Goal: Book appointment/travel/reservation

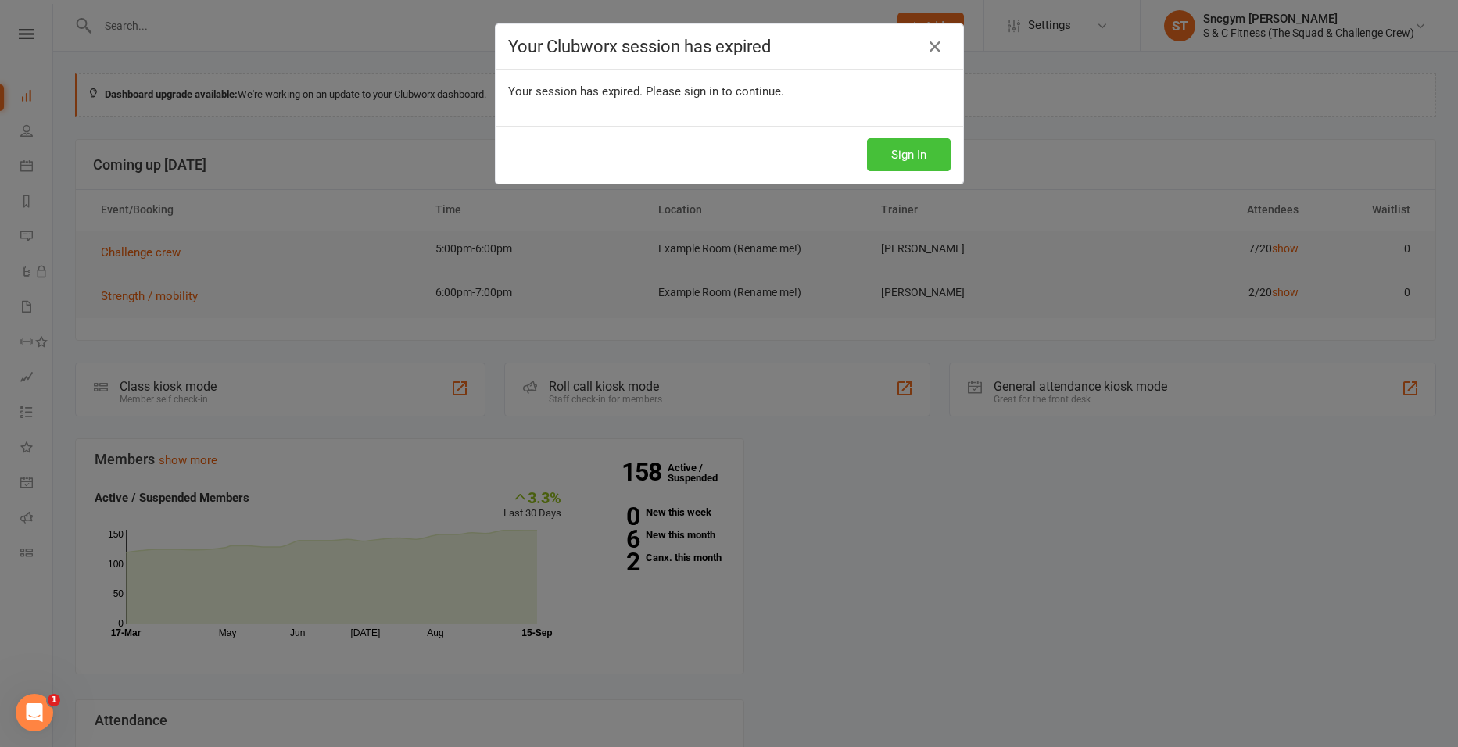
click at [870, 146] on button "Sign In" at bounding box center [909, 154] width 84 height 33
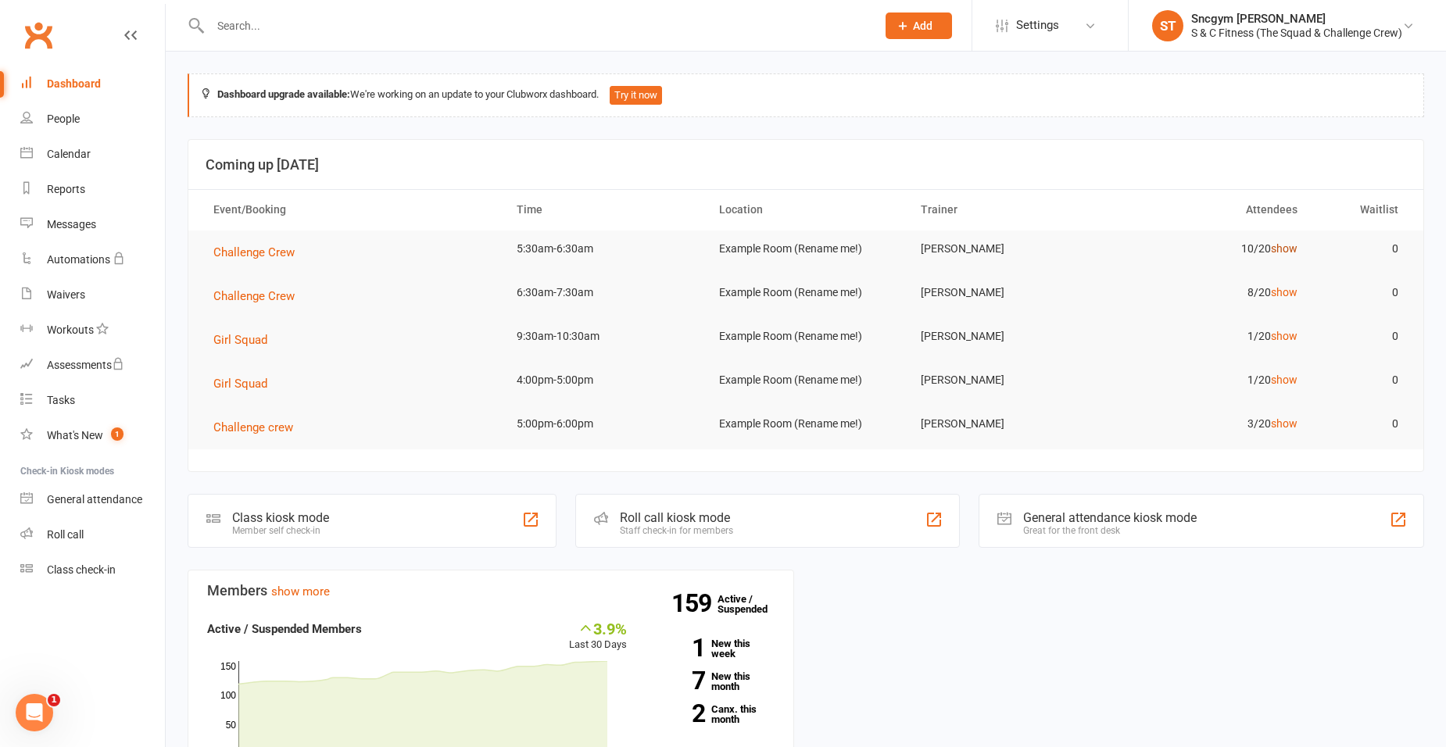
click at [1279, 243] on link "show" at bounding box center [1284, 248] width 27 height 13
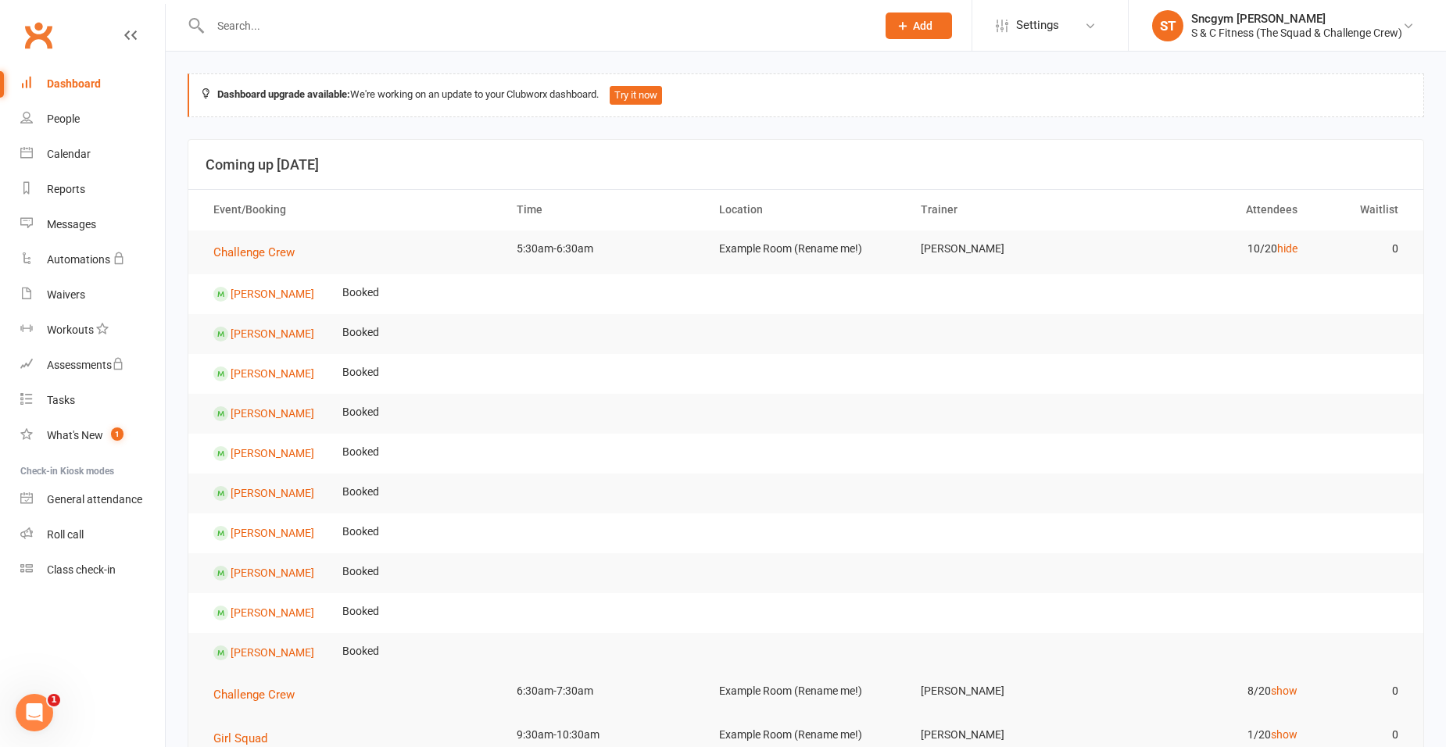
scroll to position [78, 0]
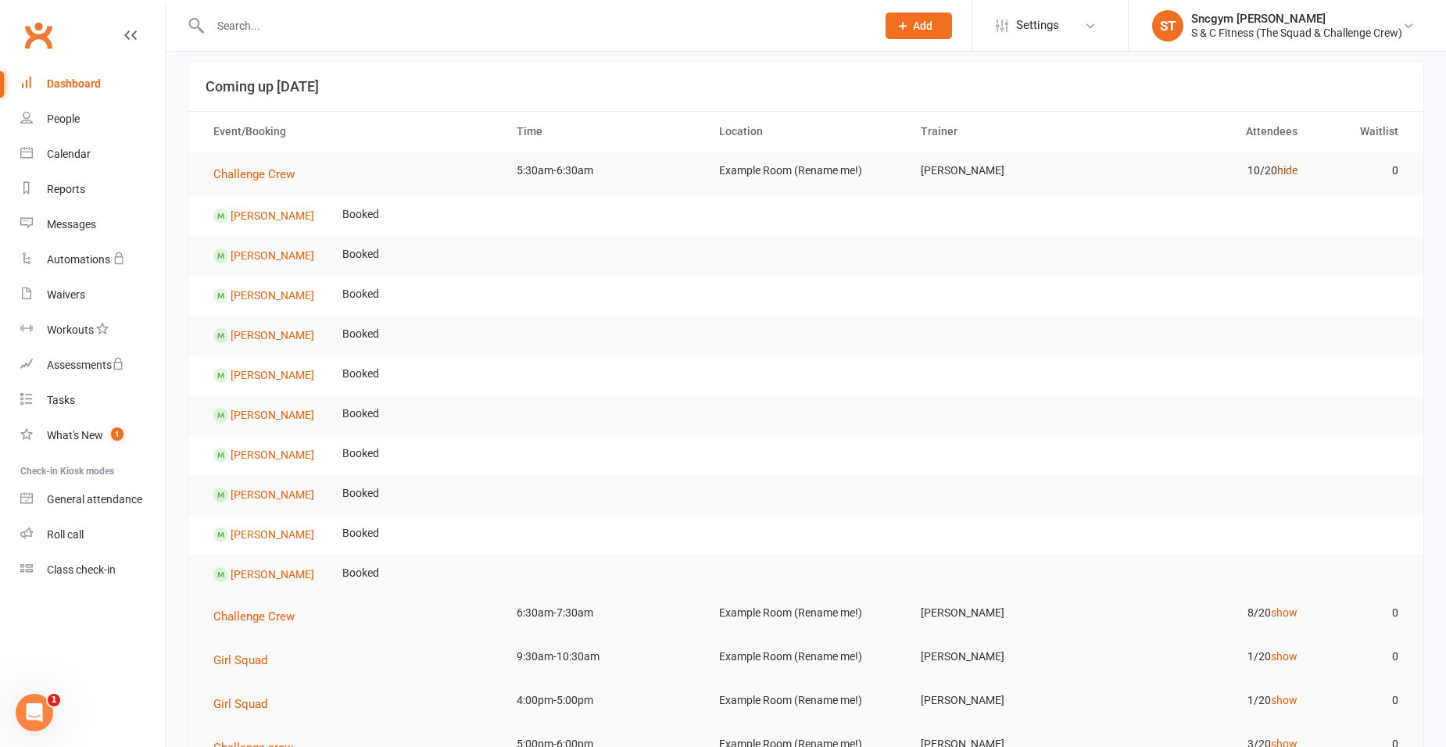
click at [1286, 167] on link "hide" at bounding box center [1287, 170] width 20 height 13
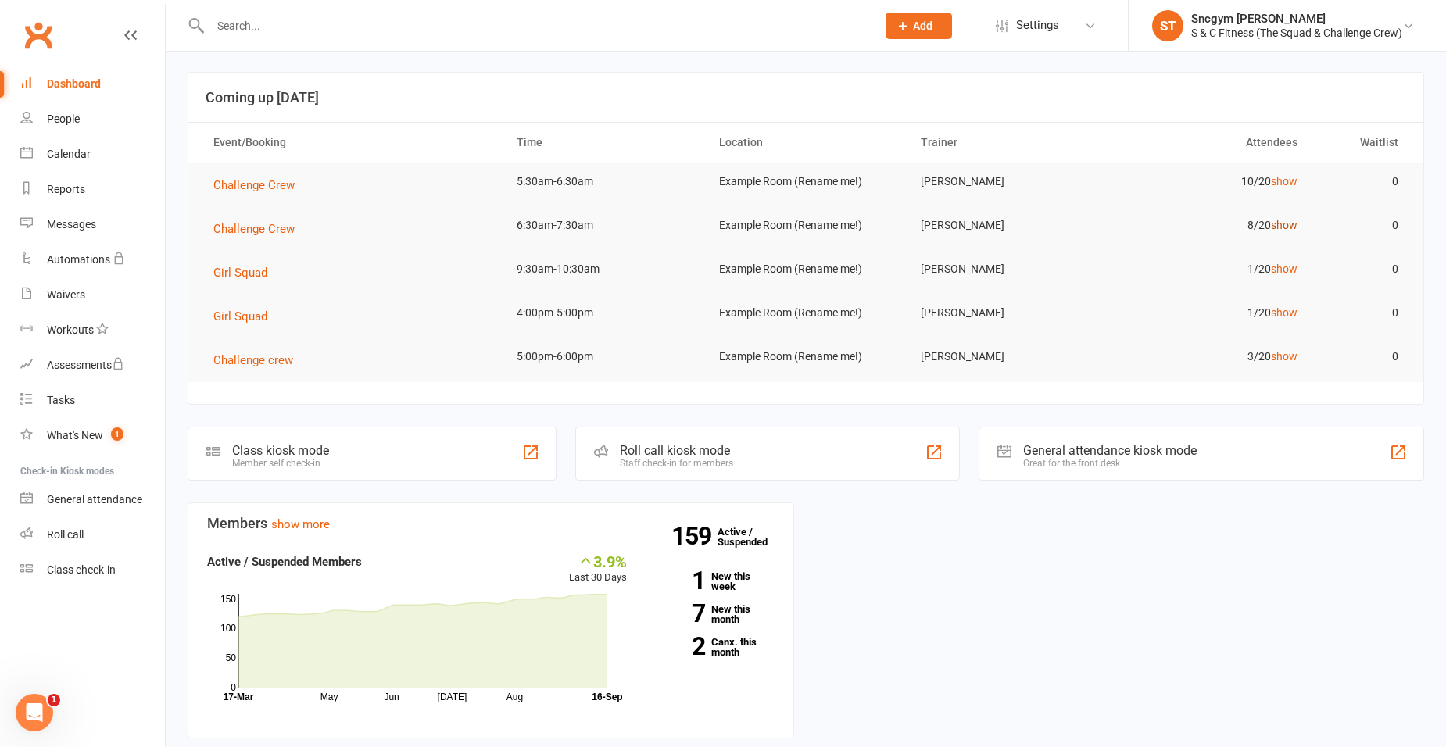
scroll to position [0, 0]
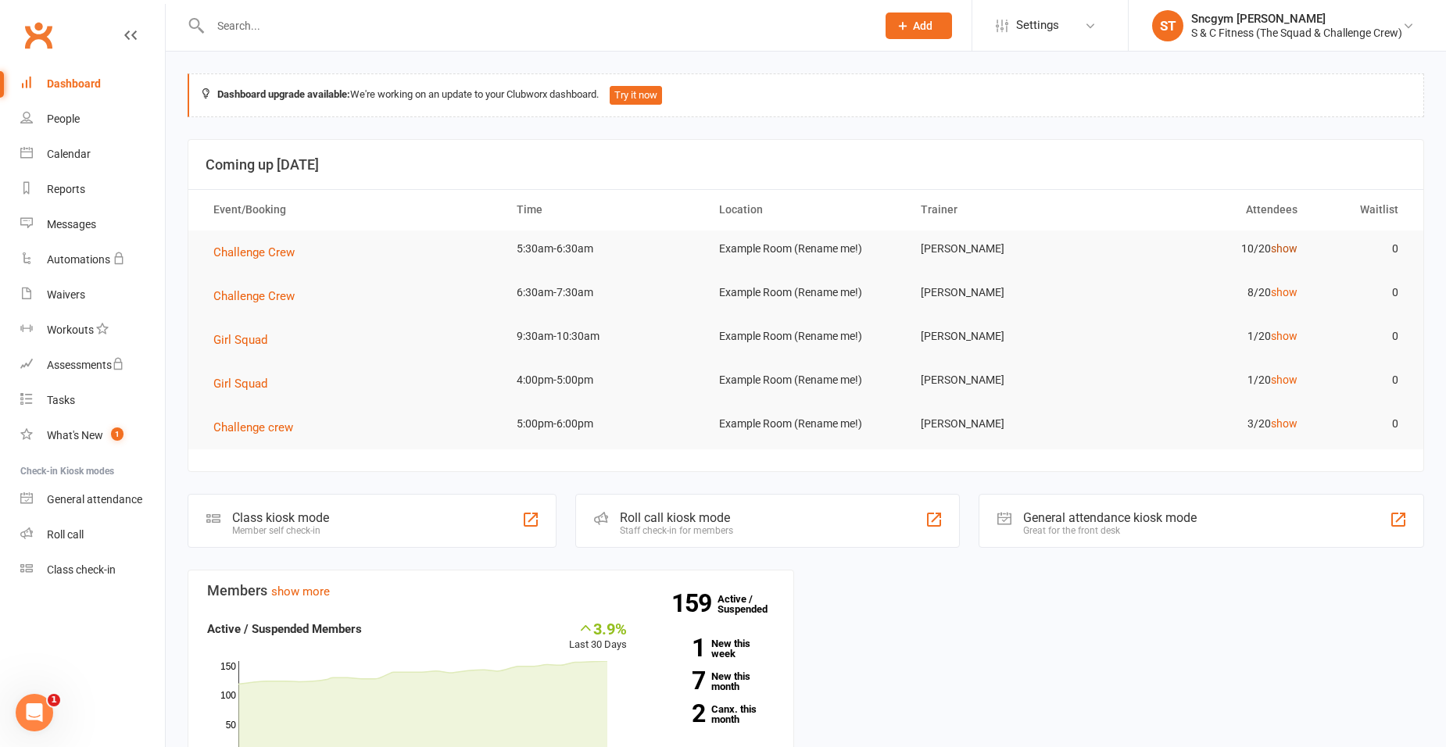
click at [1294, 249] on link "show" at bounding box center [1284, 248] width 27 height 13
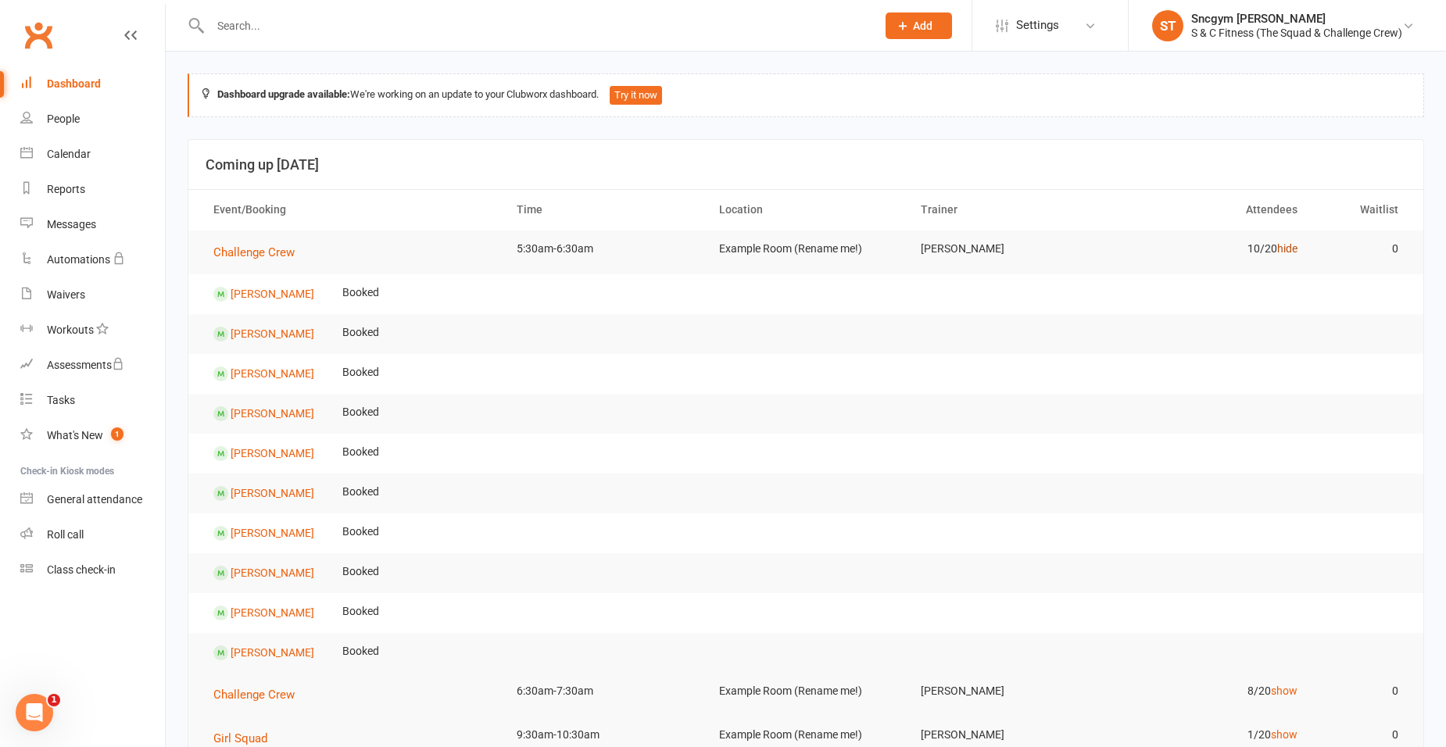
click at [1290, 249] on link "hide" at bounding box center [1287, 248] width 20 height 13
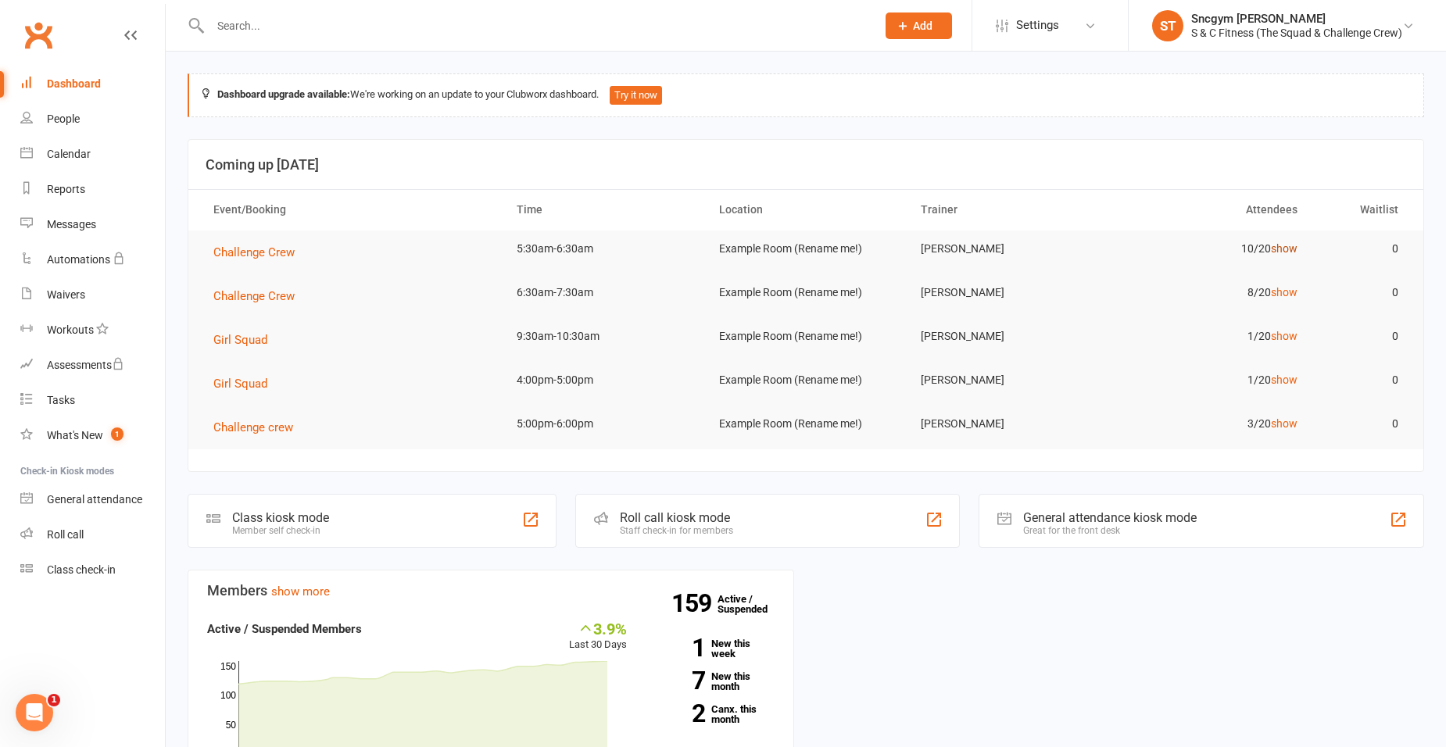
click at [1286, 245] on link "show" at bounding box center [1284, 248] width 27 height 13
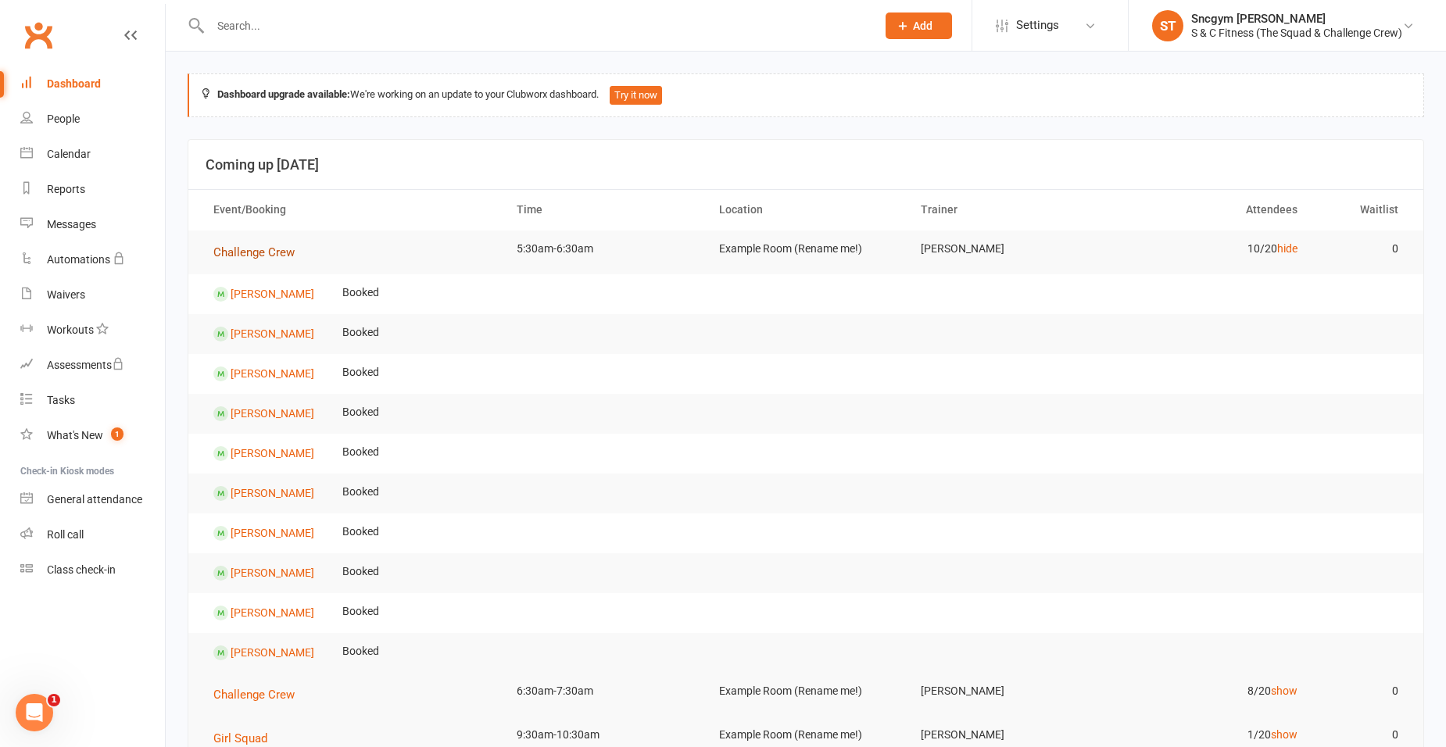
click at [277, 248] on span "Challenge Crew" at bounding box center [253, 252] width 81 height 14
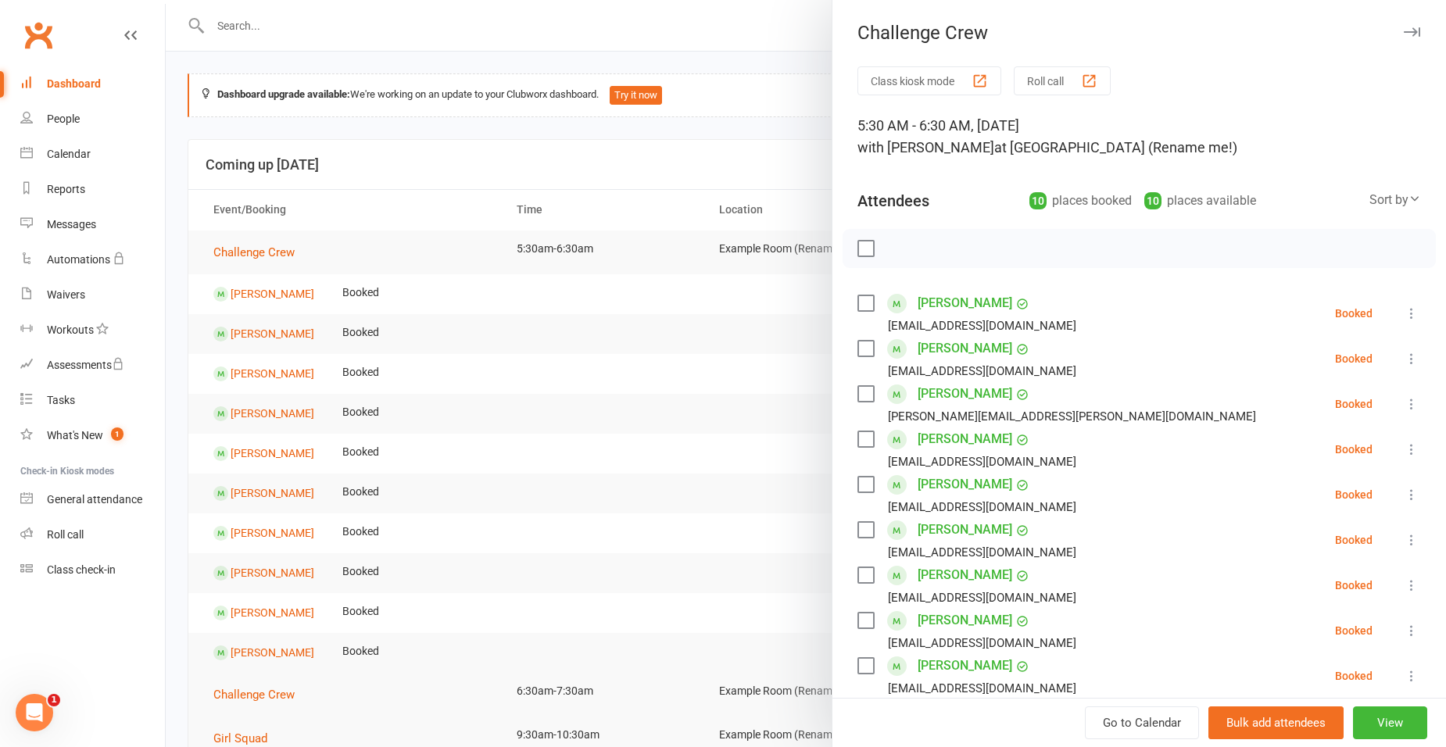
click at [862, 303] on label at bounding box center [866, 303] width 16 height 16
click at [859, 349] on label at bounding box center [866, 349] width 16 height 16
click at [859, 389] on label at bounding box center [866, 394] width 16 height 16
click at [858, 442] on label at bounding box center [866, 439] width 16 height 16
click at [858, 487] on label at bounding box center [866, 485] width 16 height 16
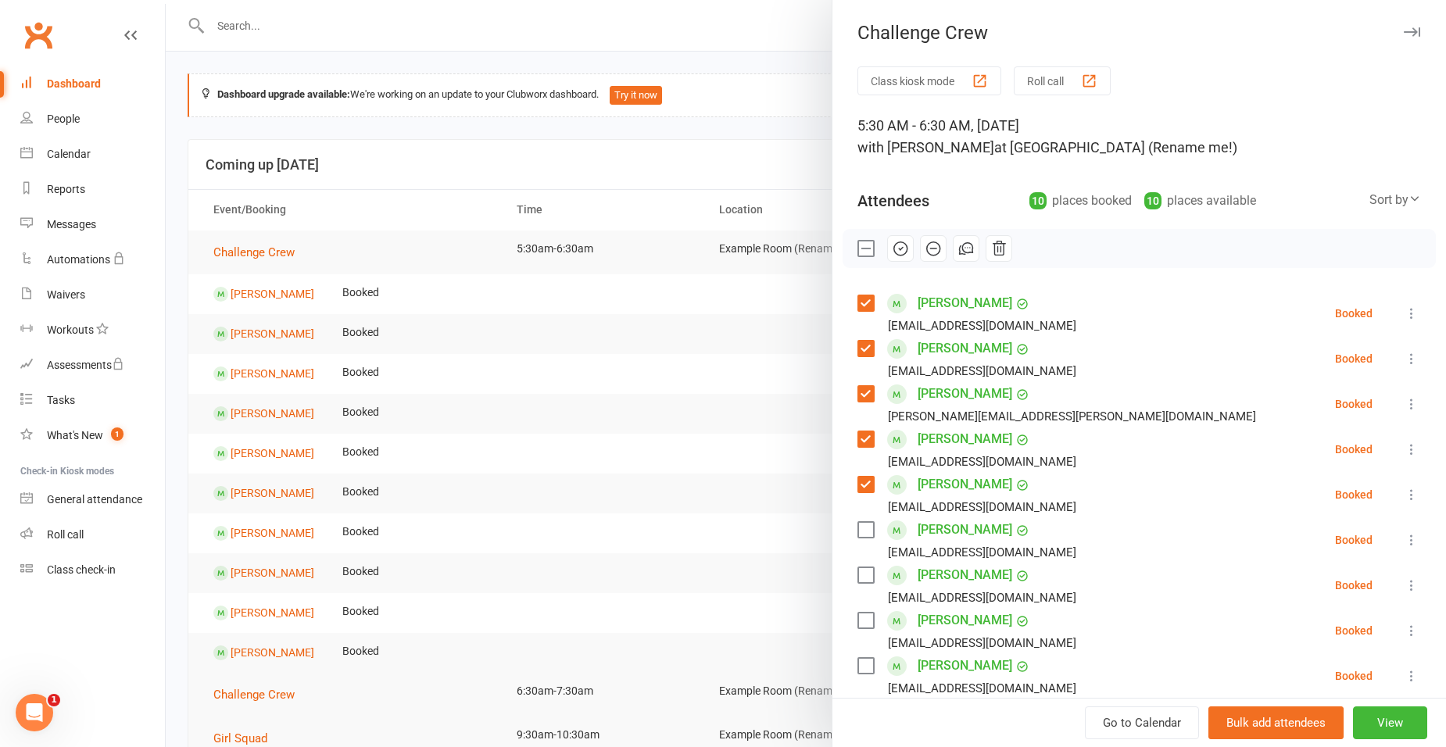
click at [858, 550] on div "megzjay@hotmail.com" at bounding box center [970, 552] width 225 height 20
click at [858, 533] on label at bounding box center [866, 530] width 16 height 16
drag, startPoint x: 869, startPoint y: 576, endPoint x: 858, endPoint y: 582, distance: 12.6
click at [868, 577] on div "Tim Massey t_massey8@hotmail.com" at bounding box center [970, 585] width 225 height 45
drag, startPoint x: 860, startPoint y: 577, endPoint x: 864, endPoint y: 596, distance: 19.2
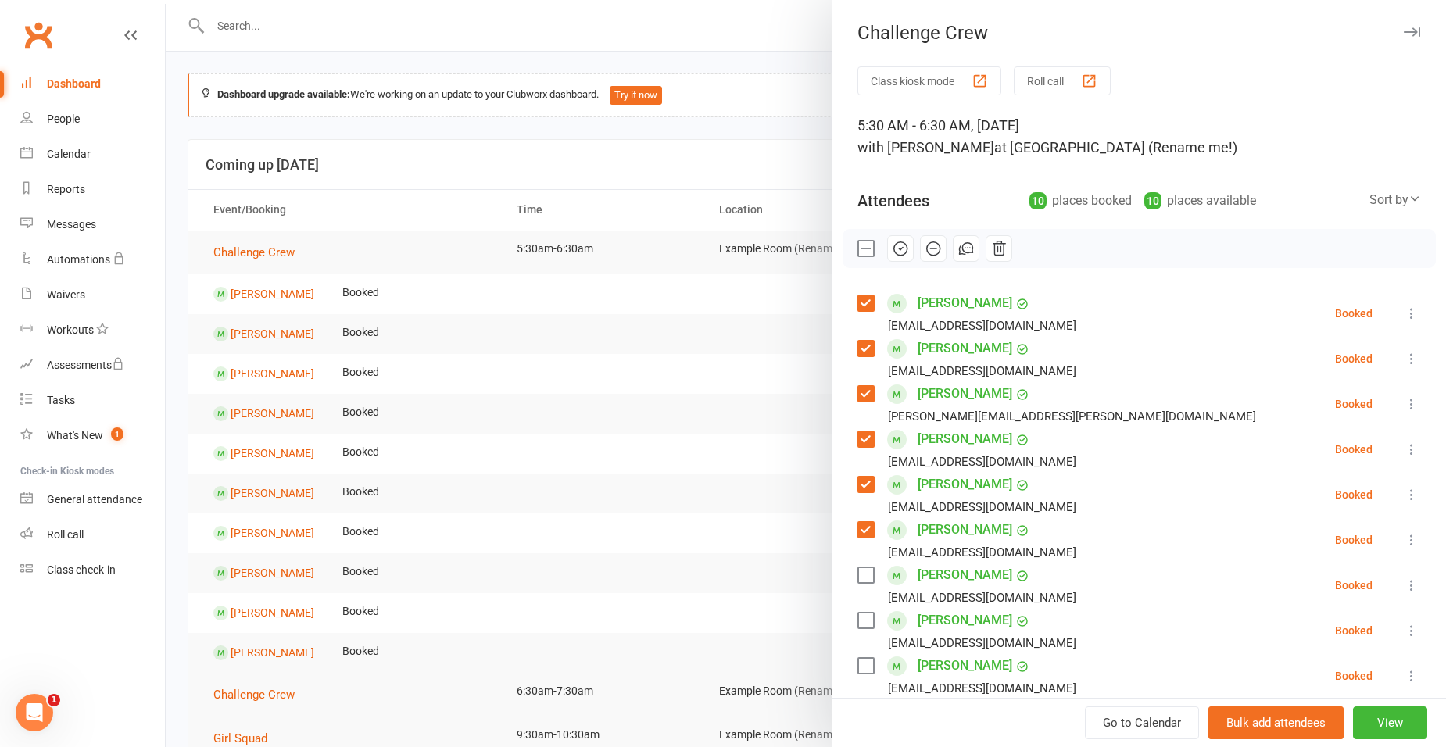
click at [861, 577] on label at bounding box center [866, 576] width 16 height 16
click at [860, 619] on label at bounding box center [866, 621] width 16 height 16
click at [862, 661] on label at bounding box center [866, 666] width 16 height 16
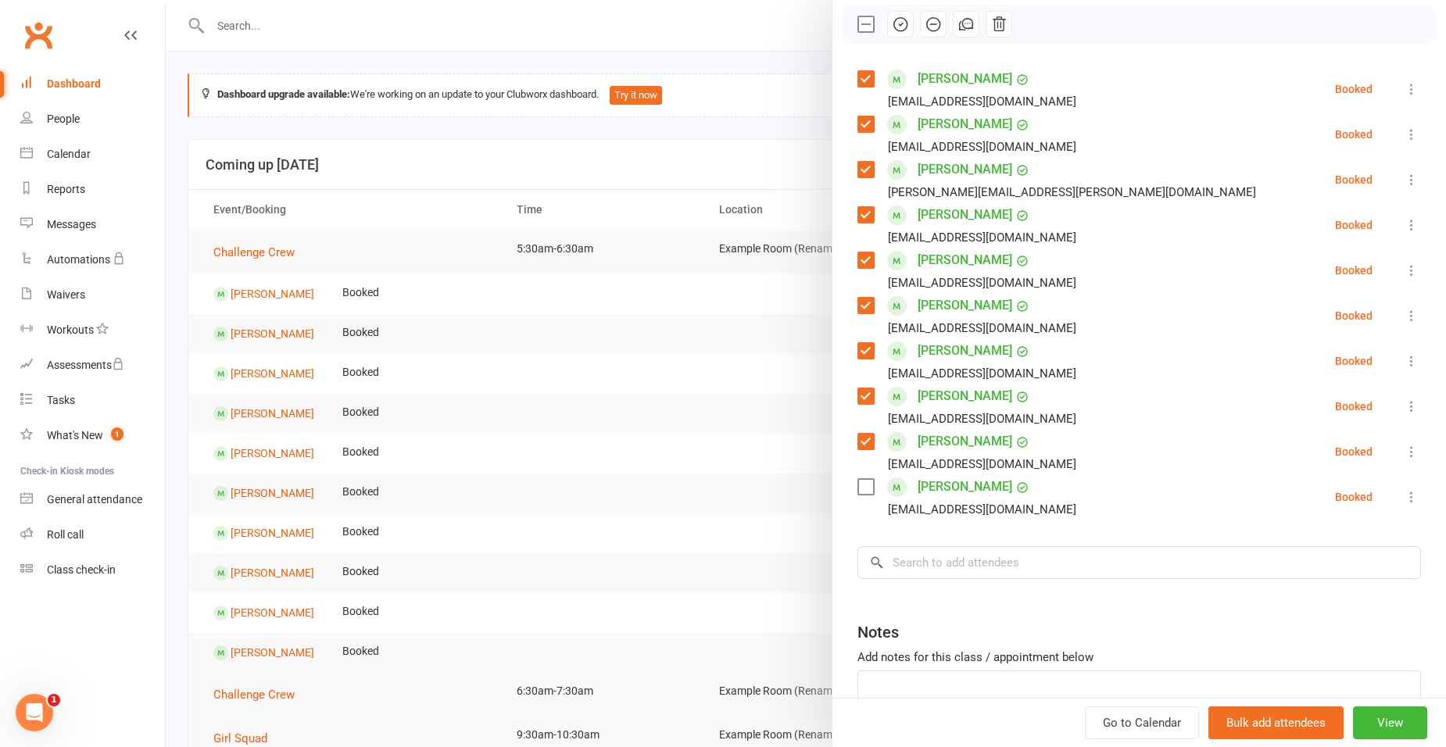
scroll to position [220, 0]
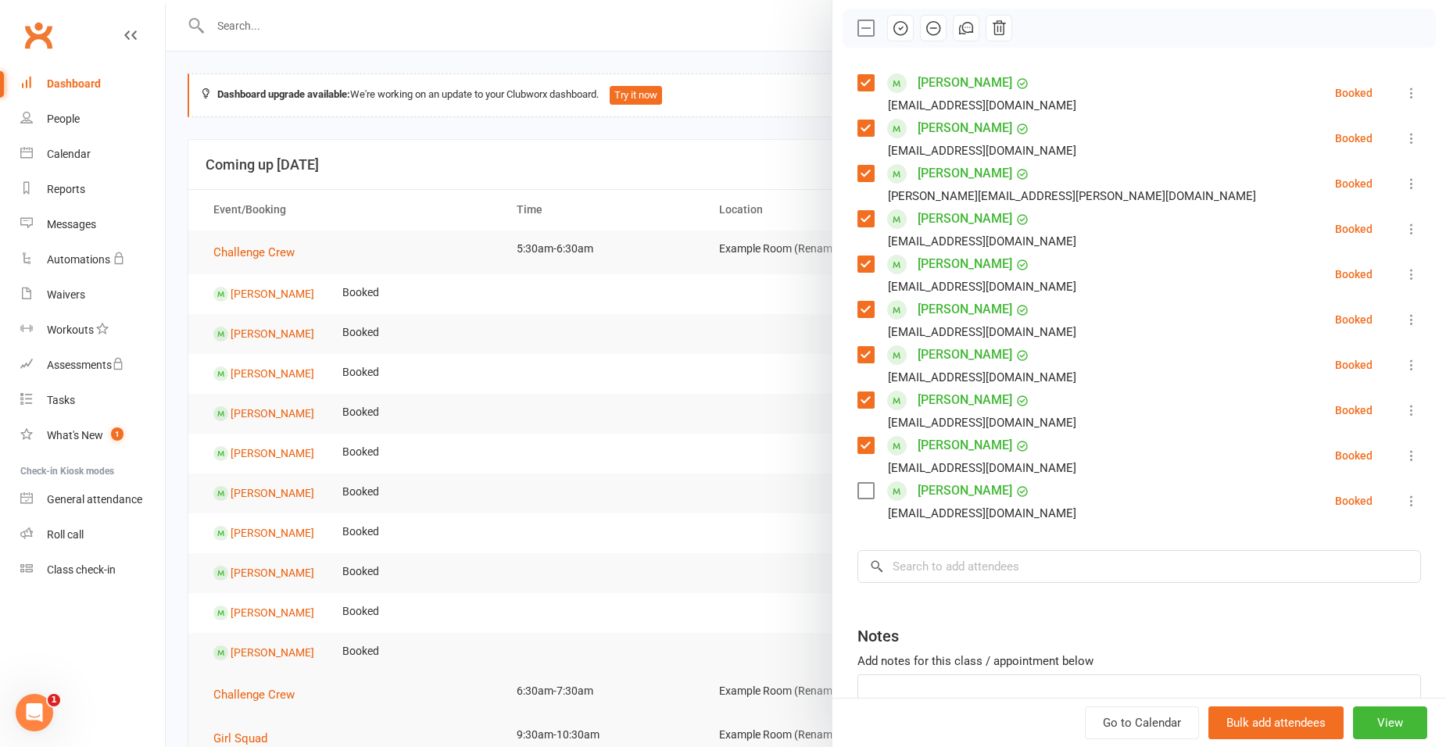
click at [864, 483] on label at bounding box center [866, 491] width 16 height 16
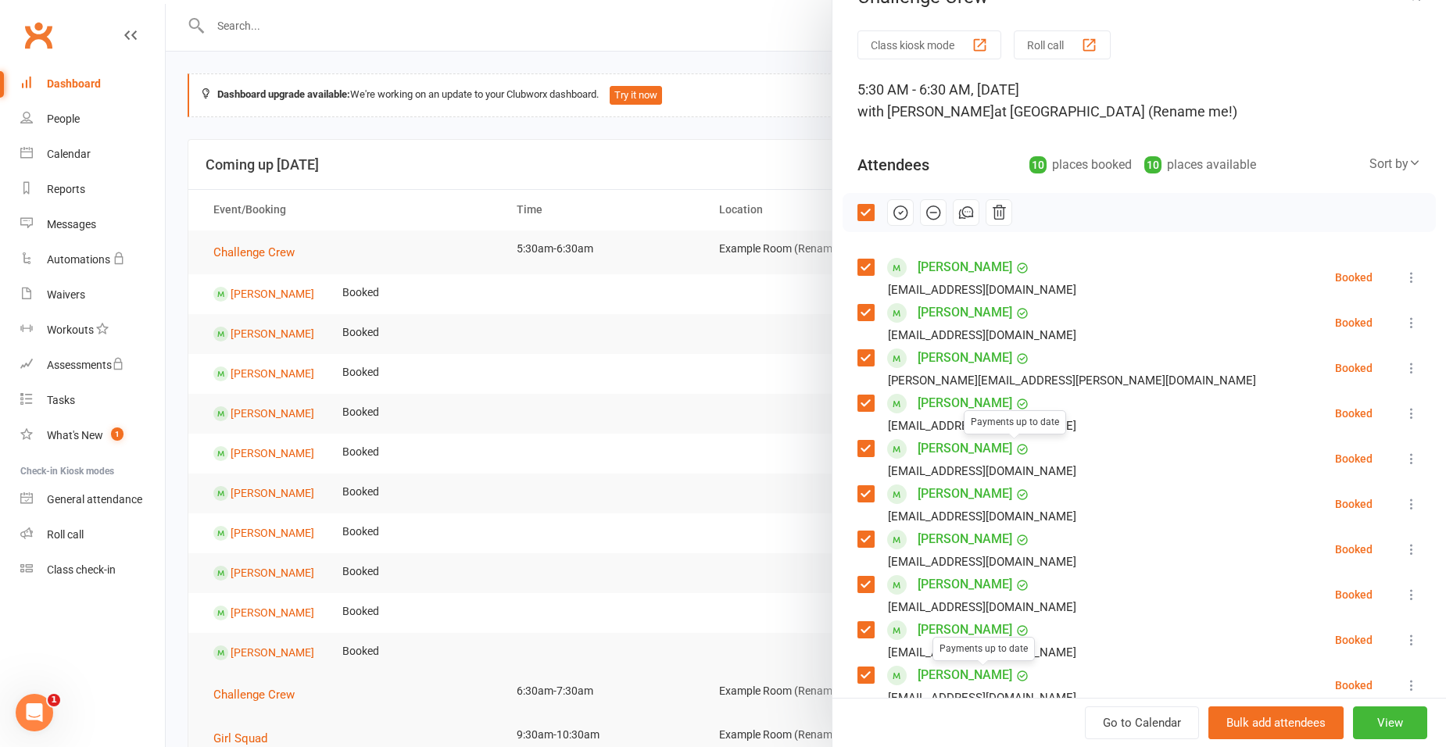
scroll to position [0, 0]
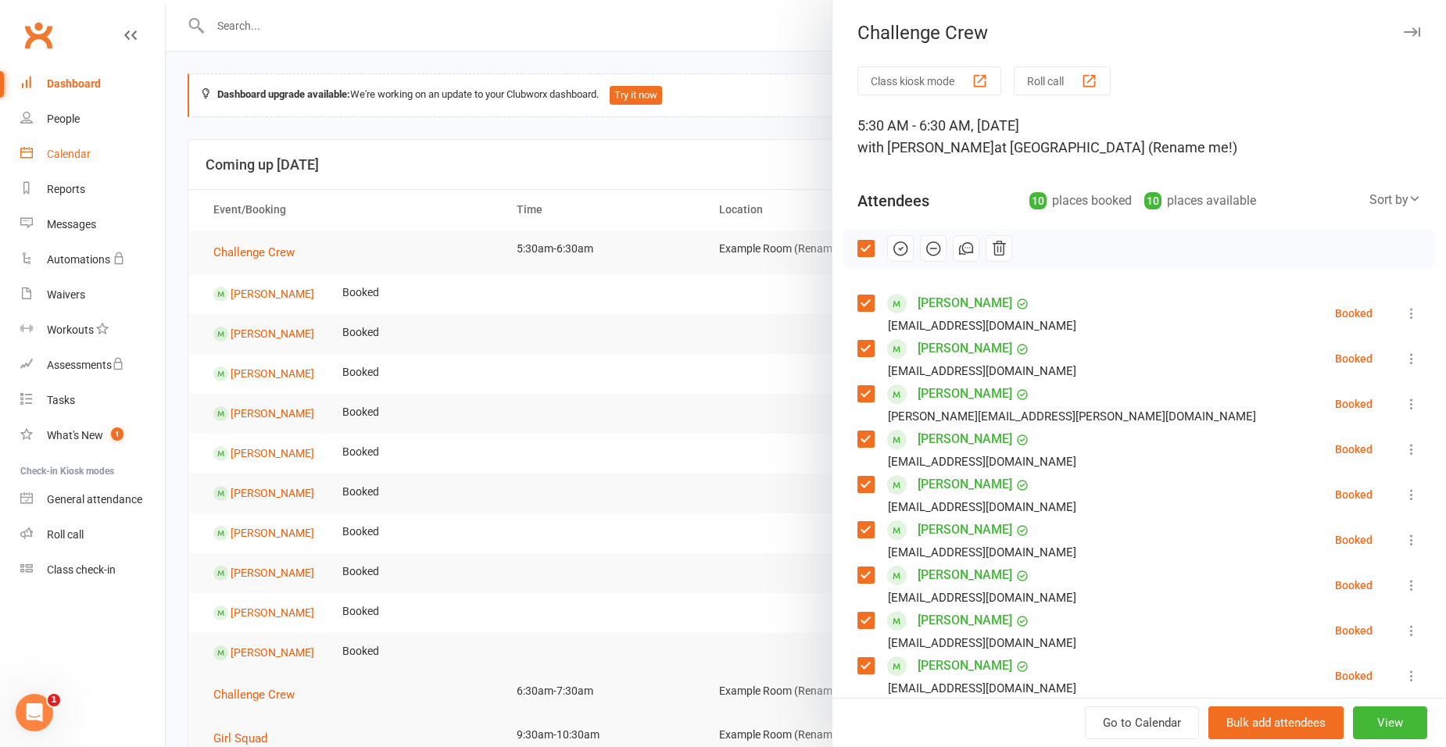
click at [60, 156] on div "Calendar" at bounding box center [69, 154] width 44 height 13
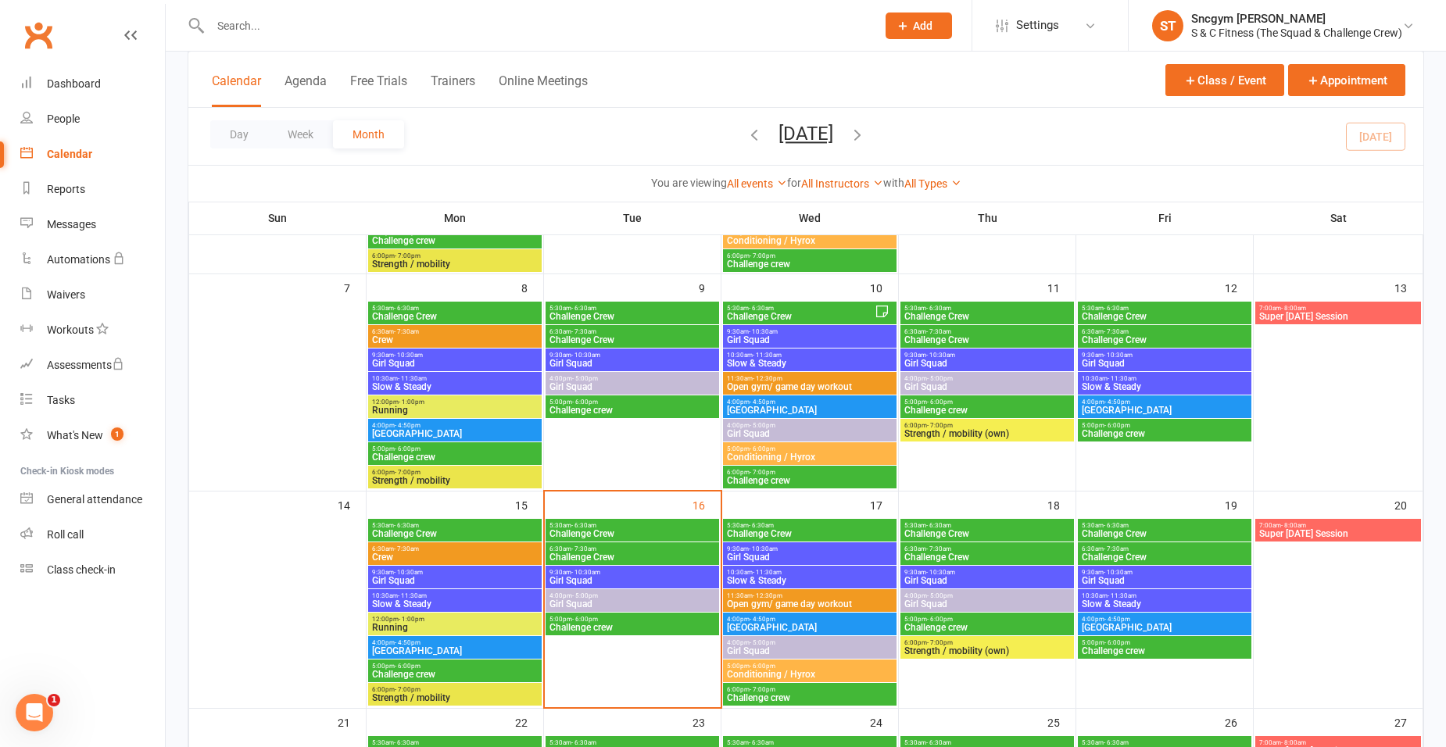
scroll to position [313, 0]
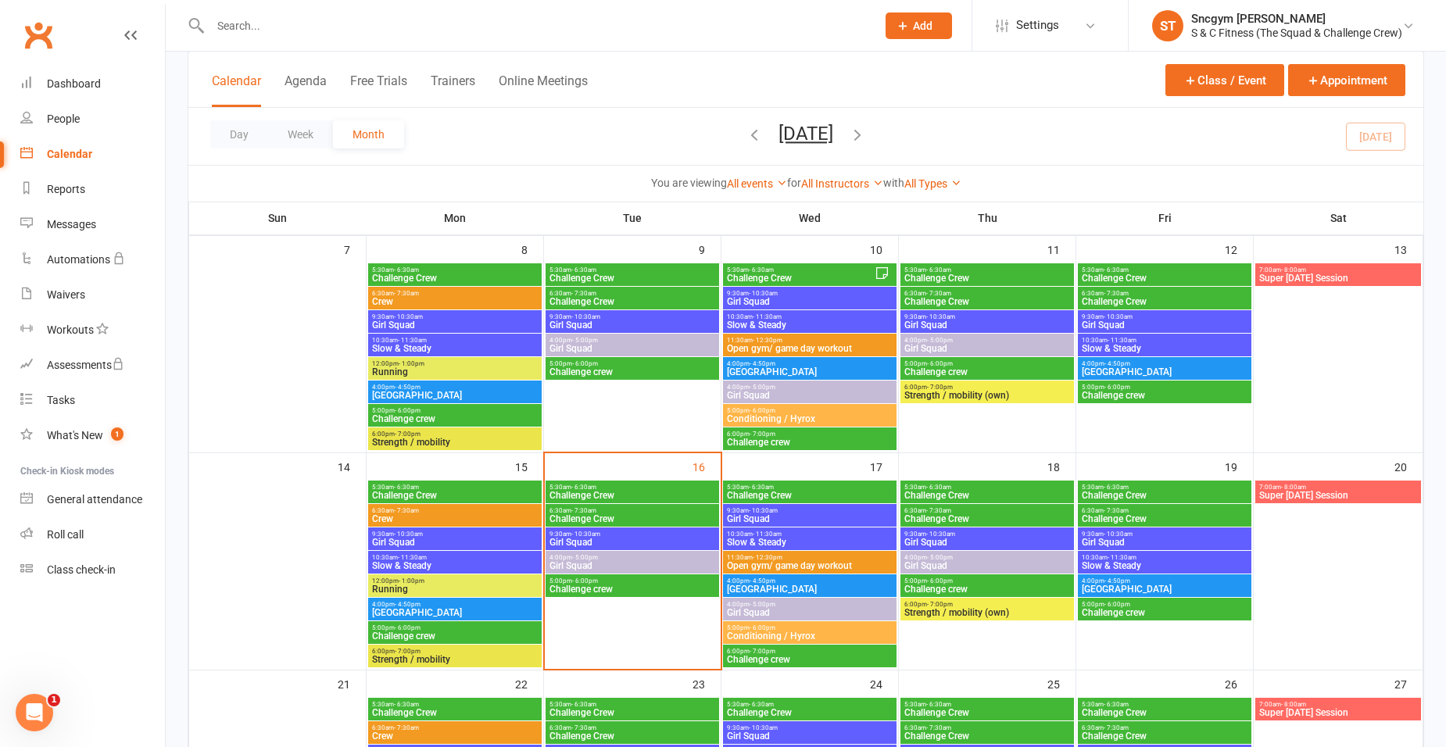
click at [467, 486] on span "5:30am - 6:30am" at bounding box center [454, 487] width 167 height 7
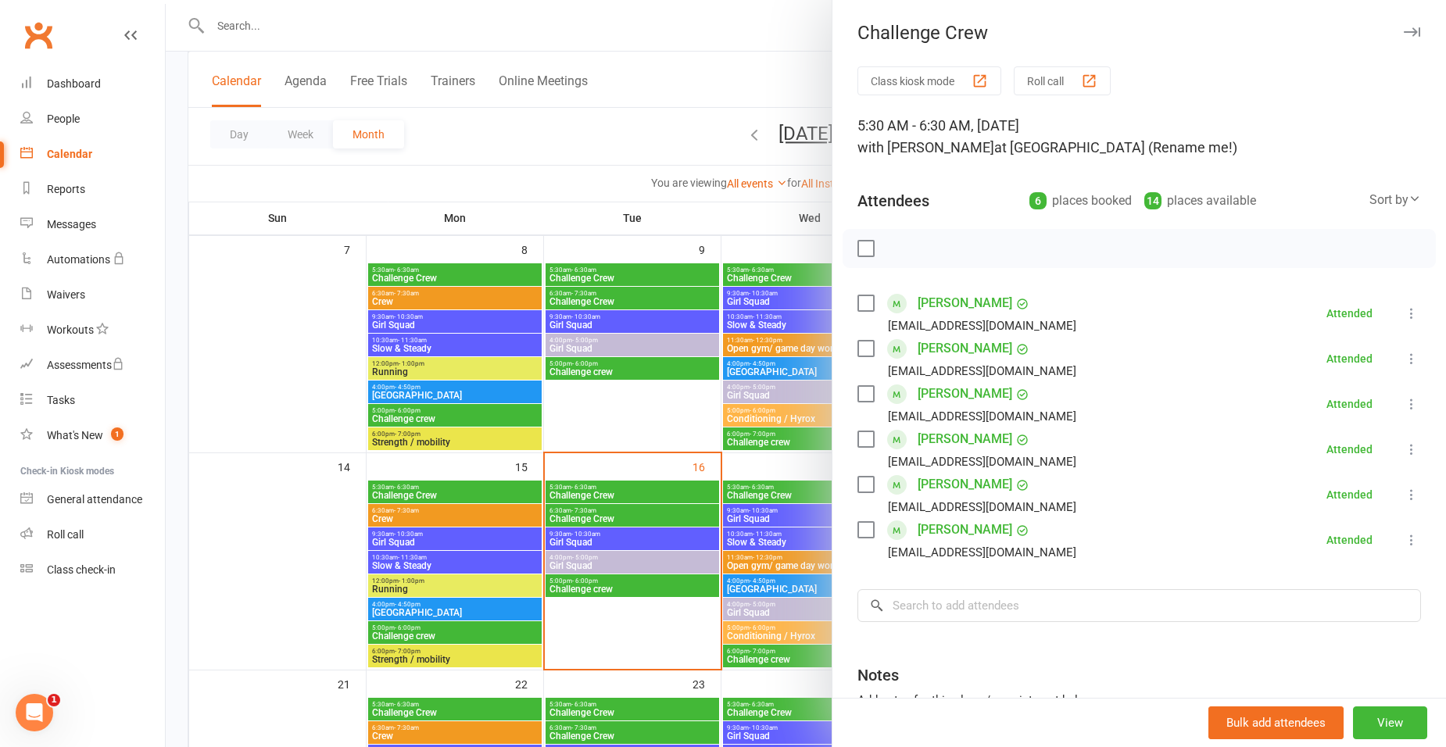
click at [449, 521] on div at bounding box center [806, 373] width 1280 height 747
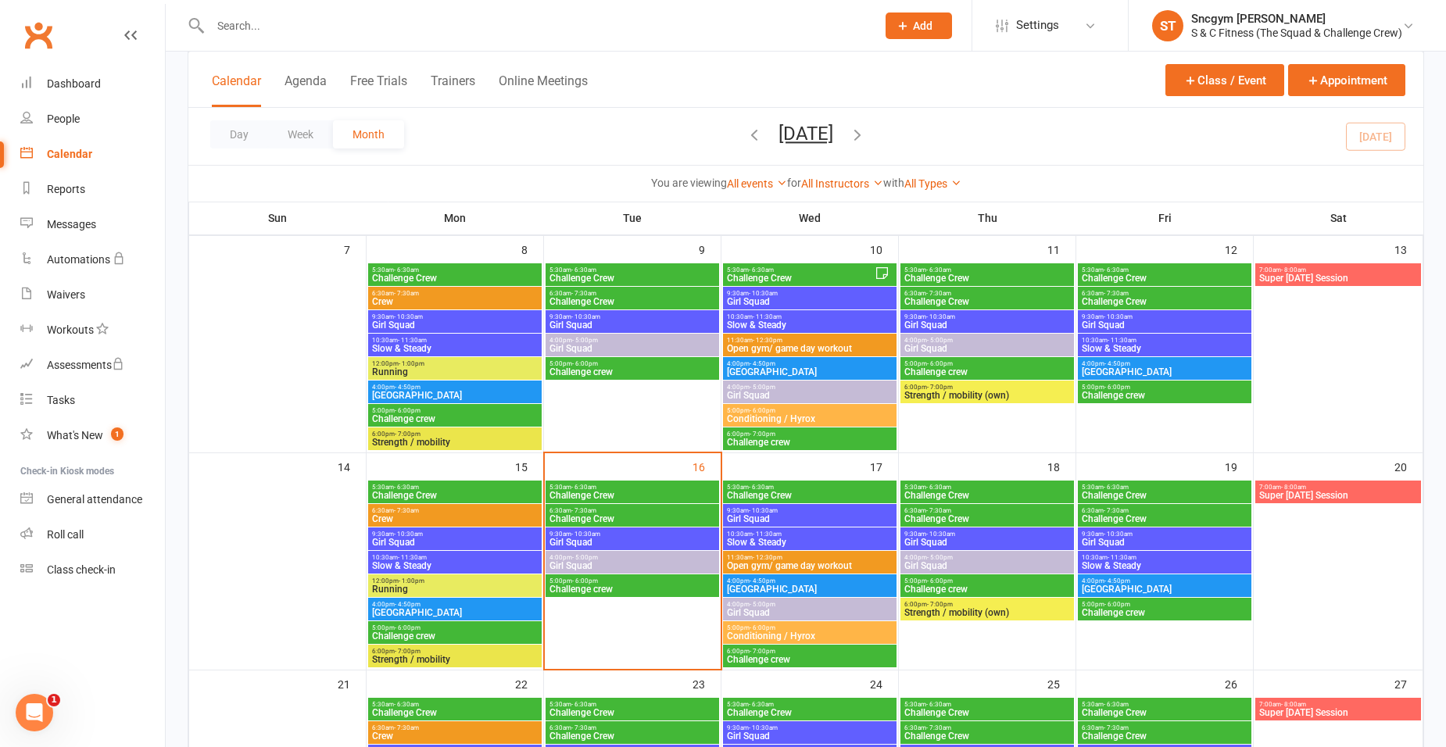
click at [450, 517] on span "Crew" at bounding box center [454, 518] width 167 height 9
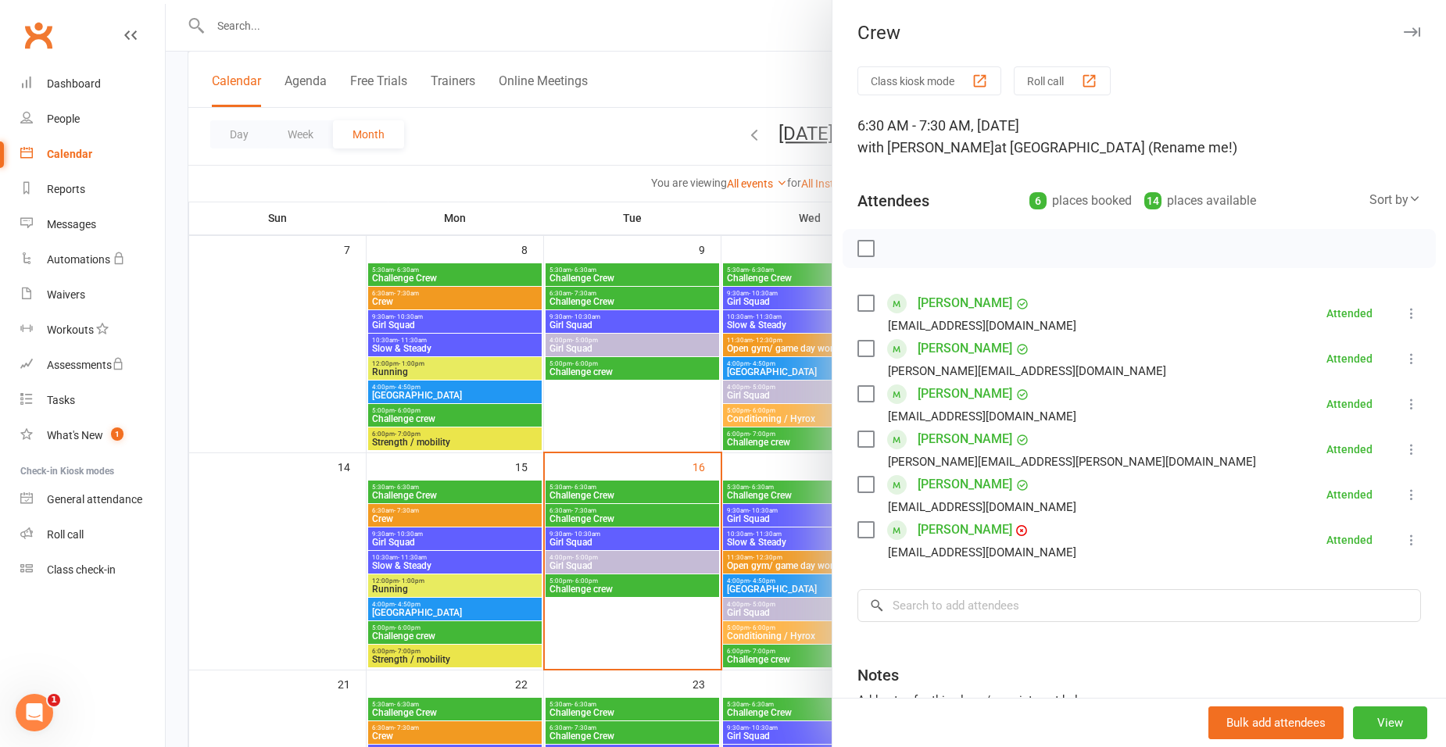
click at [512, 489] on div at bounding box center [806, 373] width 1280 height 747
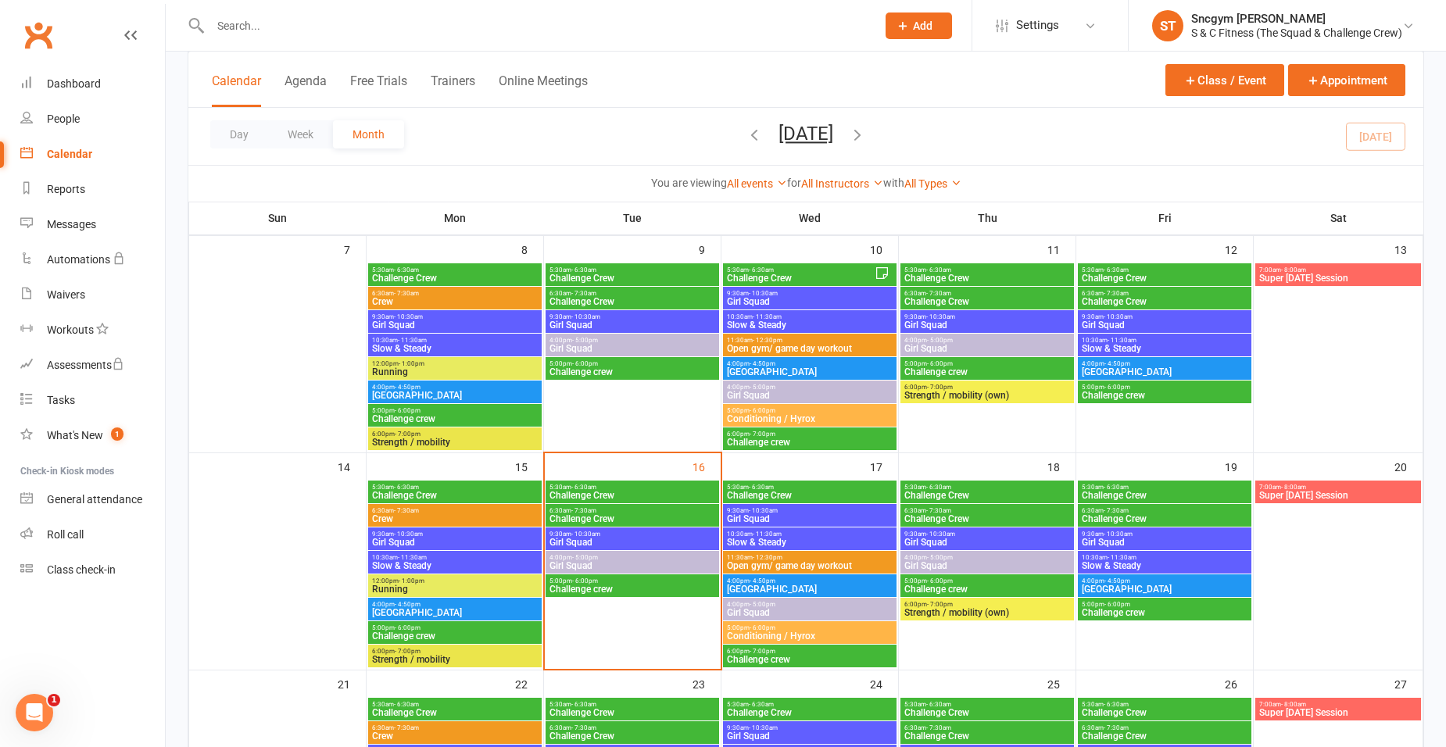
click at [512, 489] on span "5:30am - 6:30am" at bounding box center [454, 487] width 167 height 7
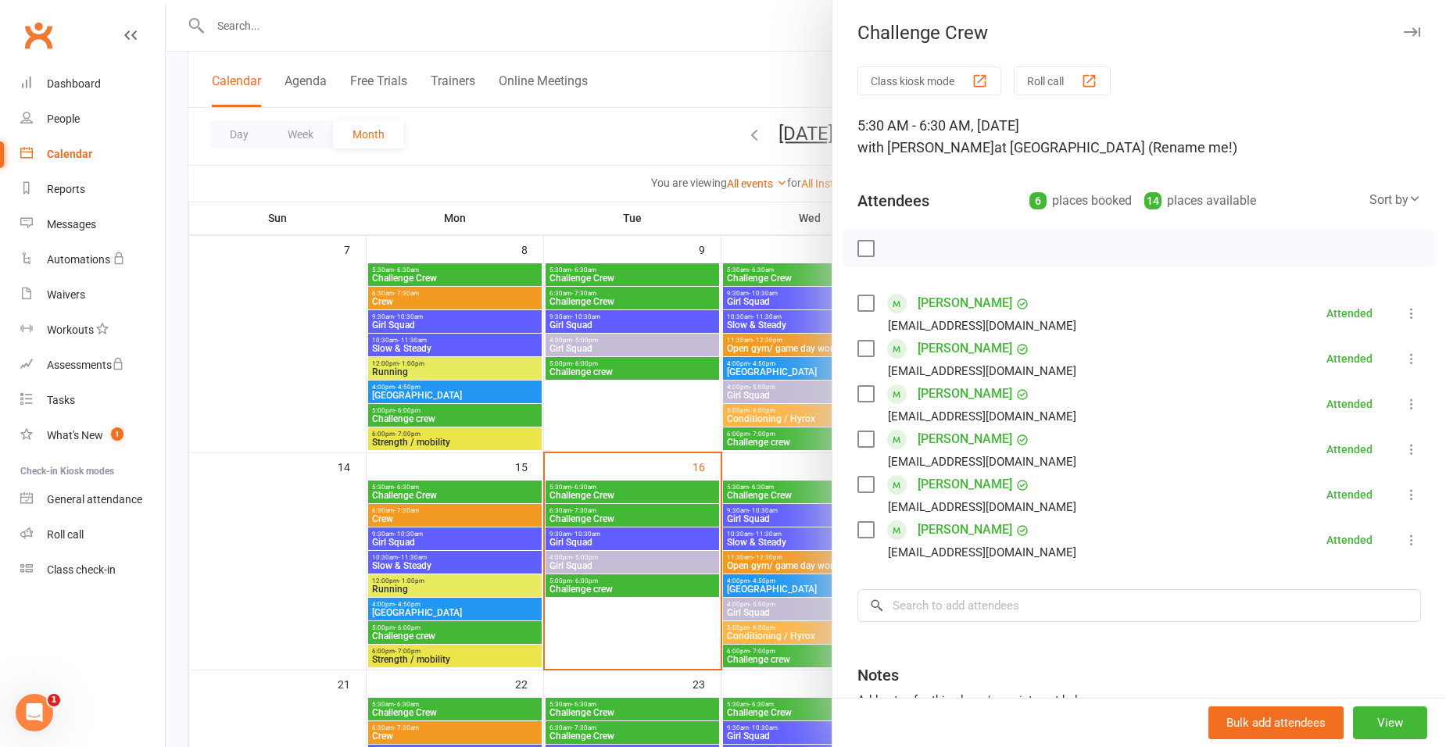
click at [609, 143] on div at bounding box center [806, 373] width 1280 height 747
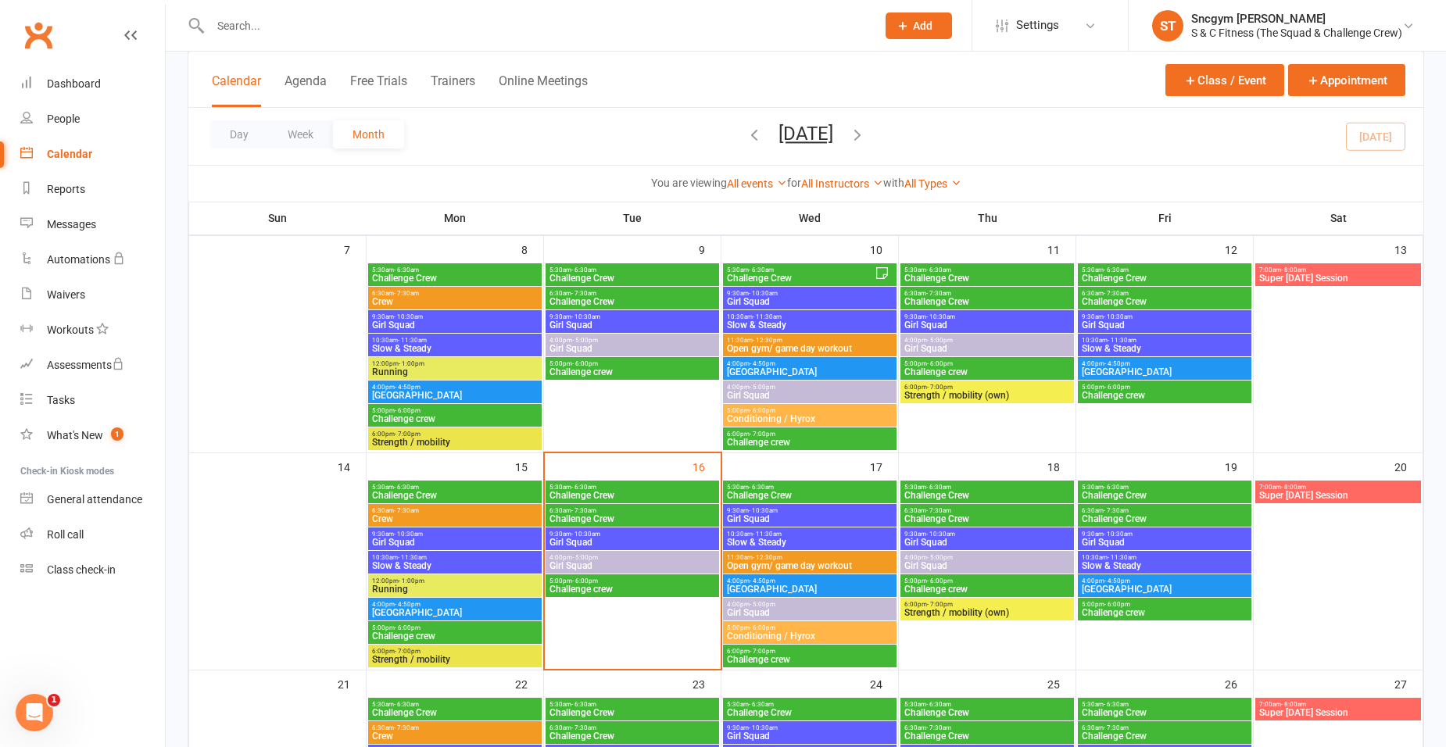
click at [649, 150] on div "Day Week Month September 2025 September 2025 Sun Mon Tue Wed Thu Fri Sat 31 01 …" at bounding box center [805, 136] width 1235 height 57
click at [621, 515] on span "Challenge Crew" at bounding box center [632, 518] width 167 height 9
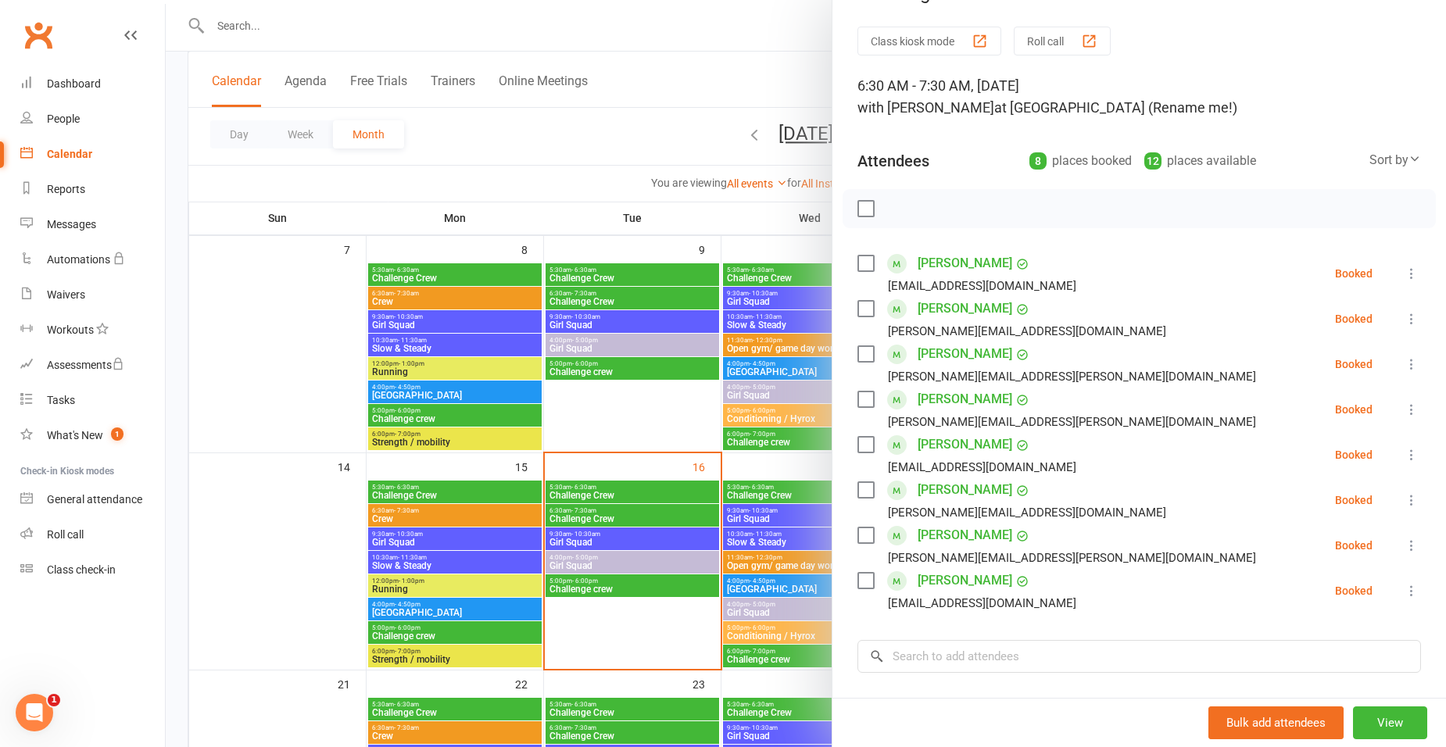
scroll to position [78, 0]
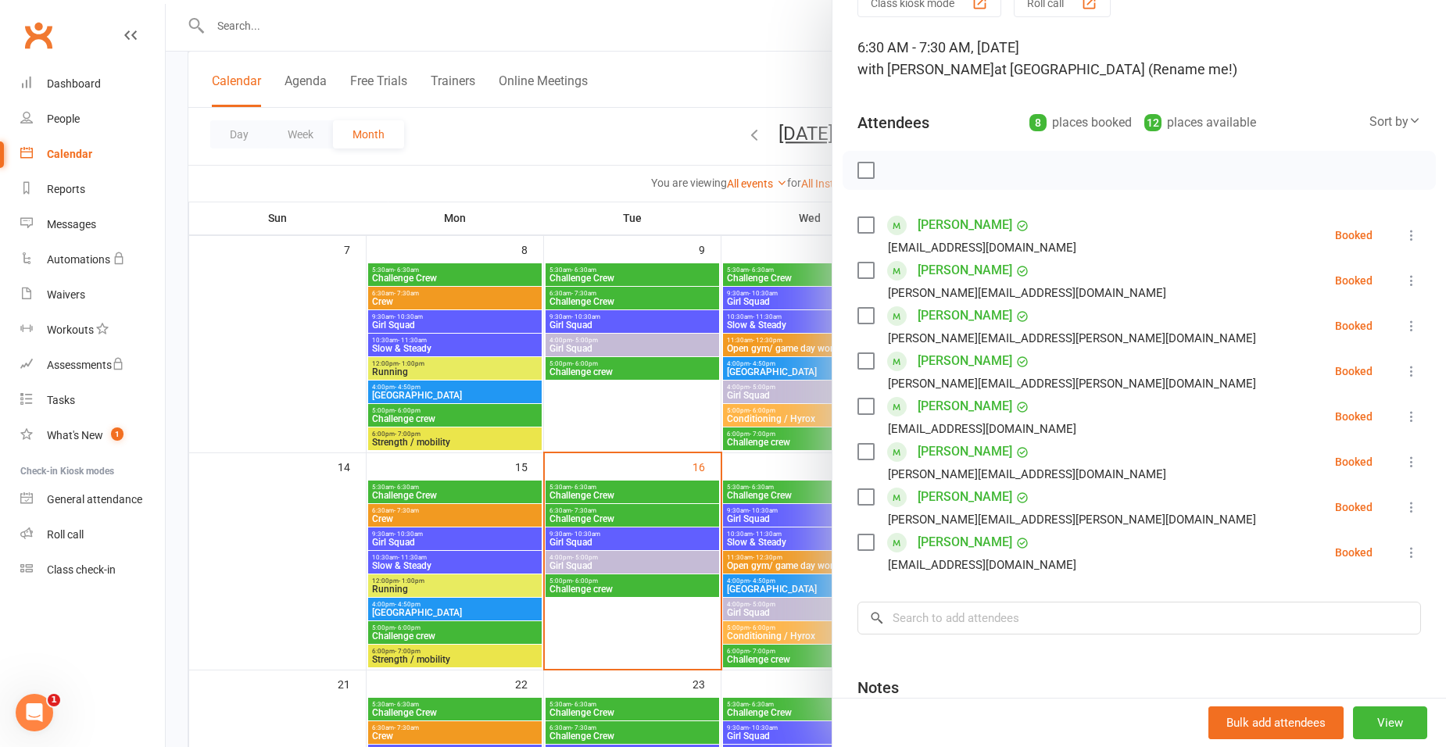
click at [735, 81] on div at bounding box center [806, 373] width 1280 height 747
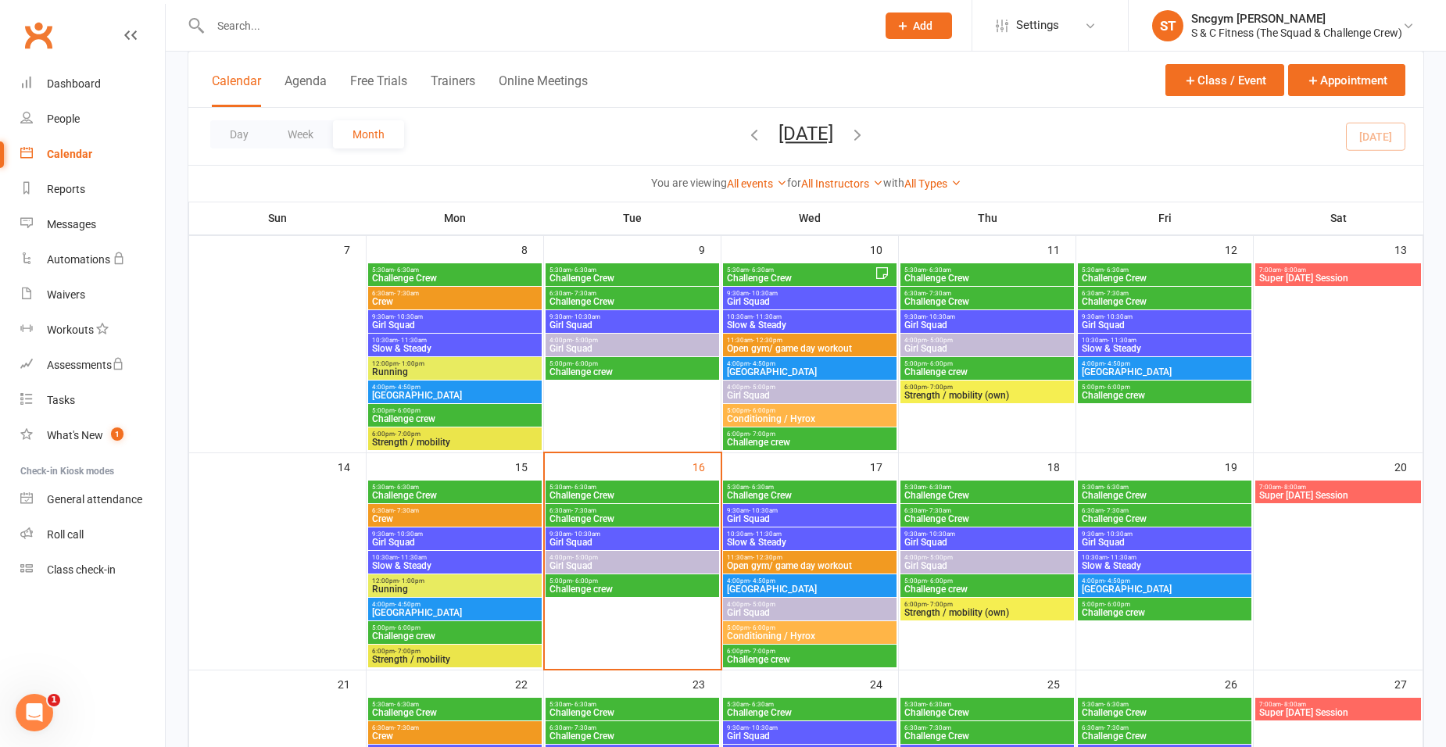
click at [754, 492] on span "Challenge Crew" at bounding box center [809, 495] width 167 height 9
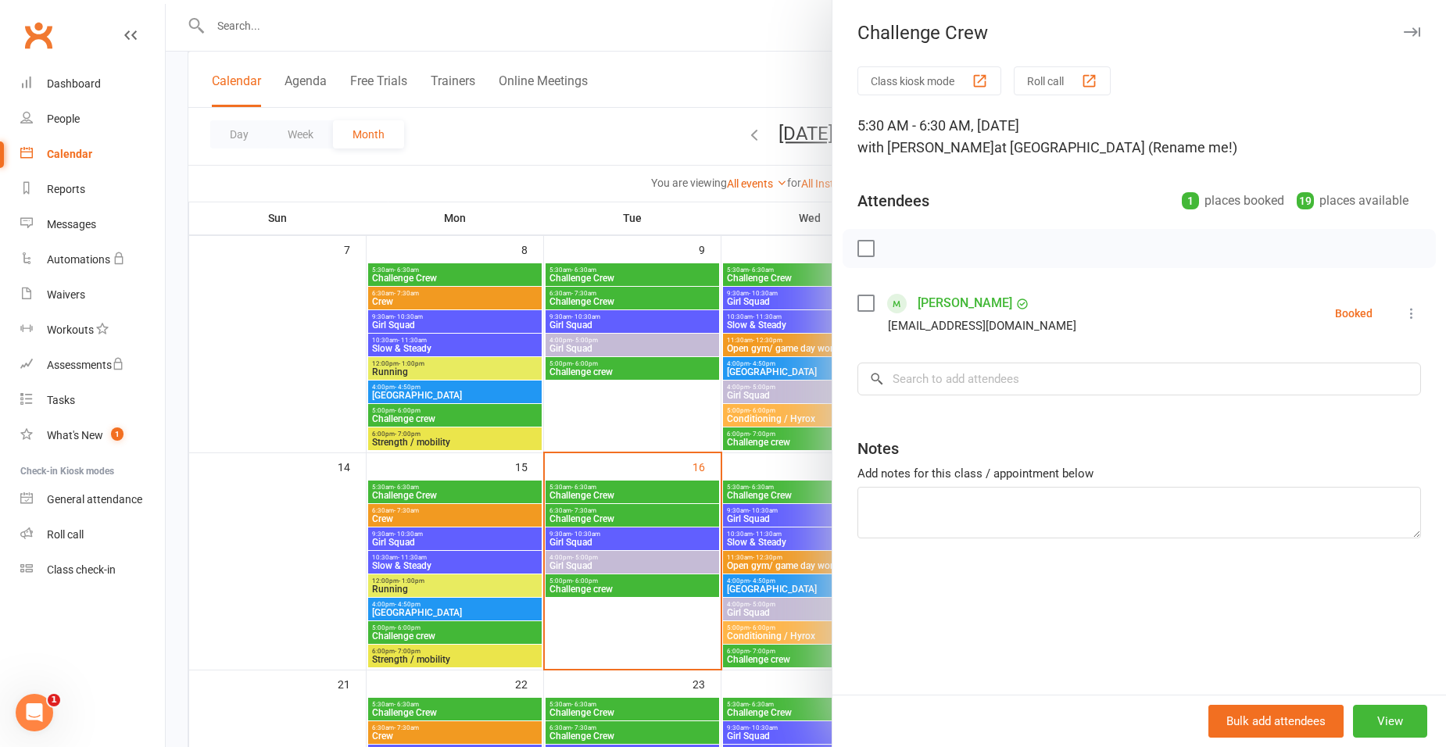
click at [707, 73] on div at bounding box center [806, 373] width 1280 height 747
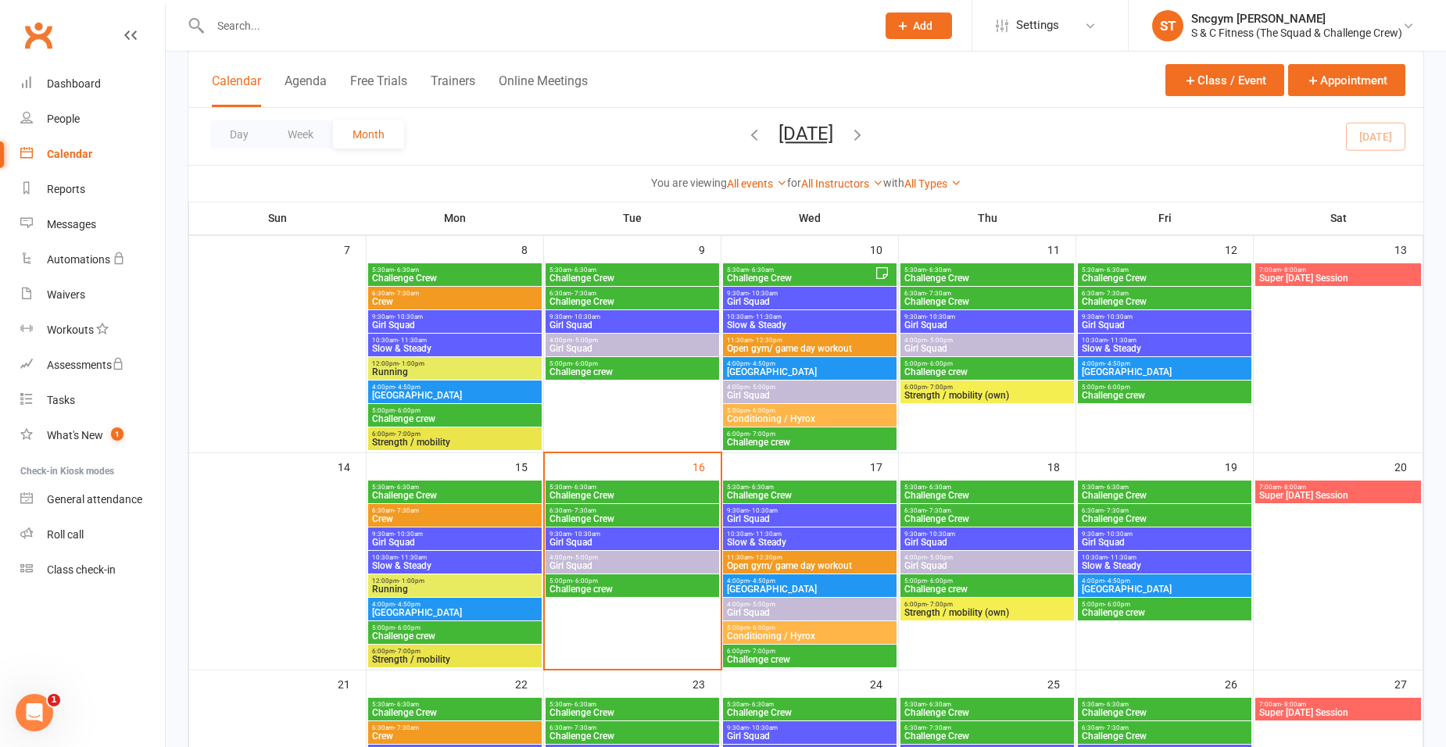
click at [619, 493] on span "Challenge Crew" at bounding box center [632, 495] width 167 height 9
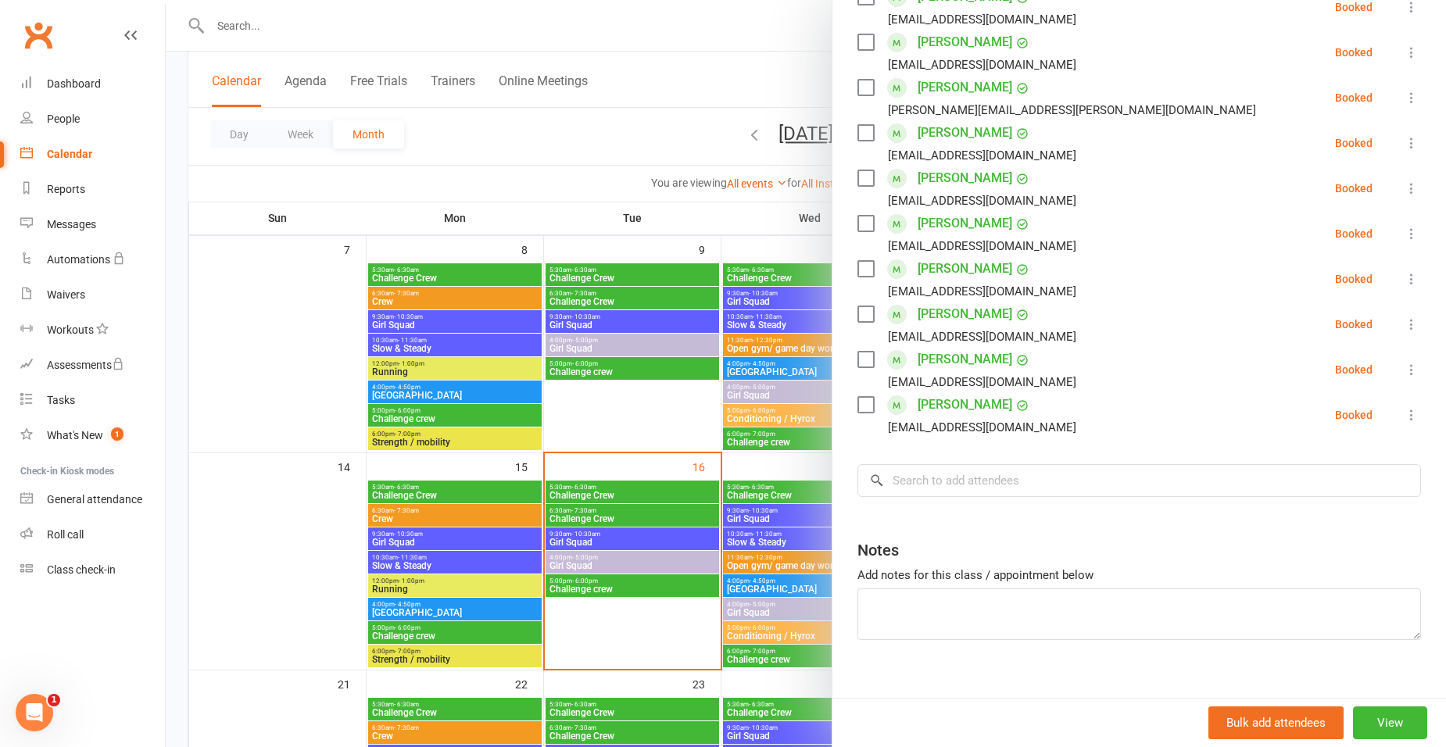
scroll to position [327, 0]
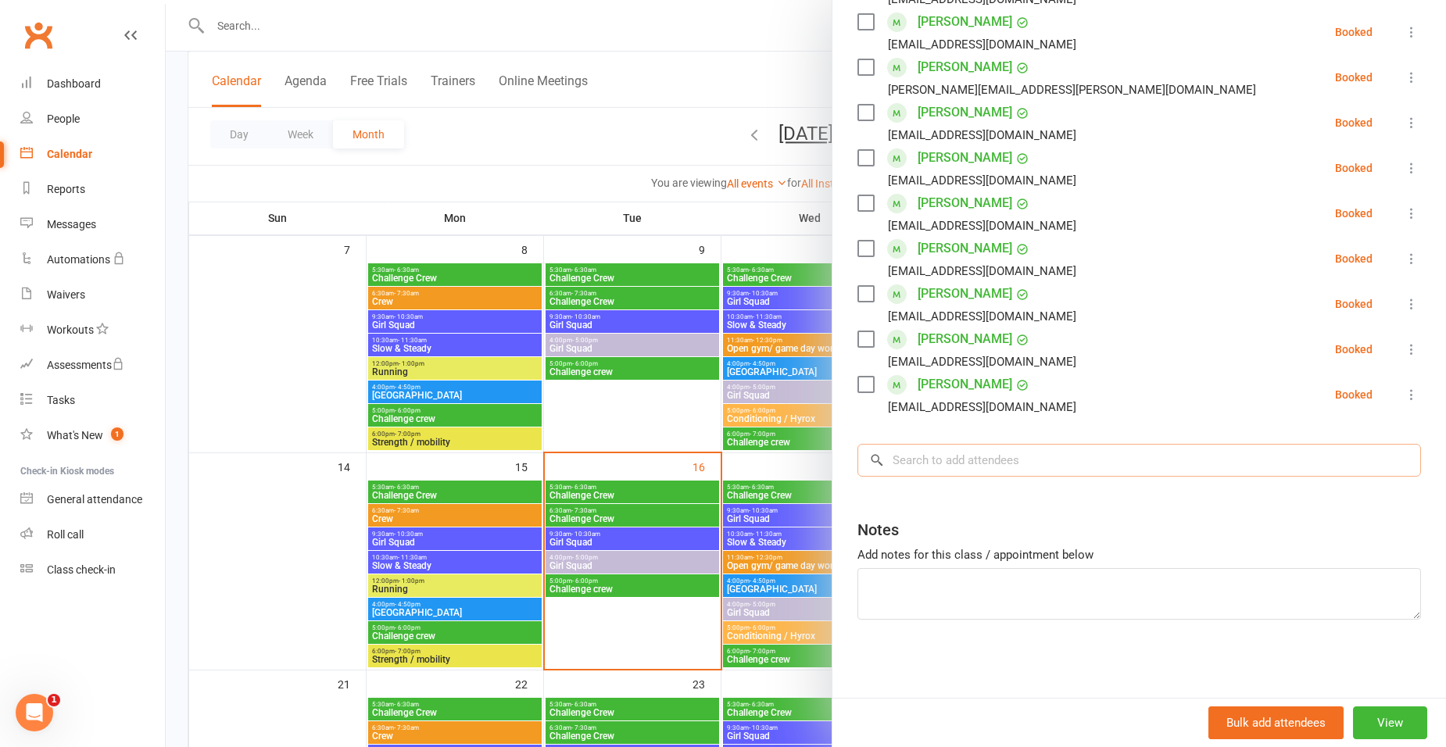
click at [915, 463] on input "search" at bounding box center [1140, 460] width 564 height 33
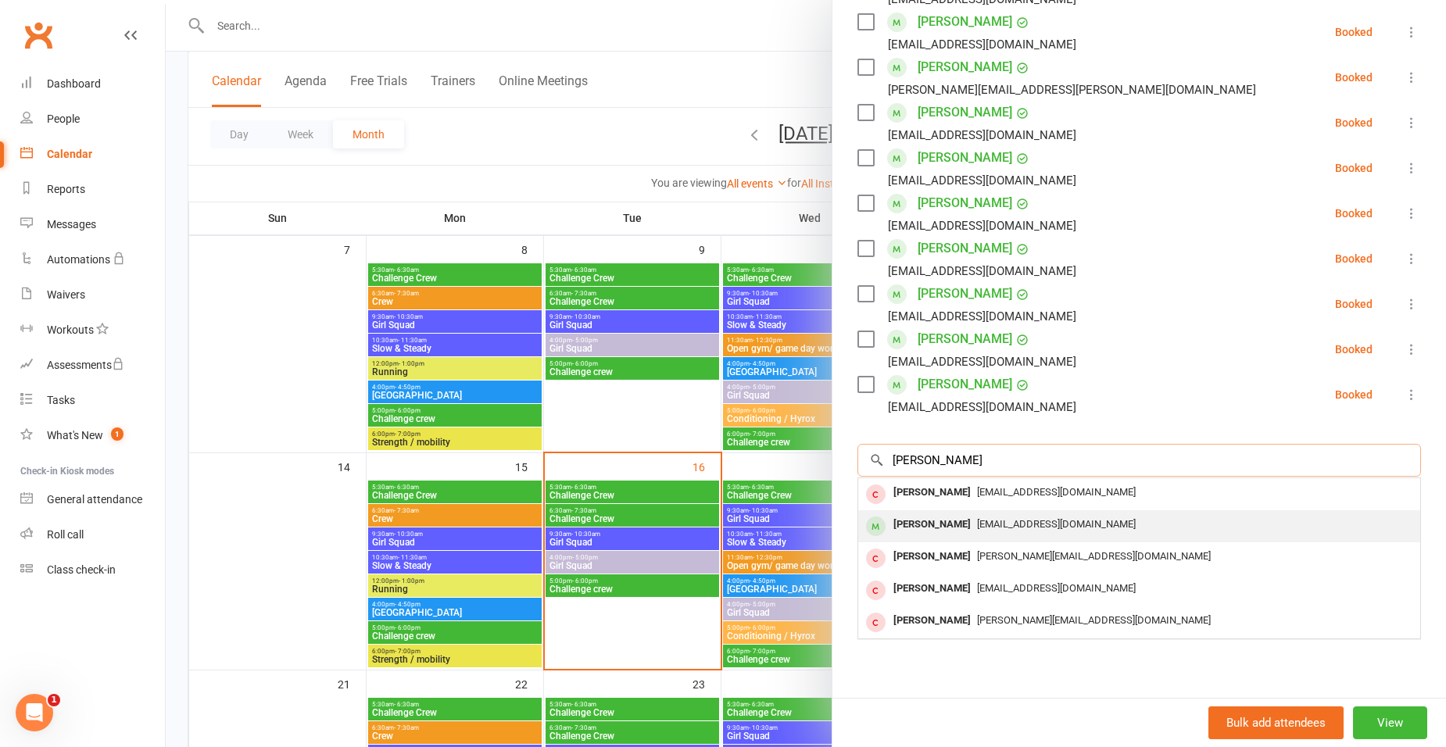
type input "anothony"
click at [926, 530] on div "Anthony Dorsett" at bounding box center [932, 525] width 90 height 23
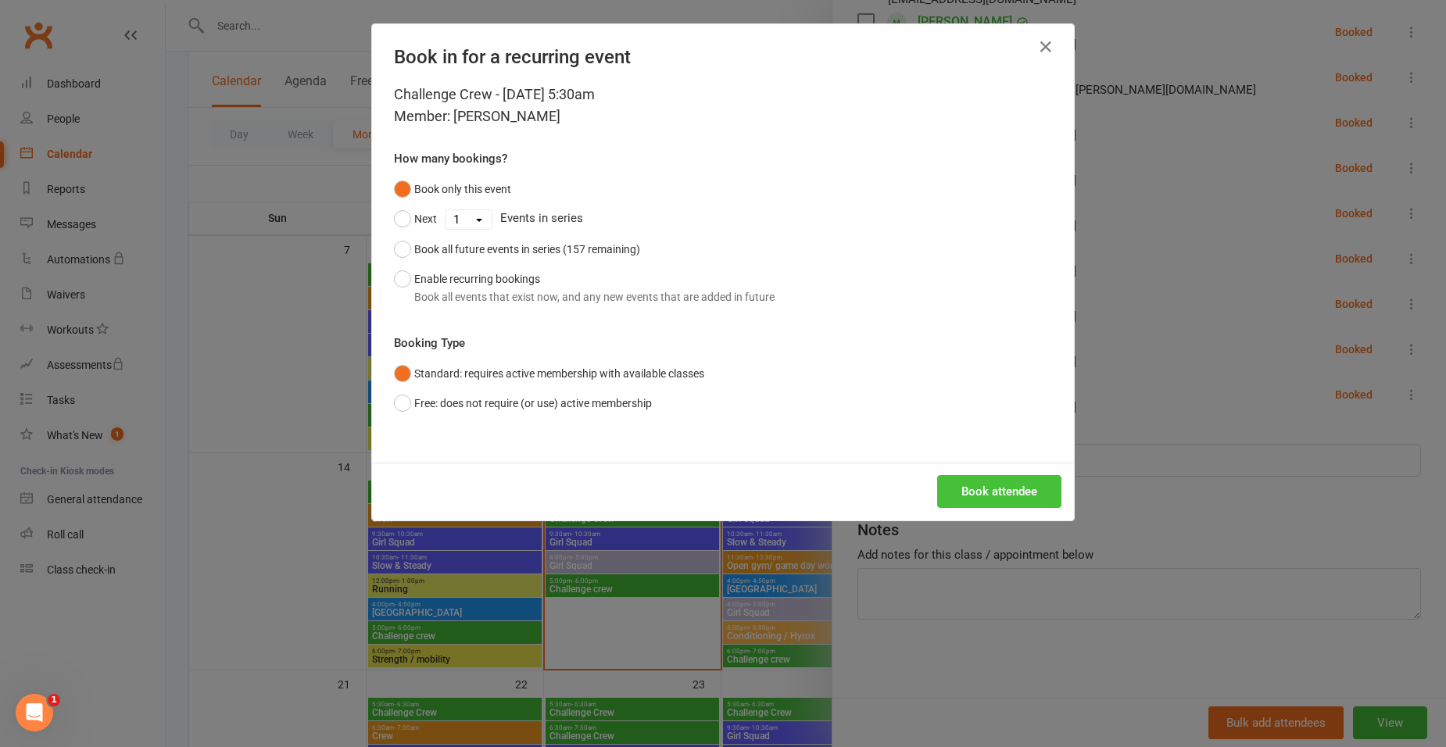
click at [947, 485] on button "Book attendee" at bounding box center [999, 491] width 124 height 33
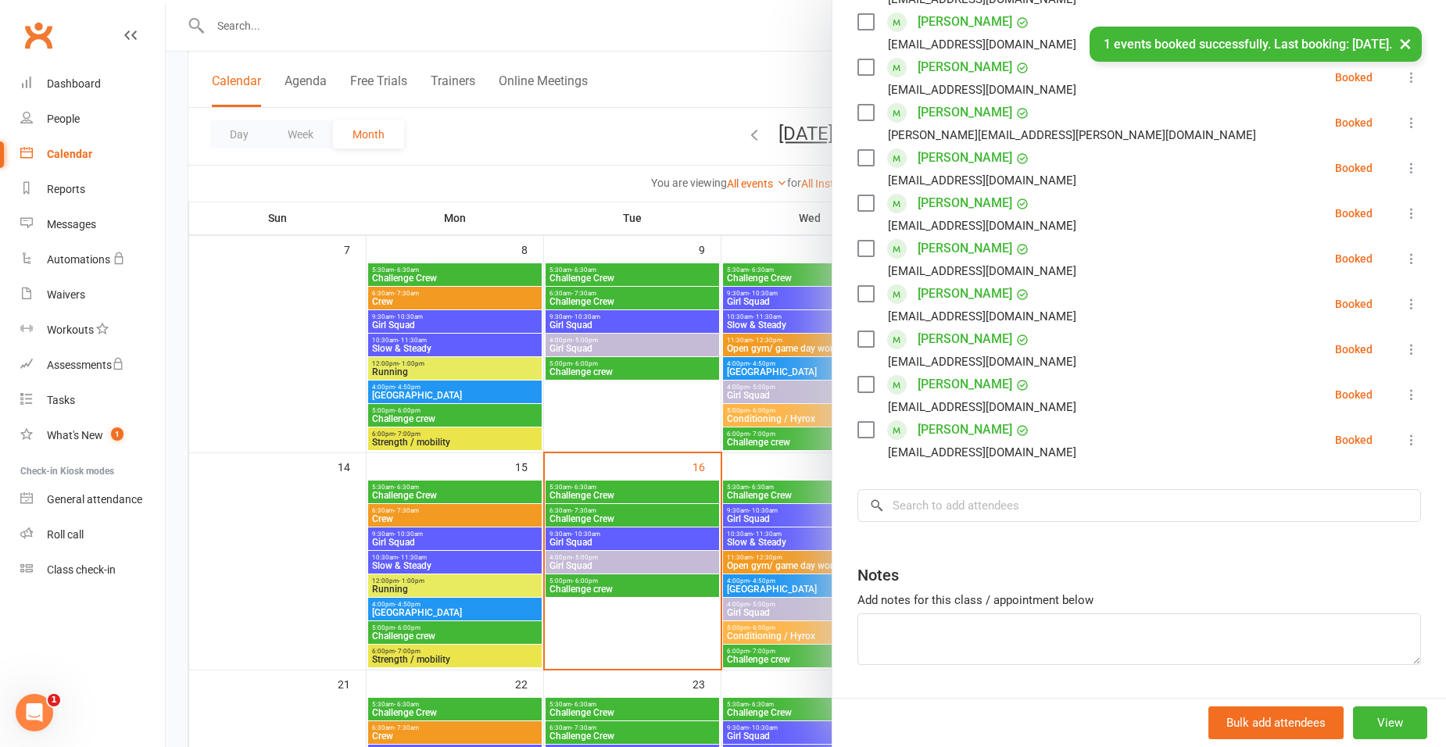
click at [860, 377] on label at bounding box center [866, 385] width 16 height 16
click at [865, 344] on label at bounding box center [866, 339] width 16 height 16
drag, startPoint x: 863, startPoint y: 430, endPoint x: 854, endPoint y: 392, distance: 38.5
click at [861, 429] on label at bounding box center [866, 430] width 16 height 16
click at [865, 292] on label at bounding box center [866, 294] width 16 height 16
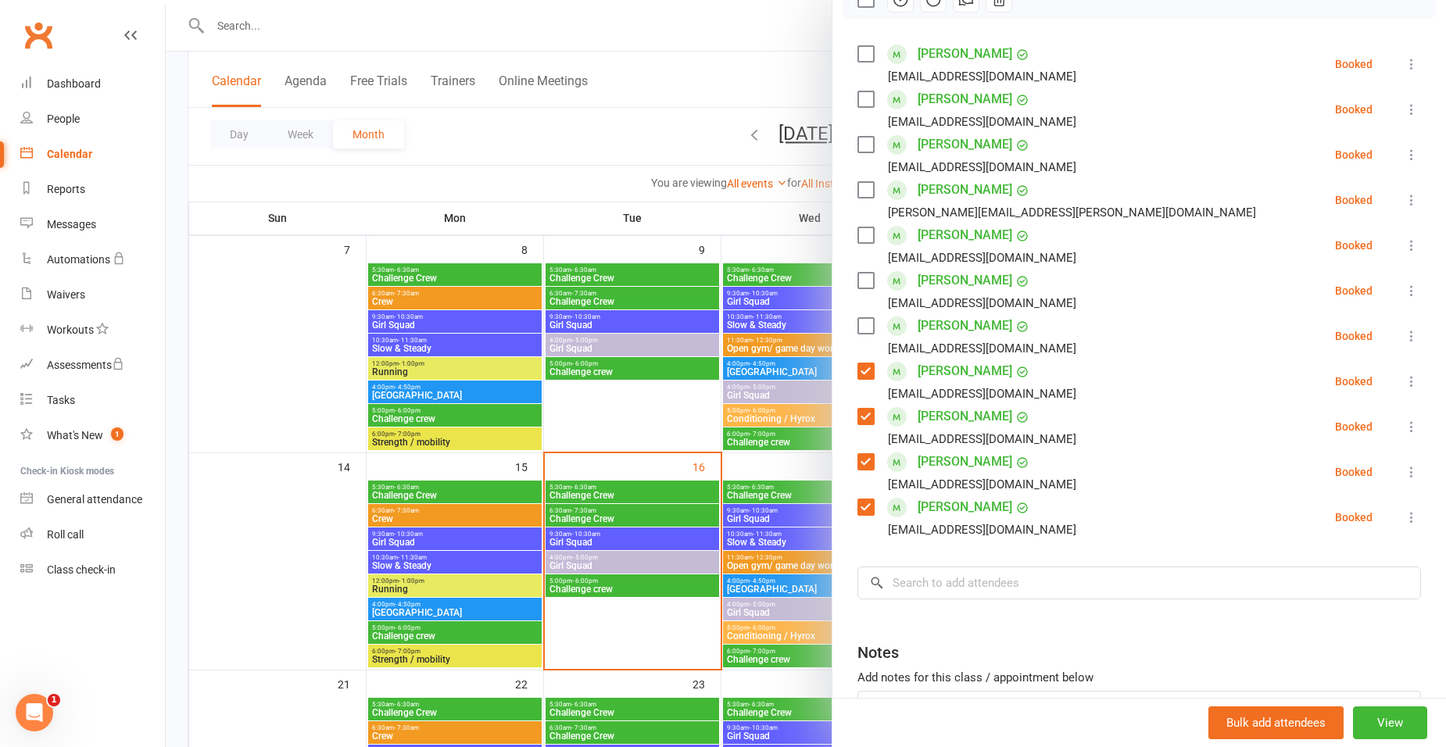
scroll to position [249, 0]
click at [864, 285] on label at bounding box center [866, 282] width 16 height 16
click at [865, 99] on label at bounding box center [866, 100] width 16 height 16
click at [864, 141] on label at bounding box center [866, 146] width 16 height 16
click at [858, 48] on label at bounding box center [866, 55] width 16 height 16
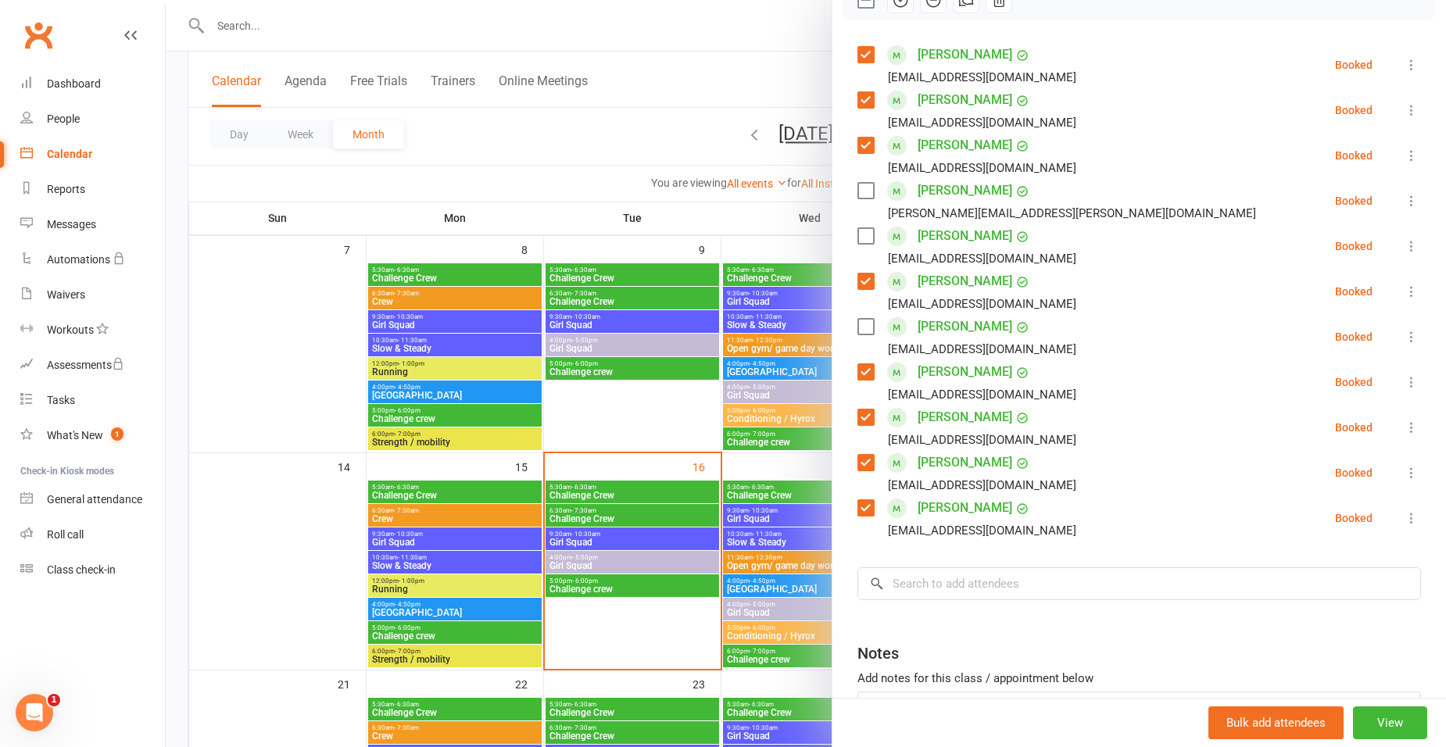
click at [858, 231] on label at bounding box center [866, 236] width 16 height 16
click at [858, 184] on label at bounding box center [866, 191] width 16 height 16
click at [859, 321] on label at bounding box center [866, 327] width 16 height 16
click at [981, 584] on input "search" at bounding box center [1140, 584] width 564 height 33
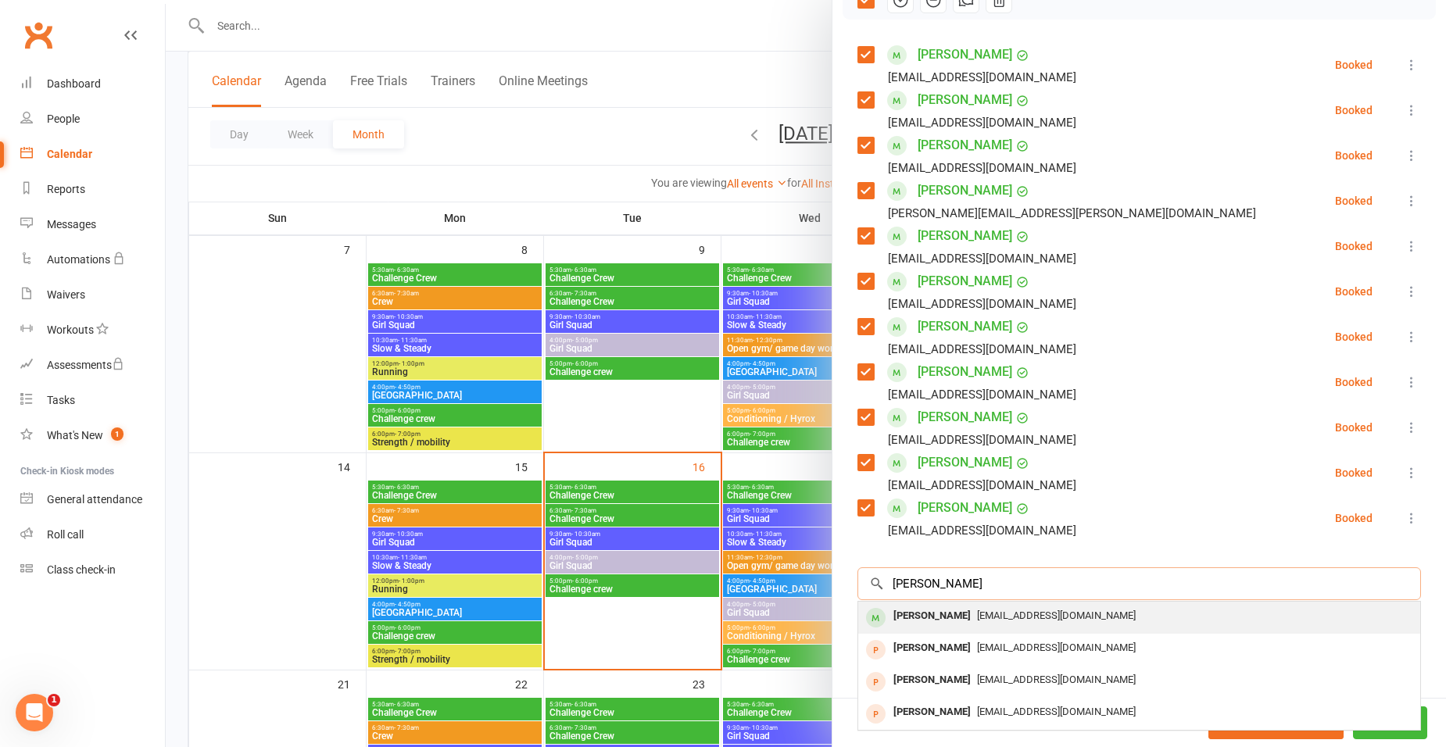
type input "billy"
click at [977, 611] on span "Billyhollands@icloud.com" at bounding box center [1056, 616] width 159 height 12
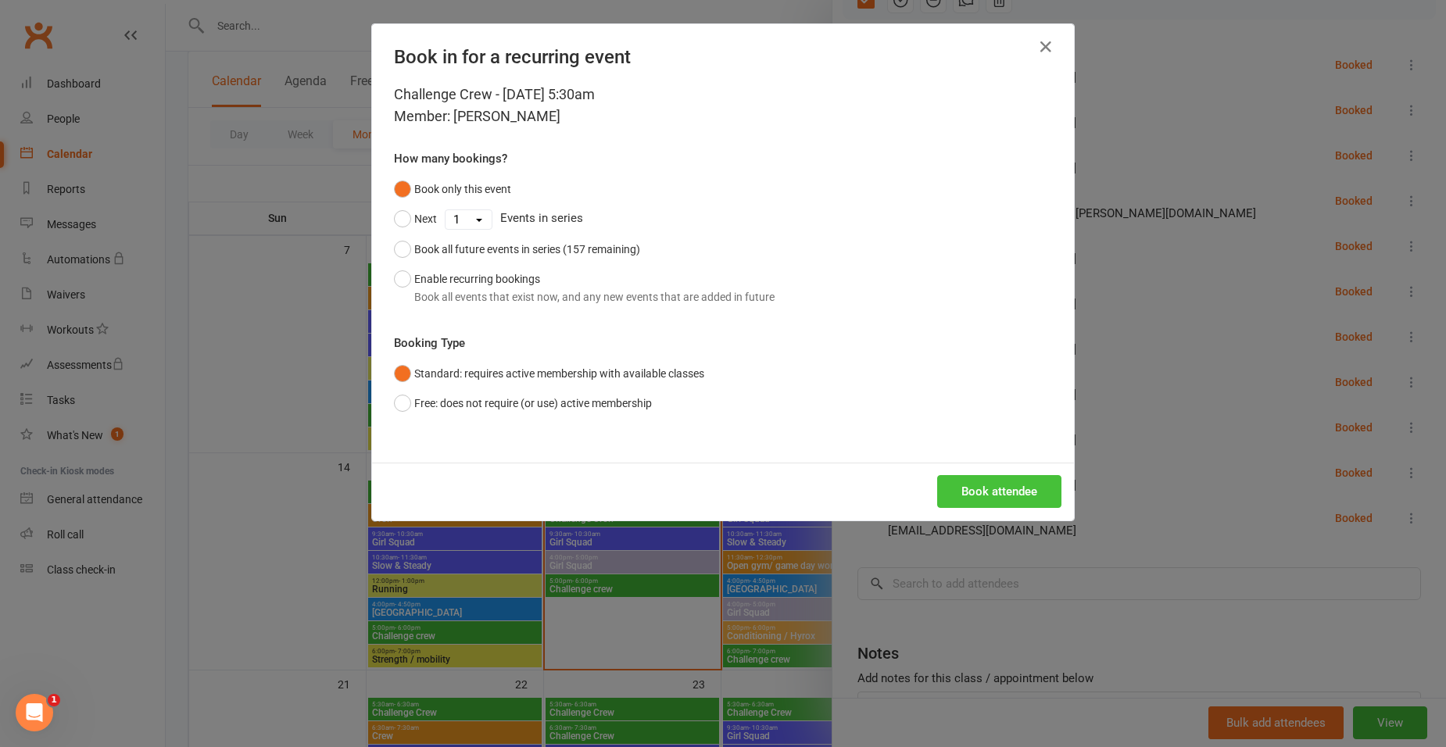
click at [967, 496] on button "Book attendee" at bounding box center [999, 491] width 124 height 33
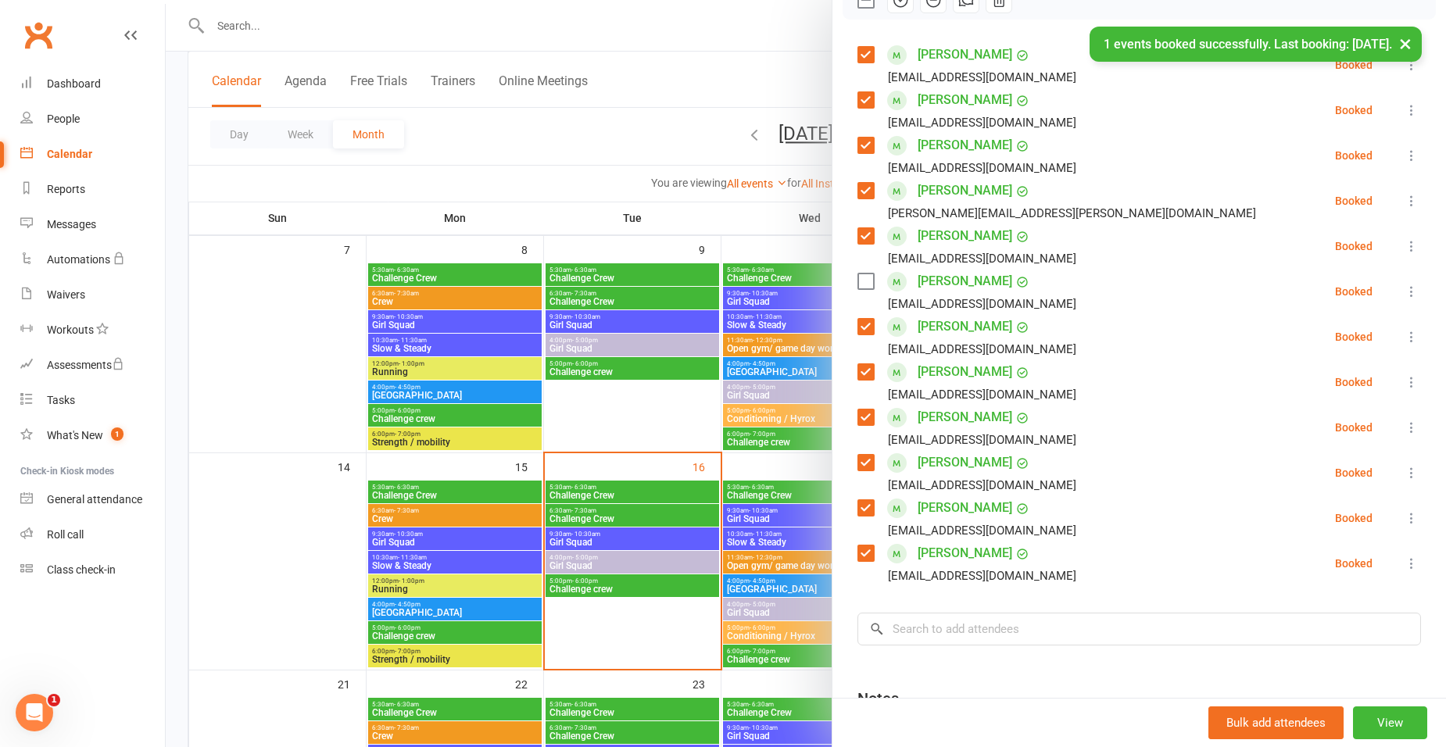
click at [858, 286] on label at bounding box center [866, 282] width 16 height 16
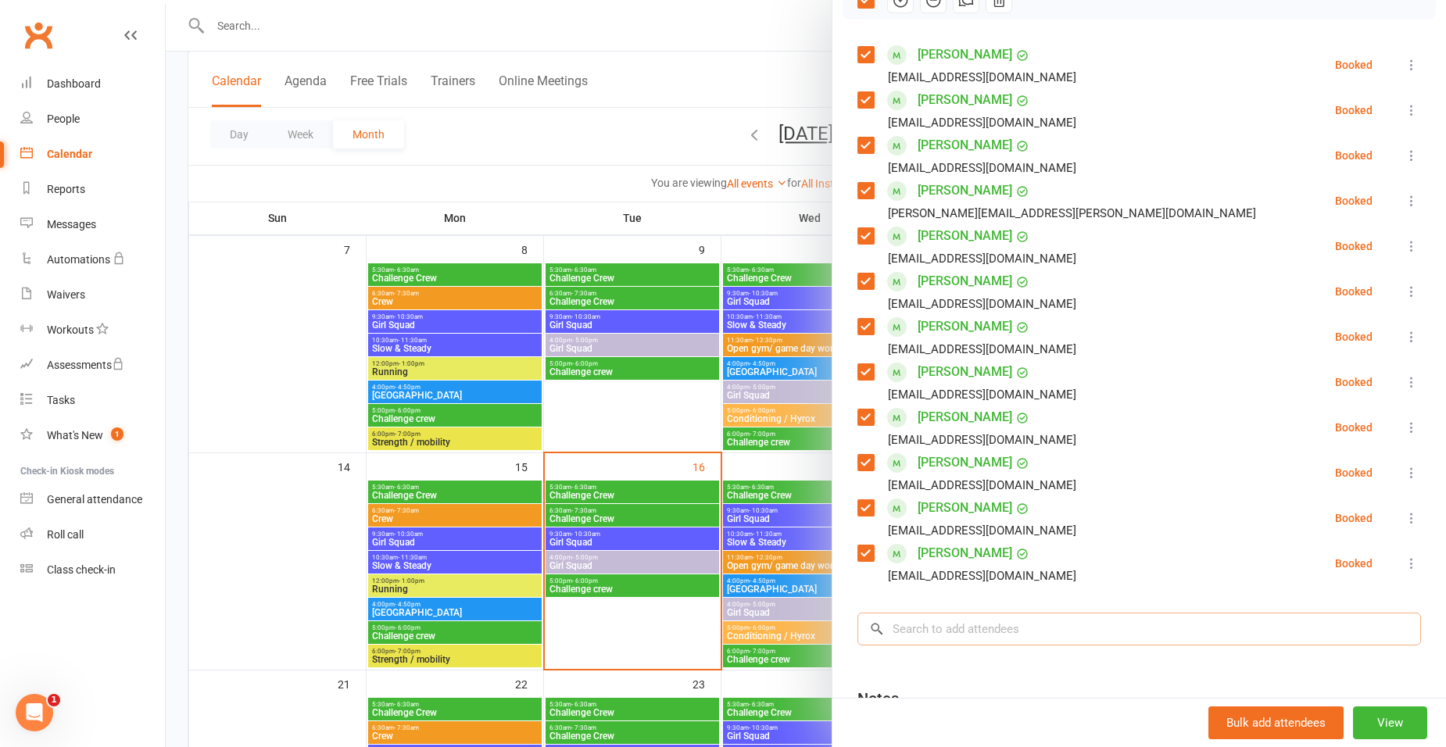
click at [946, 635] on input "search" at bounding box center [1140, 629] width 564 height 33
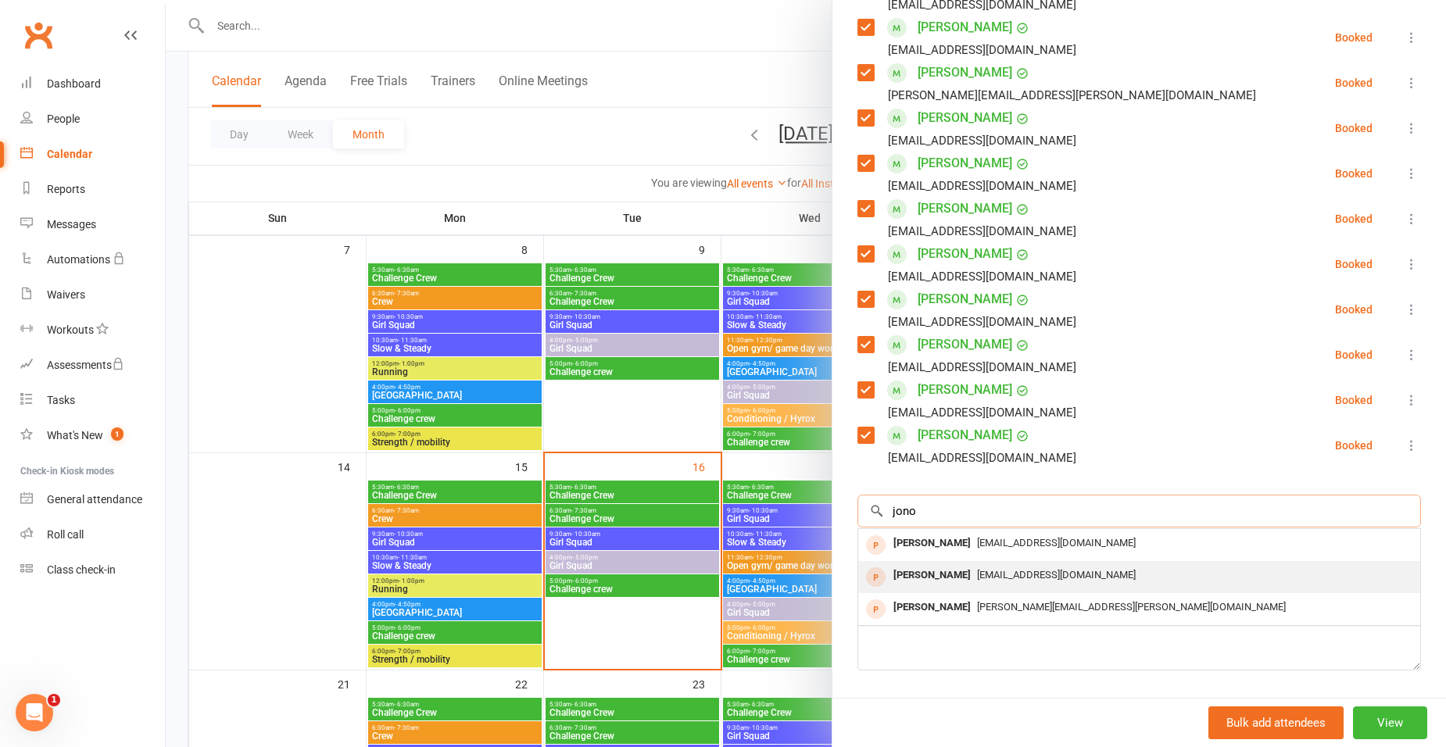
scroll to position [405, 0]
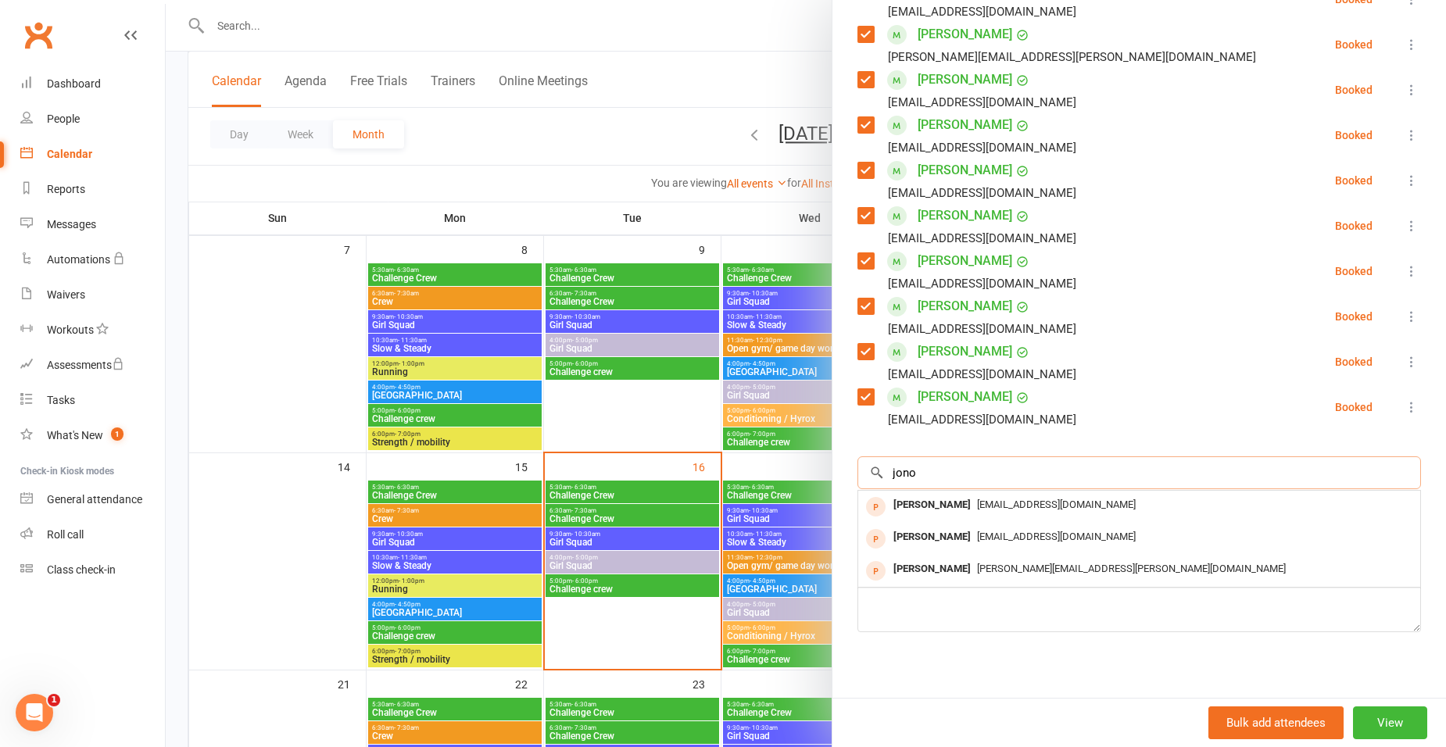
click at [922, 470] on input "jono" at bounding box center [1140, 473] width 564 height 33
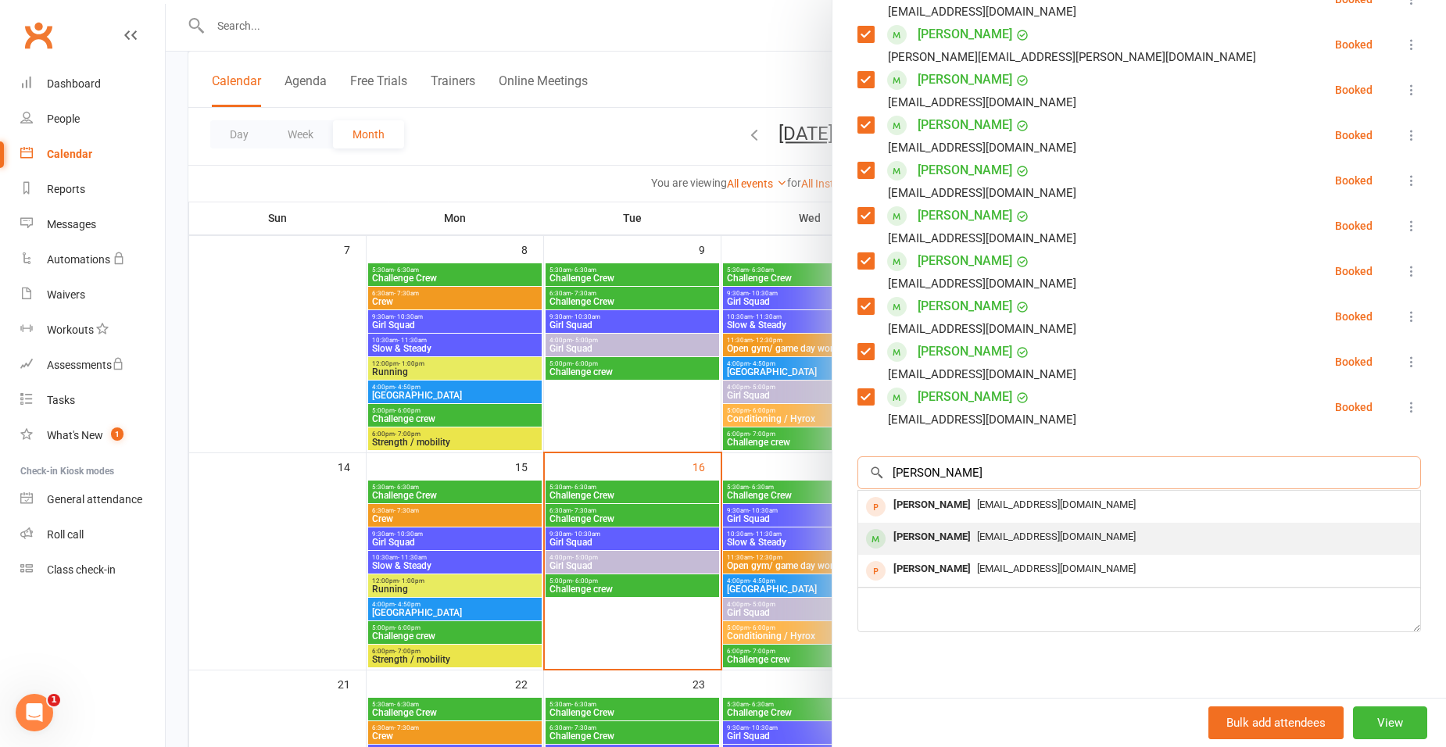
scroll to position [417, 0]
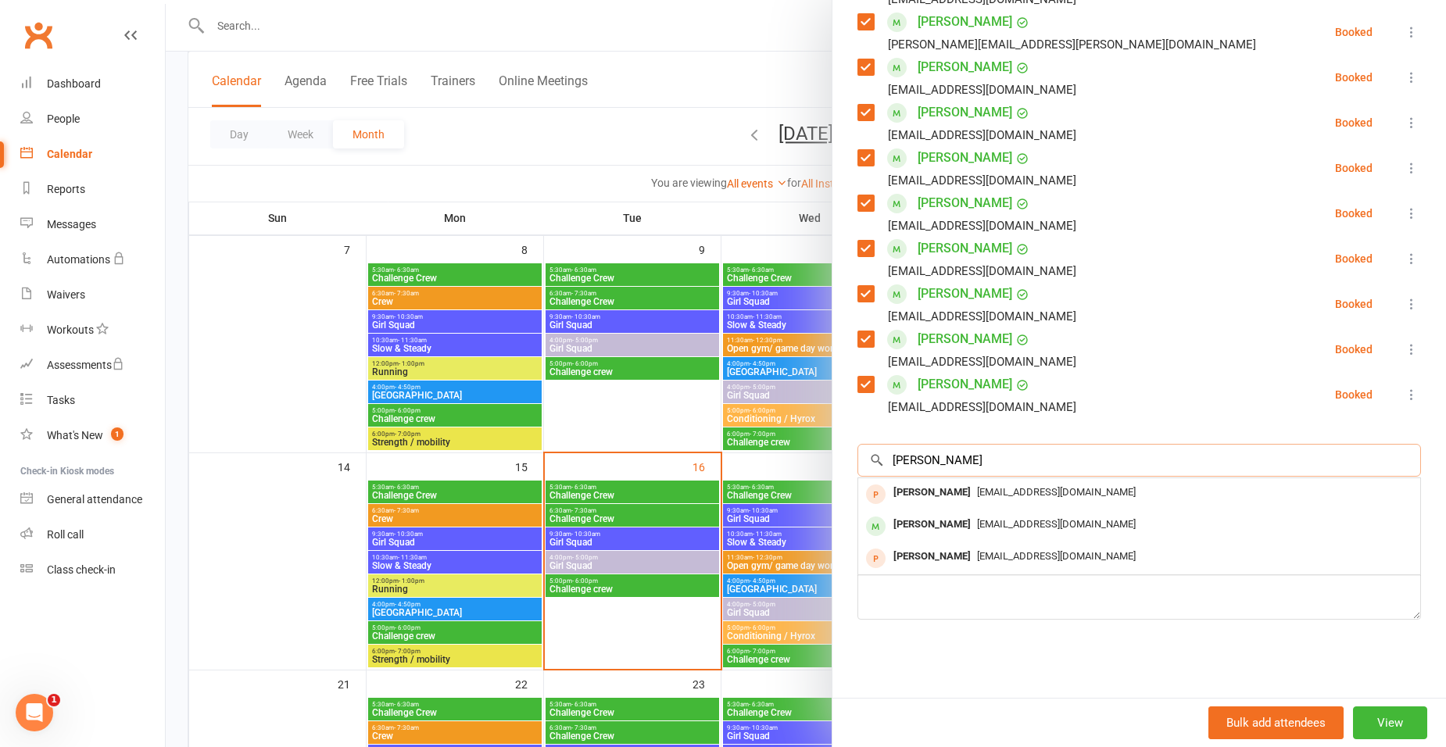
type input "gann"
click at [995, 641] on div "Class kiosk mode Roll call 5:30 AM - 6:30 AM, Tuesday, September, 16, 2025 with…" at bounding box center [1140, 173] width 614 height 1049
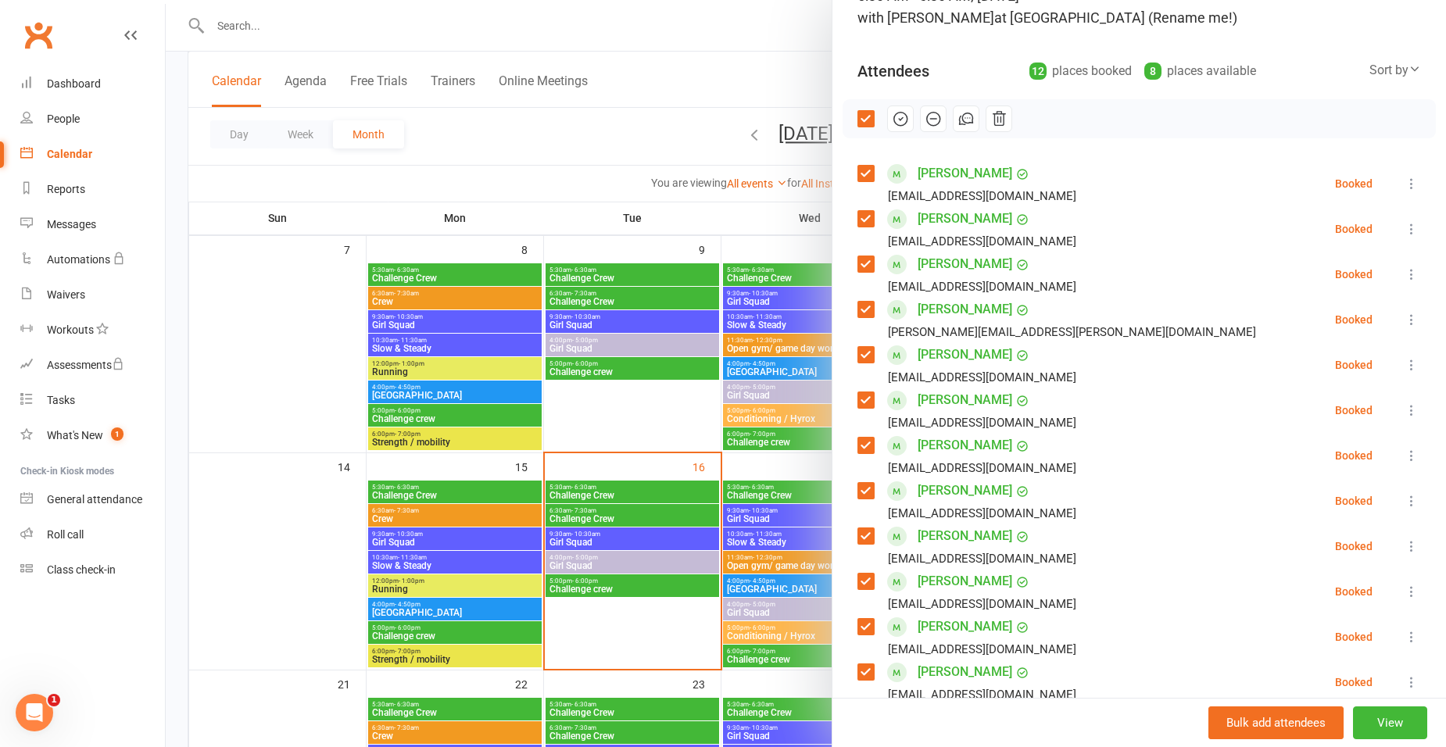
scroll to position [105, 0]
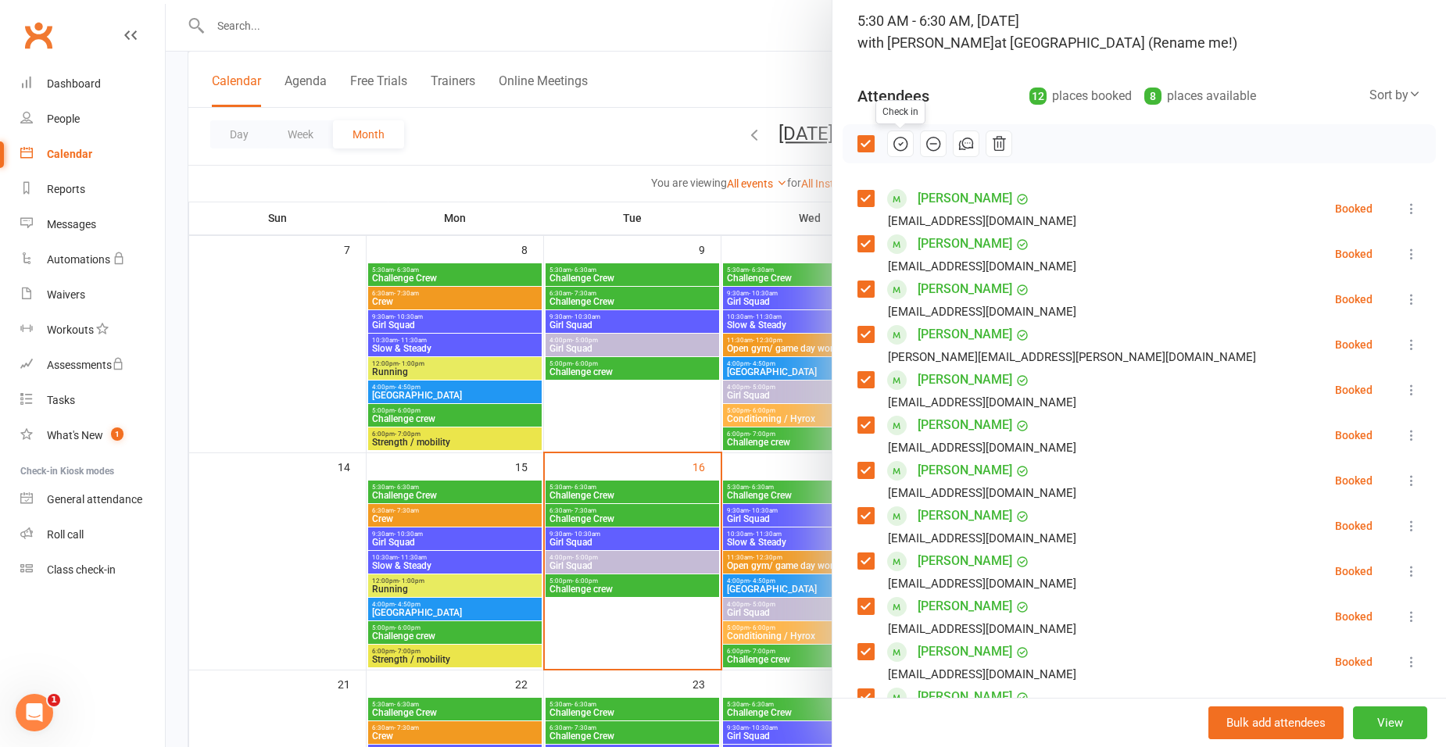
drag, startPoint x: 903, startPoint y: 140, endPoint x: 804, endPoint y: 70, distance: 121.0
click at [903, 140] on button "button" at bounding box center [900, 144] width 27 height 27
click at [304, 180] on div at bounding box center [806, 373] width 1280 height 747
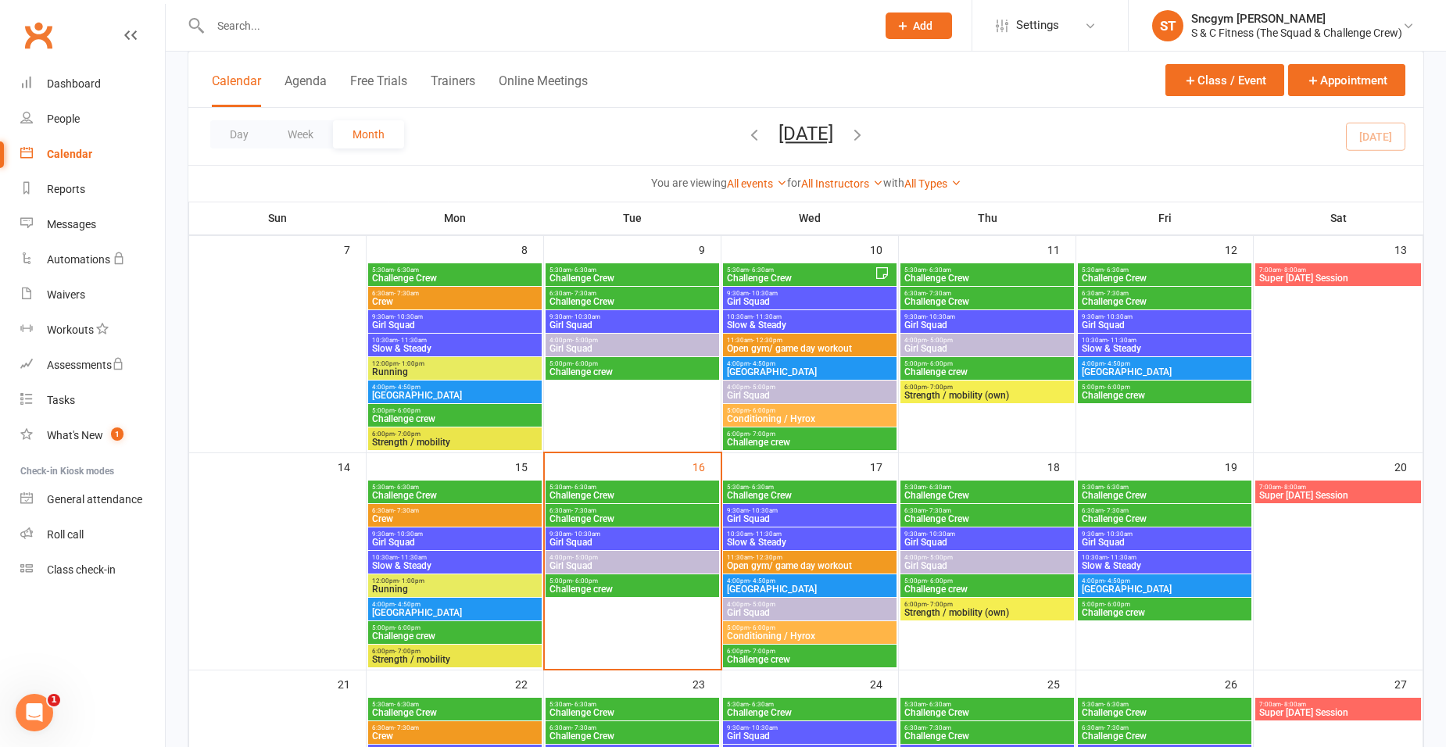
click at [590, 489] on span "- 6:30am" at bounding box center [583, 487] width 25 height 7
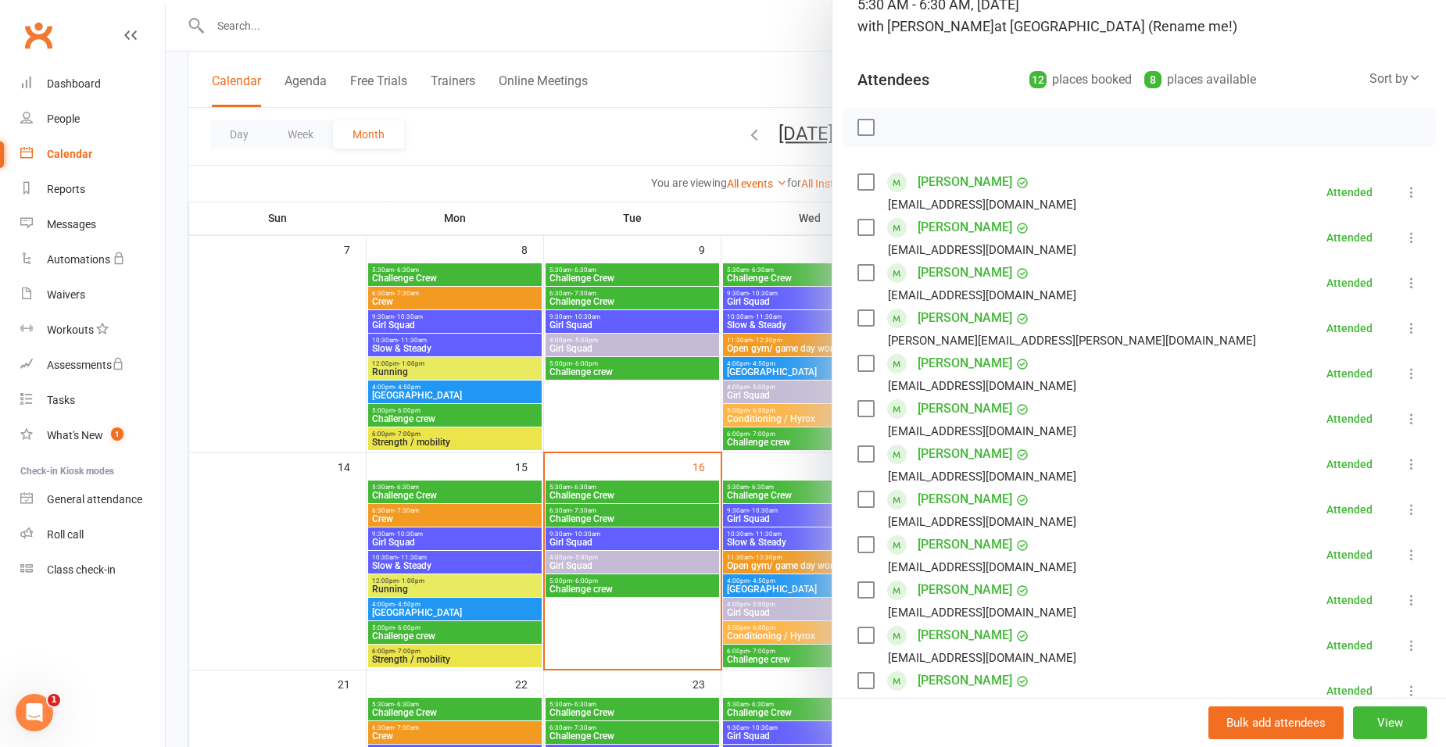
scroll to position [0, 0]
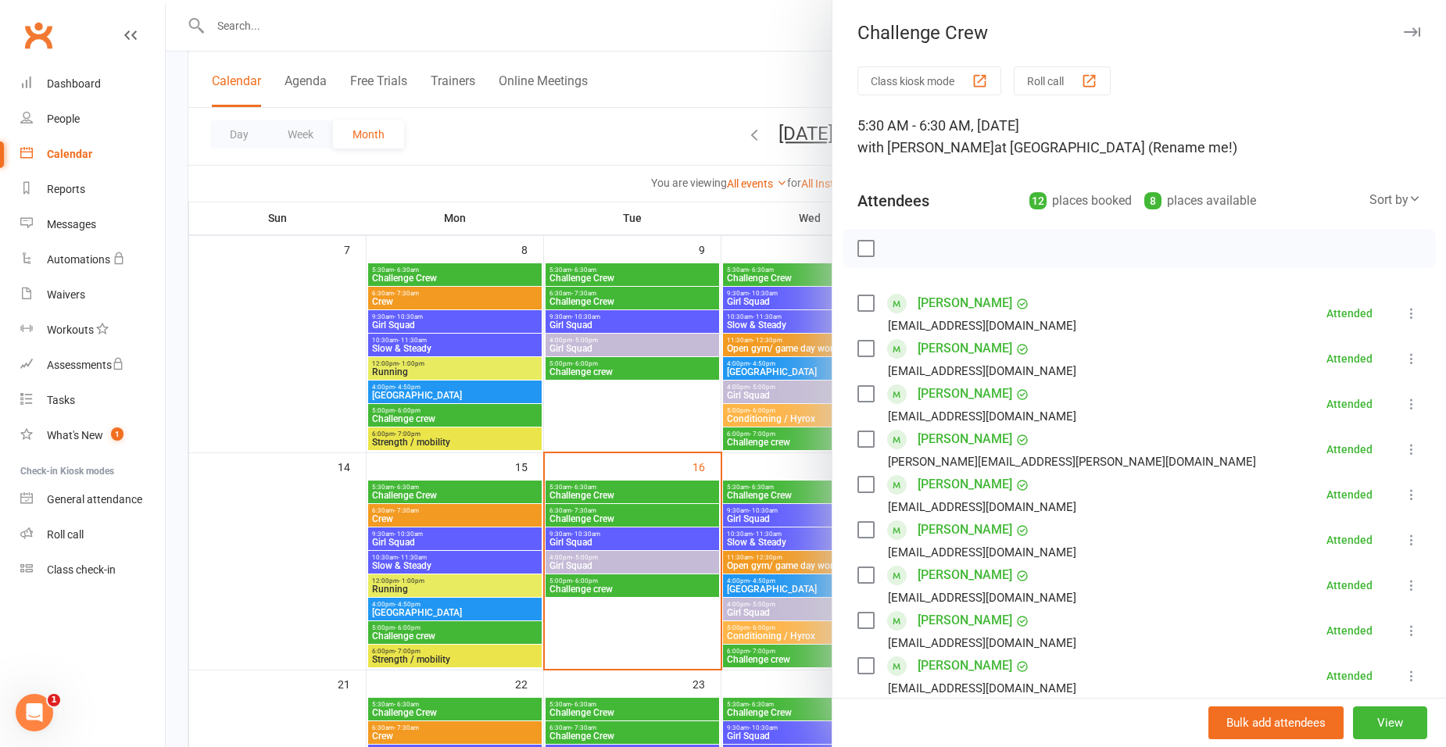
click at [545, 143] on div at bounding box center [806, 373] width 1280 height 747
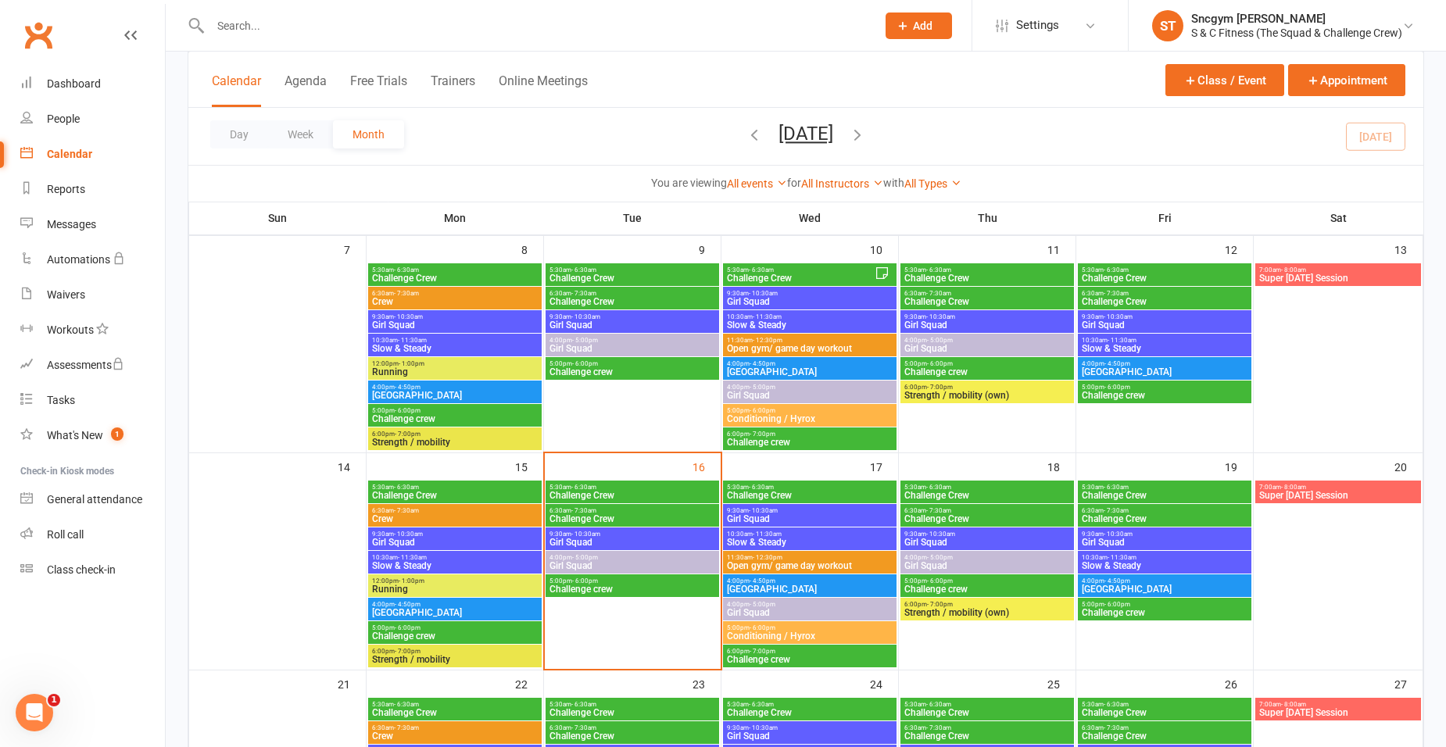
click at [596, 514] on span "Challenge Crew" at bounding box center [632, 518] width 167 height 9
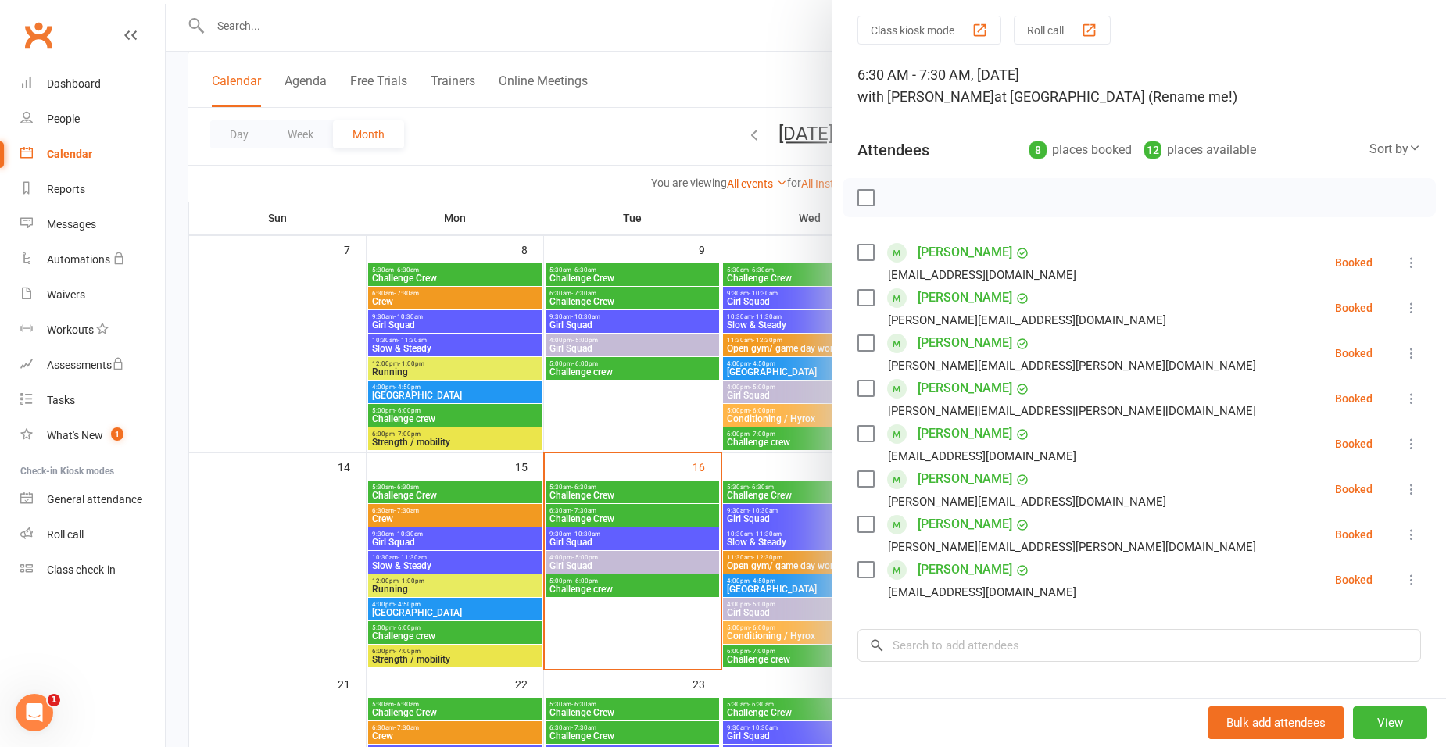
scroll to position [78, 0]
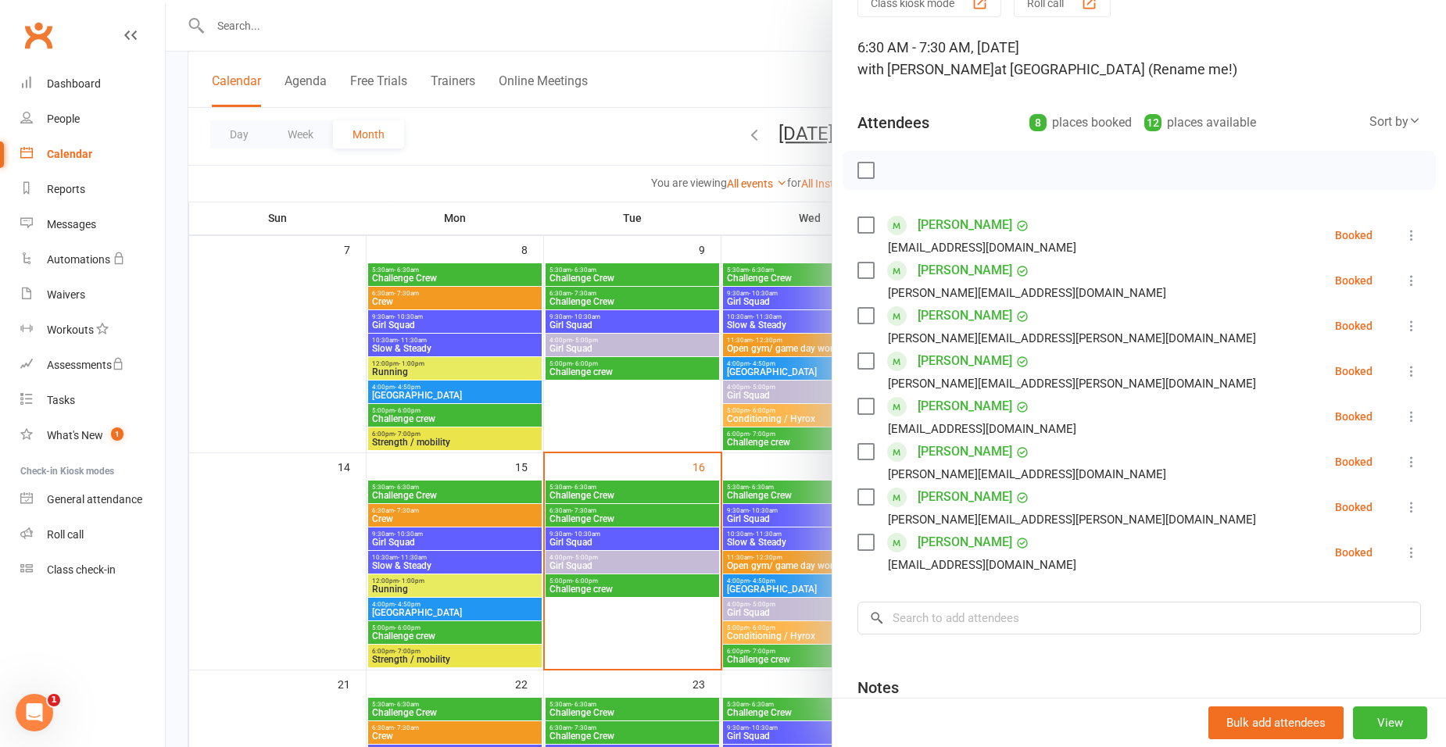
click at [585, 494] on div at bounding box center [806, 373] width 1280 height 747
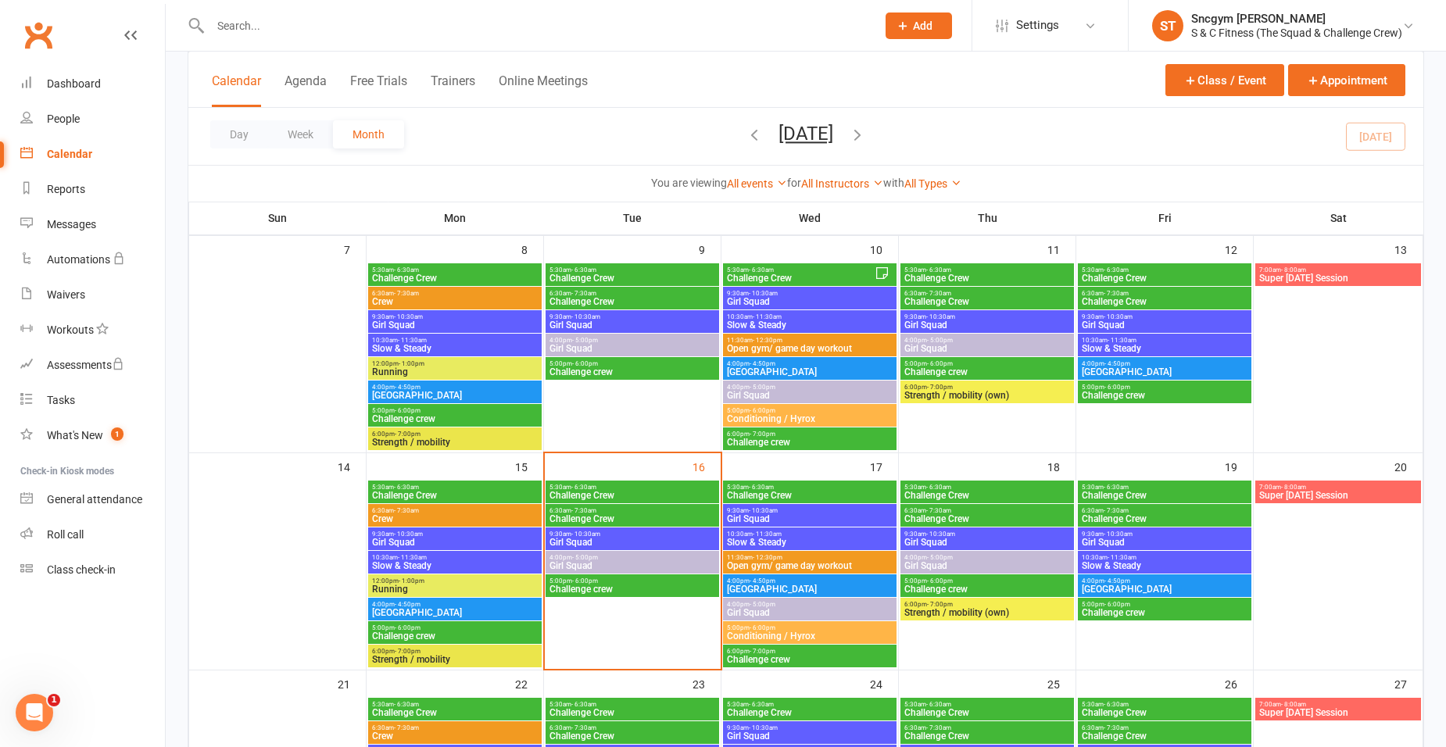
click at [577, 518] on span "Challenge Crew" at bounding box center [632, 518] width 167 height 9
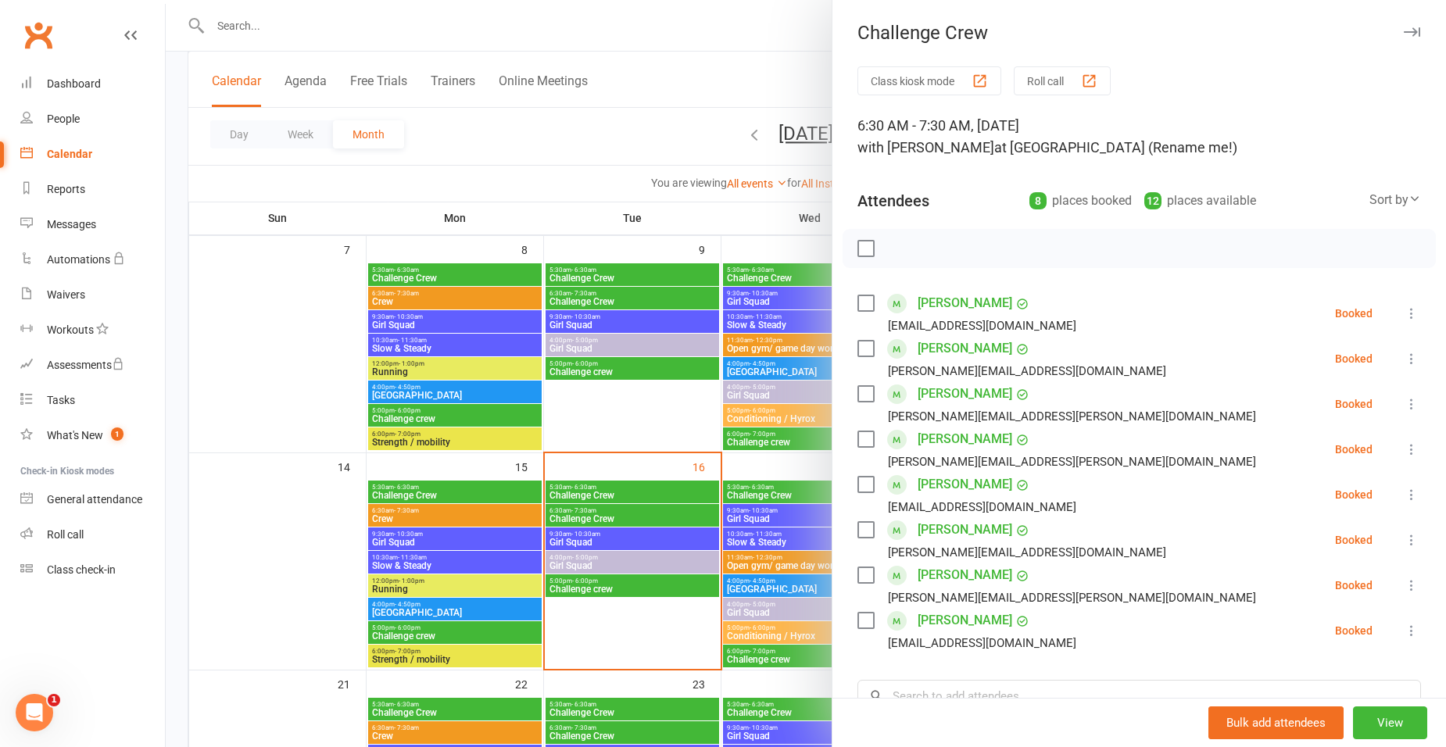
click at [459, 489] on div at bounding box center [806, 373] width 1280 height 747
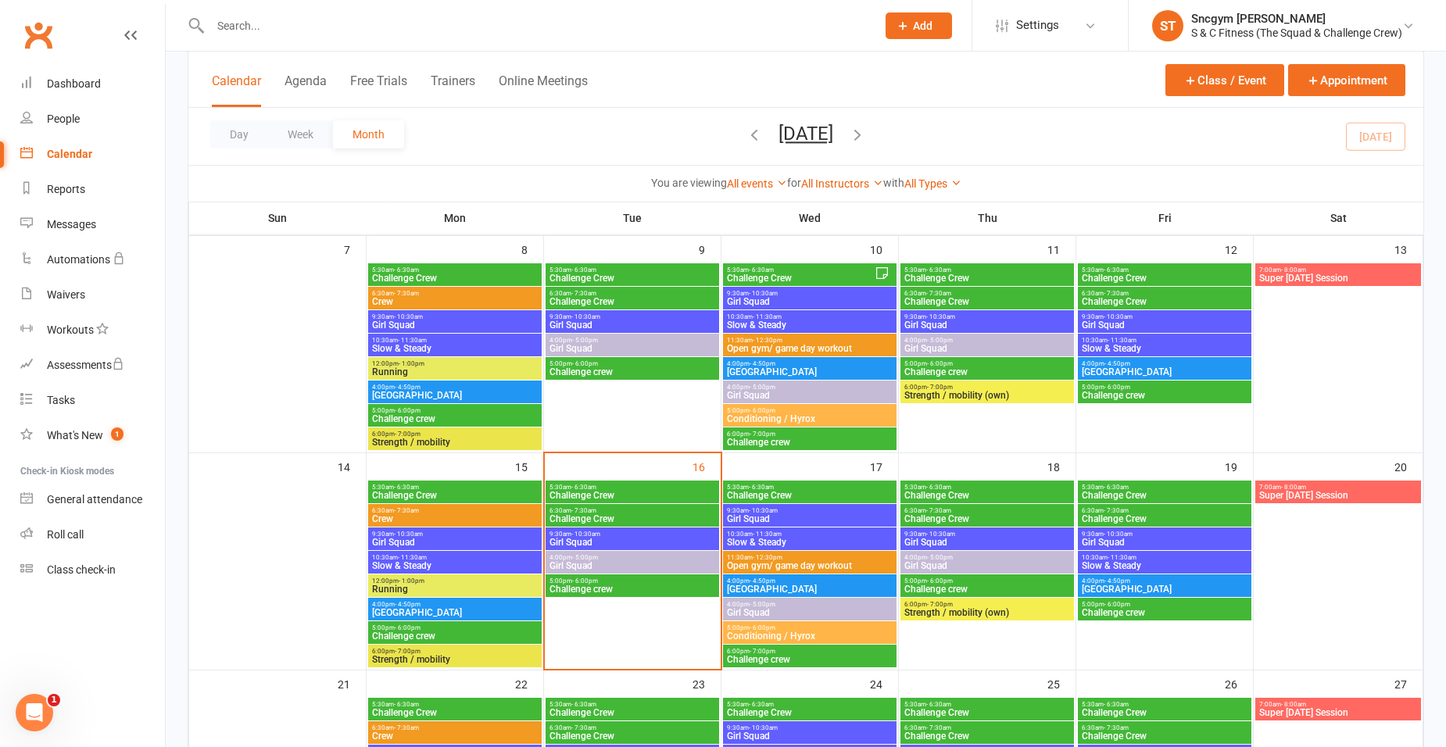
click at [453, 511] on span "6:30am - 7:30am" at bounding box center [454, 510] width 167 height 7
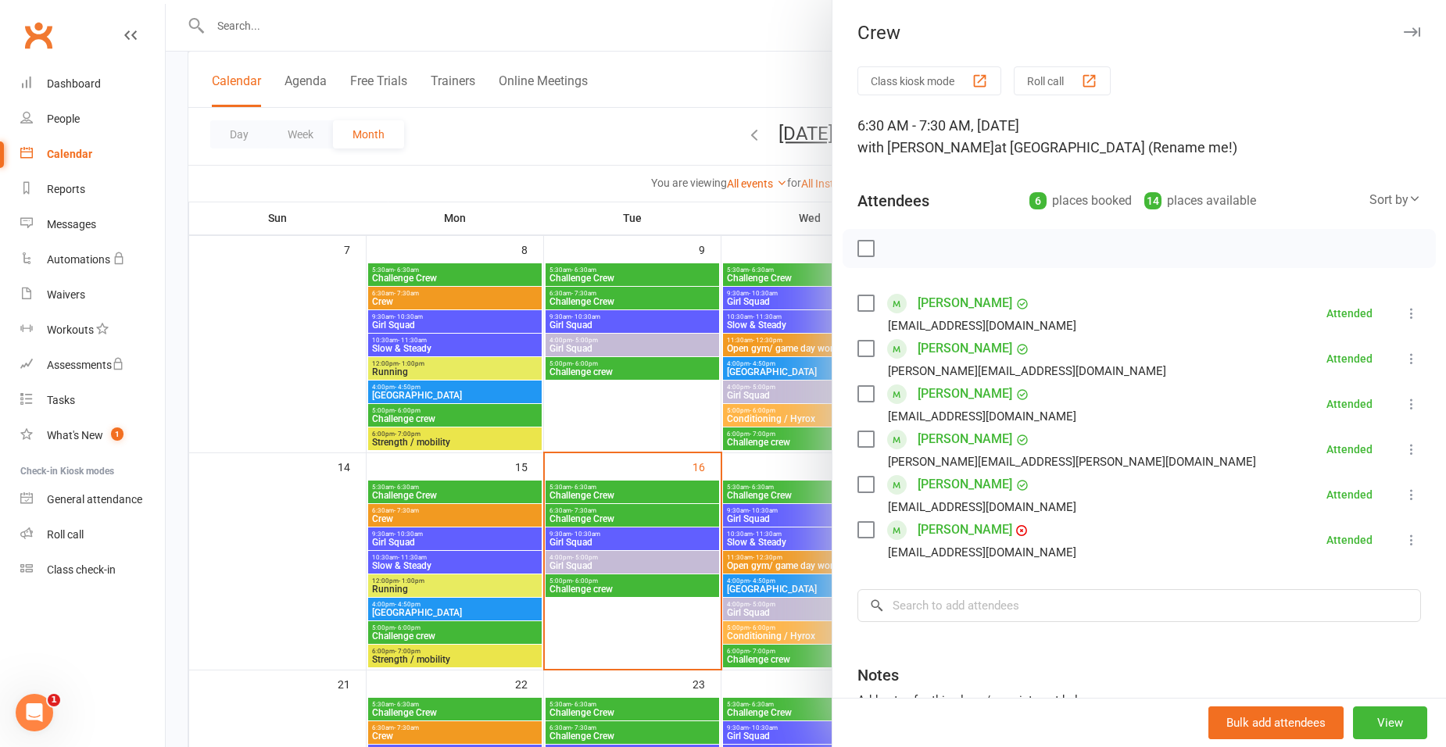
click at [629, 474] on div at bounding box center [806, 373] width 1280 height 747
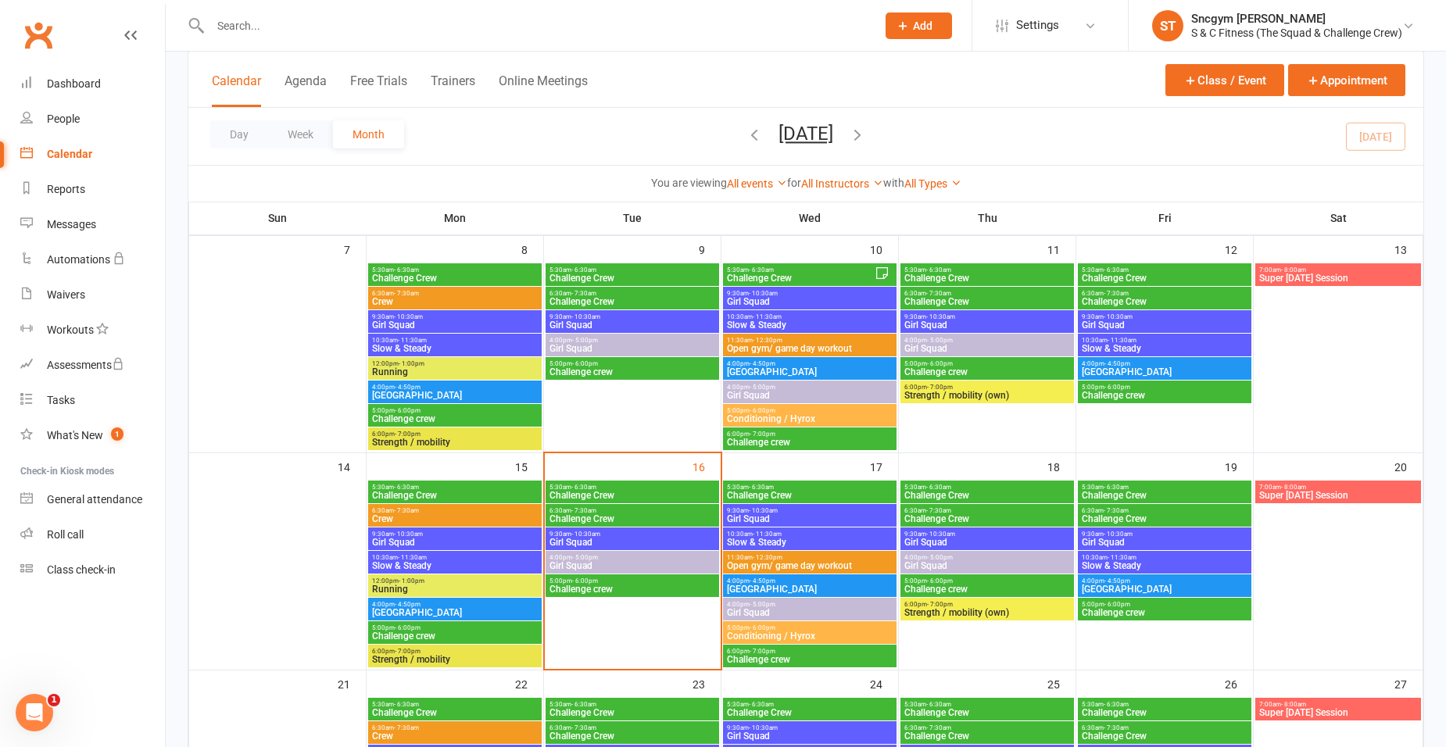
click at [626, 491] on span "Challenge Crew" at bounding box center [632, 495] width 167 height 9
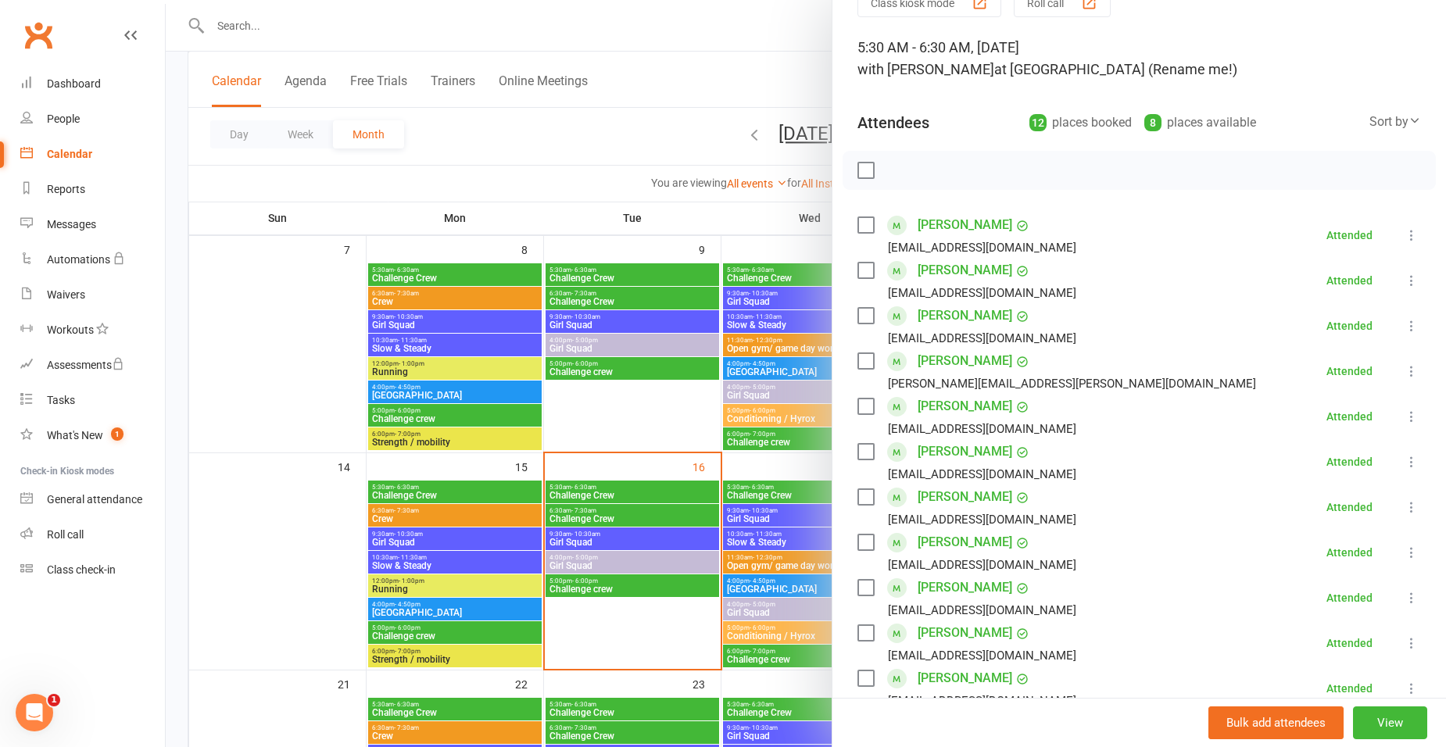
click at [622, 513] on div at bounding box center [806, 373] width 1280 height 747
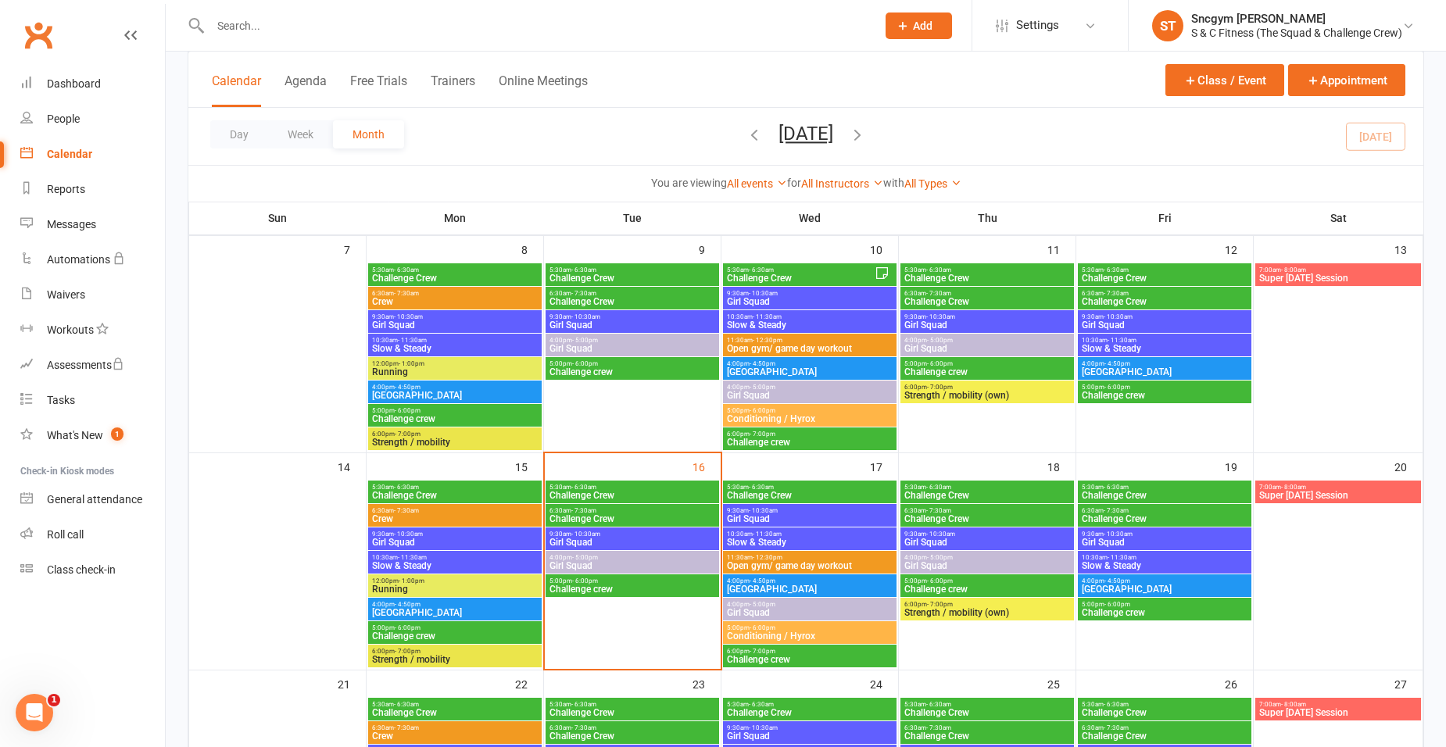
click at [622, 513] on span "6:30am - 7:30am" at bounding box center [632, 510] width 167 height 7
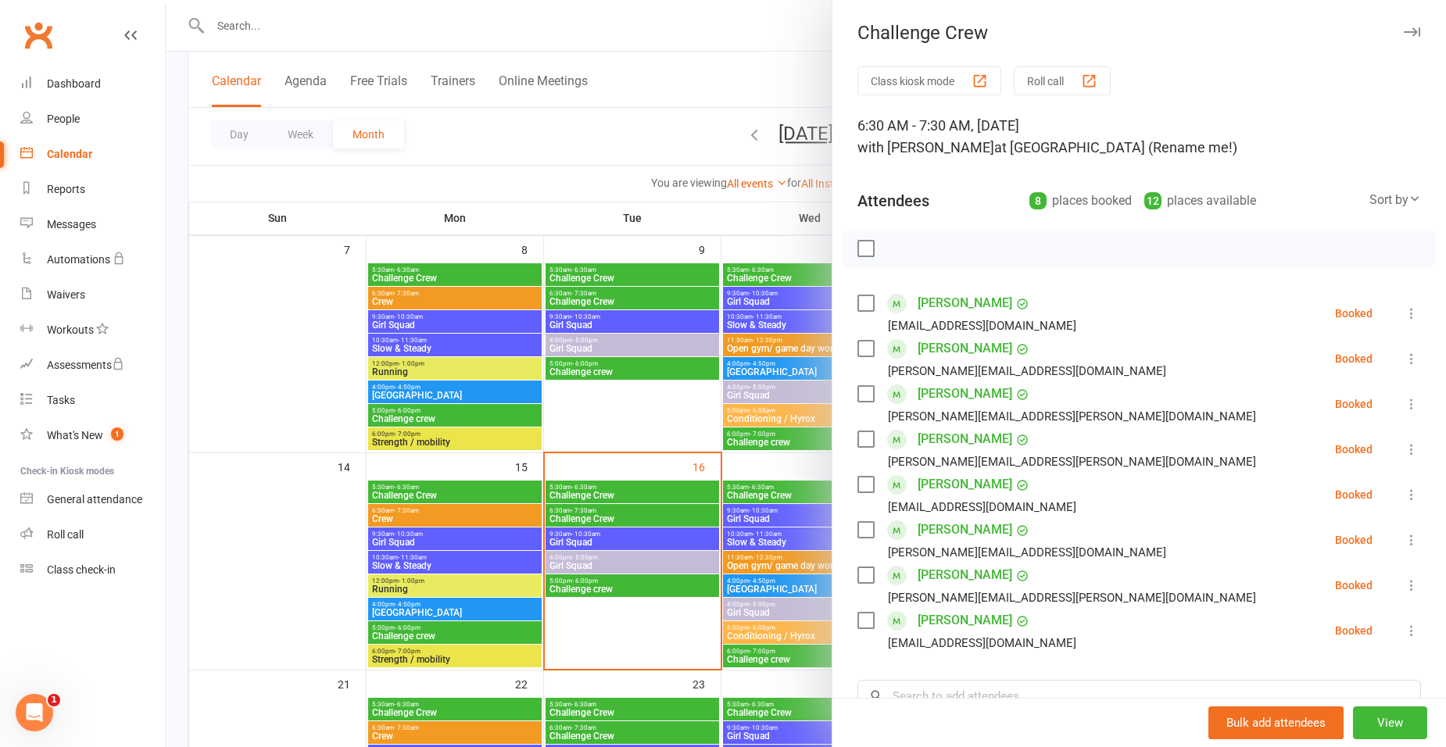
click at [867, 307] on label at bounding box center [866, 303] width 16 height 16
click at [858, 341] on label at bounding box center [866, 349] width 16 height 16
click at [863, 394] on label at bounding box center [866, 394] width 16 height 16
click at [864, 439] on label at bounding box center [866, 439] width 16 height 16
click at [864, 478] on label at bounding box center [866, 485] width 16 height 16
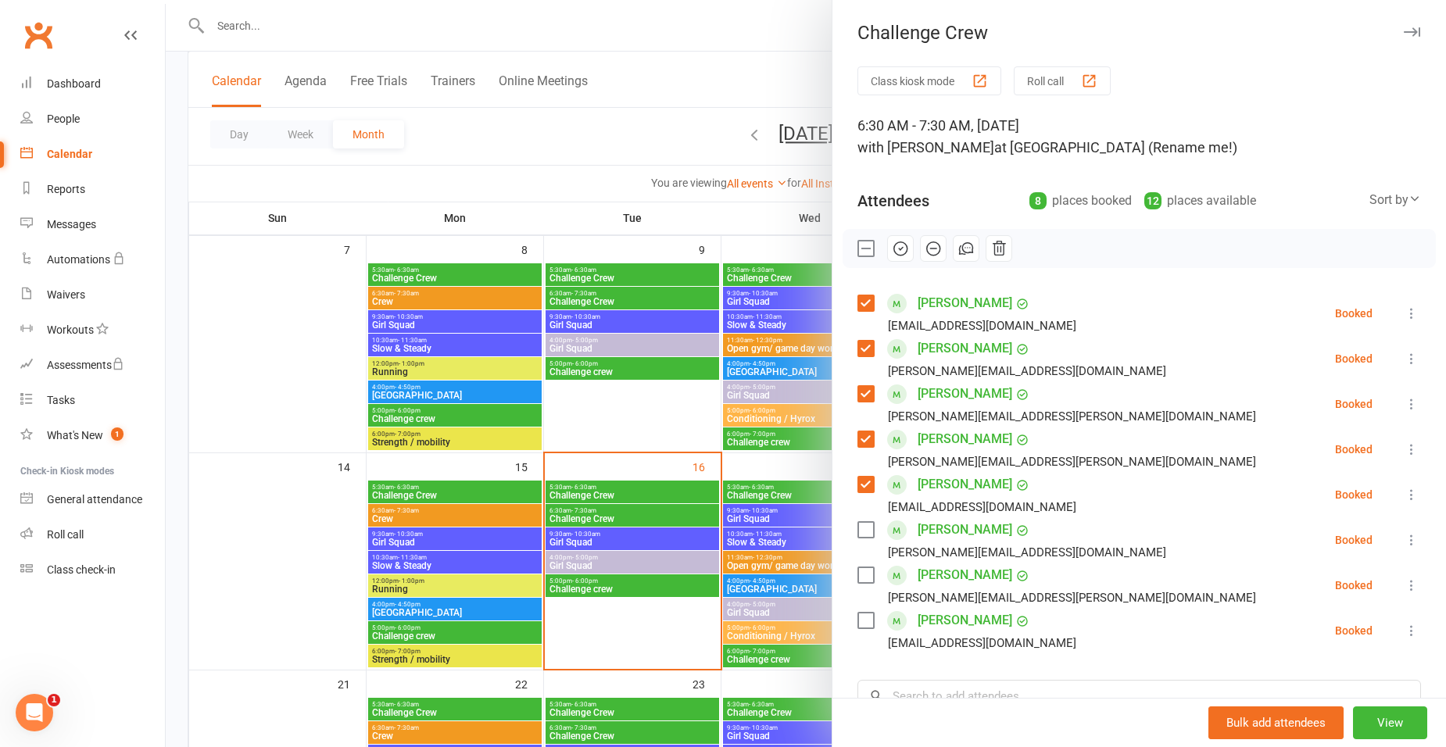
click at [858, 528] on label at bounding box center [866, 530] width 16 height 16
click at [859, 572] on label at bounding box center [866, 576] width 16 height 16
click at [858, 621] on label at bounding box center [866, 621] width 16 height 16
click at [892, 247] on icon "button" at bounding box center [900, 248] width 17 height 17
click at [601, 140] on div at bounding box center [806, 373] width 1280 height 747
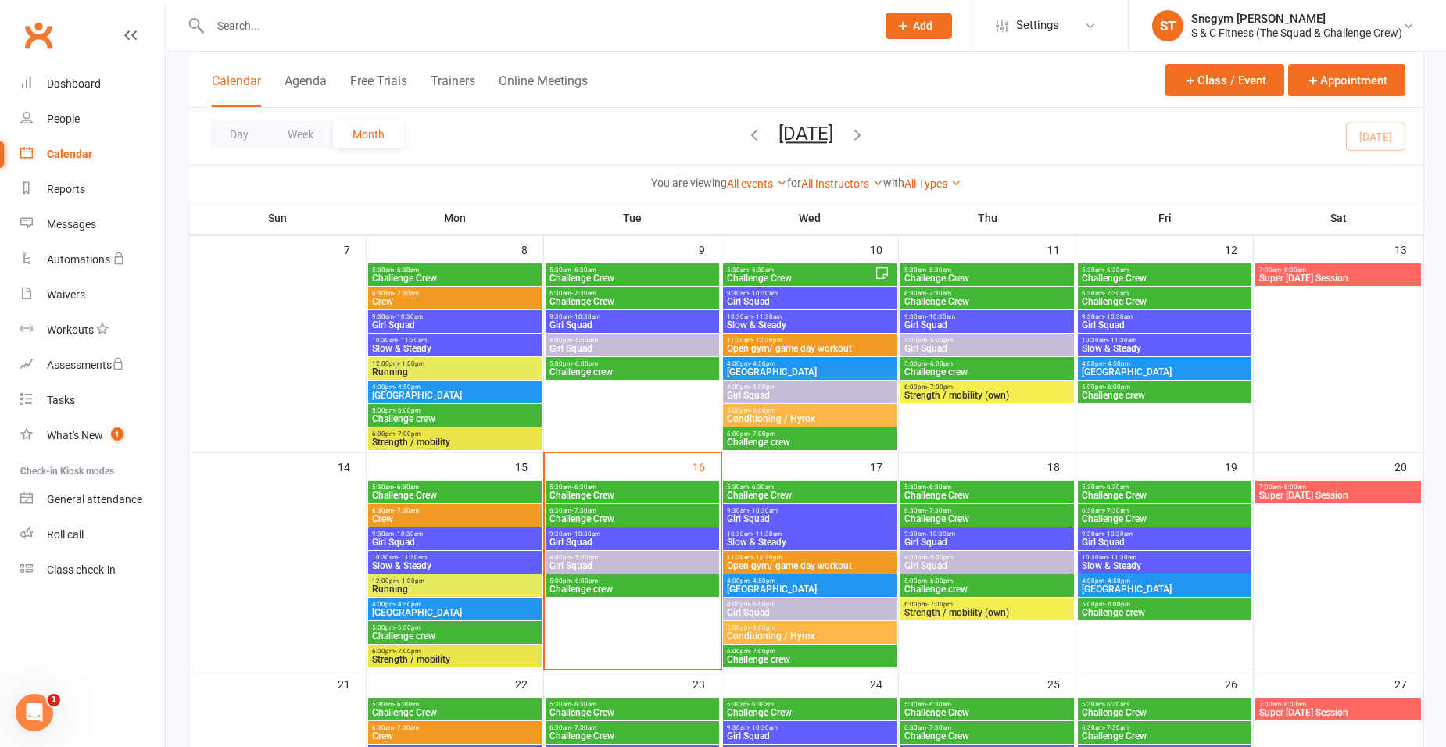
click at [710, 74] on div "Calendar Agenda Free Trials Trainers Online Meetings Class / Event Appointment" at bounding box center [805, 80] width 1235 height 56
click at [733, 88] on div "Calendar Agenda Free Trials Trainers Online Meetings Class / Event Appointment" at bounding box center [805, 80] width 1235 height 56
click at [636, 514] on span "Challenge Crew" at bounding box center [632, 518] width 167 height 9
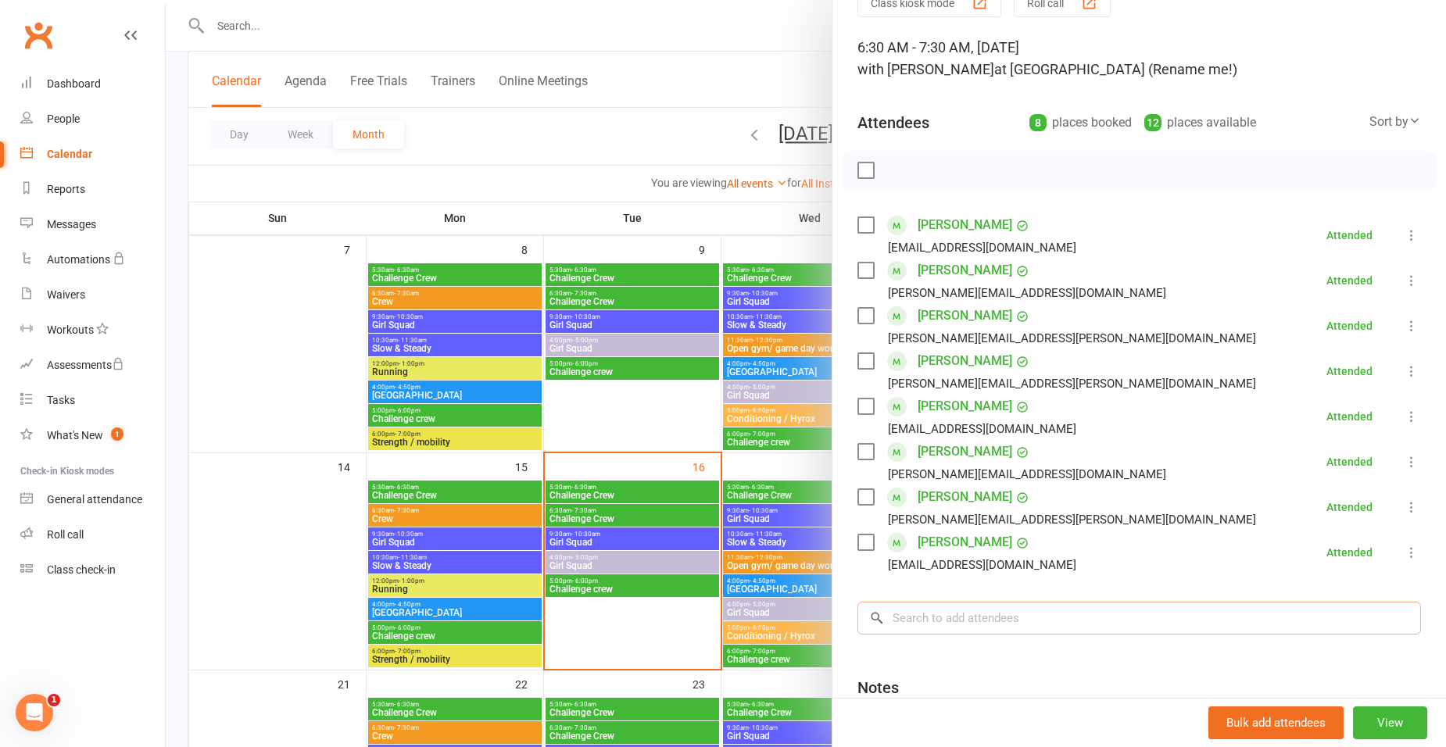
drag, startPoint x: 939, startPoint y: 608, endPoint x: 931, endPoint y: 612, distance: 8.7
click at [938, 608] on input "search" at bounding box center [1140, 618] width 564 height 33
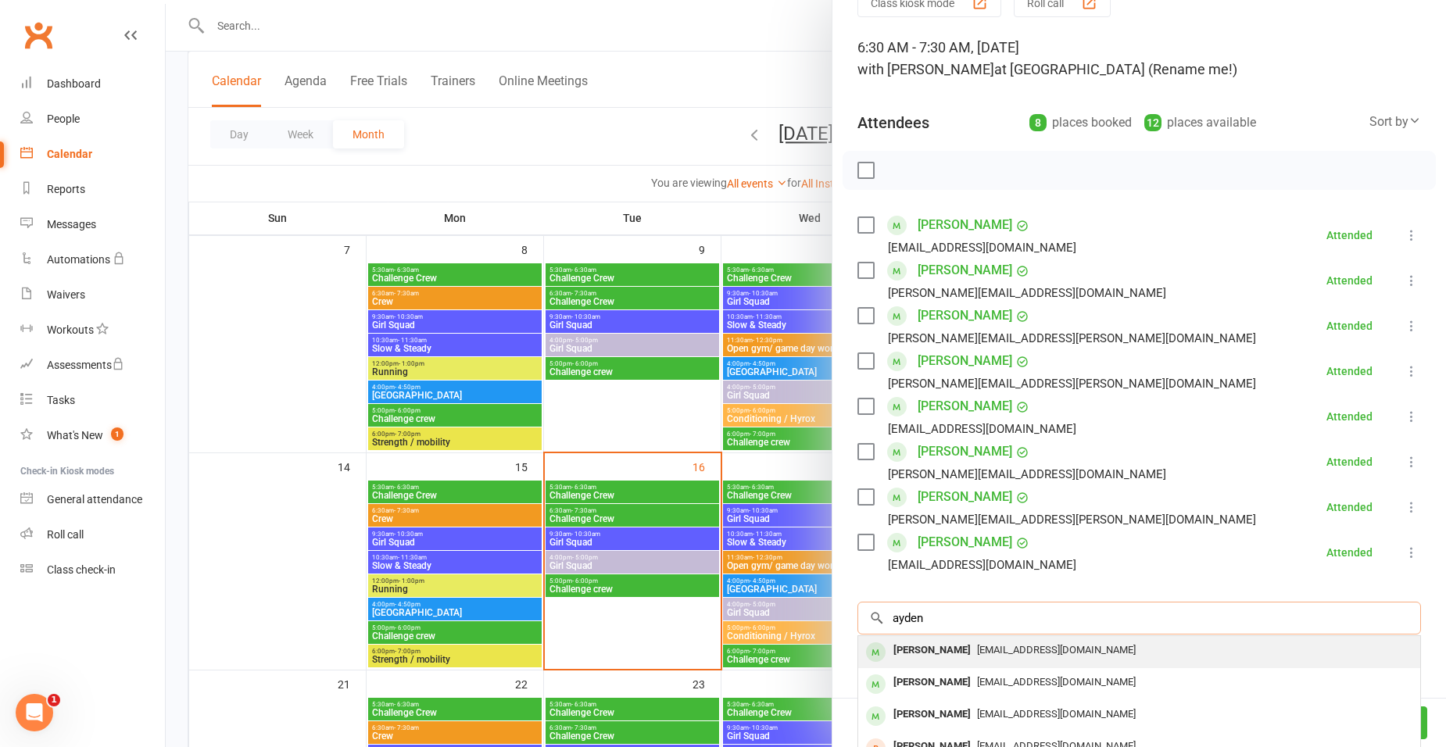
type input "ayden"
click at [915, 646] on div "Ayden Khaoula" at bounding box center [932, 650] width 90 height 23
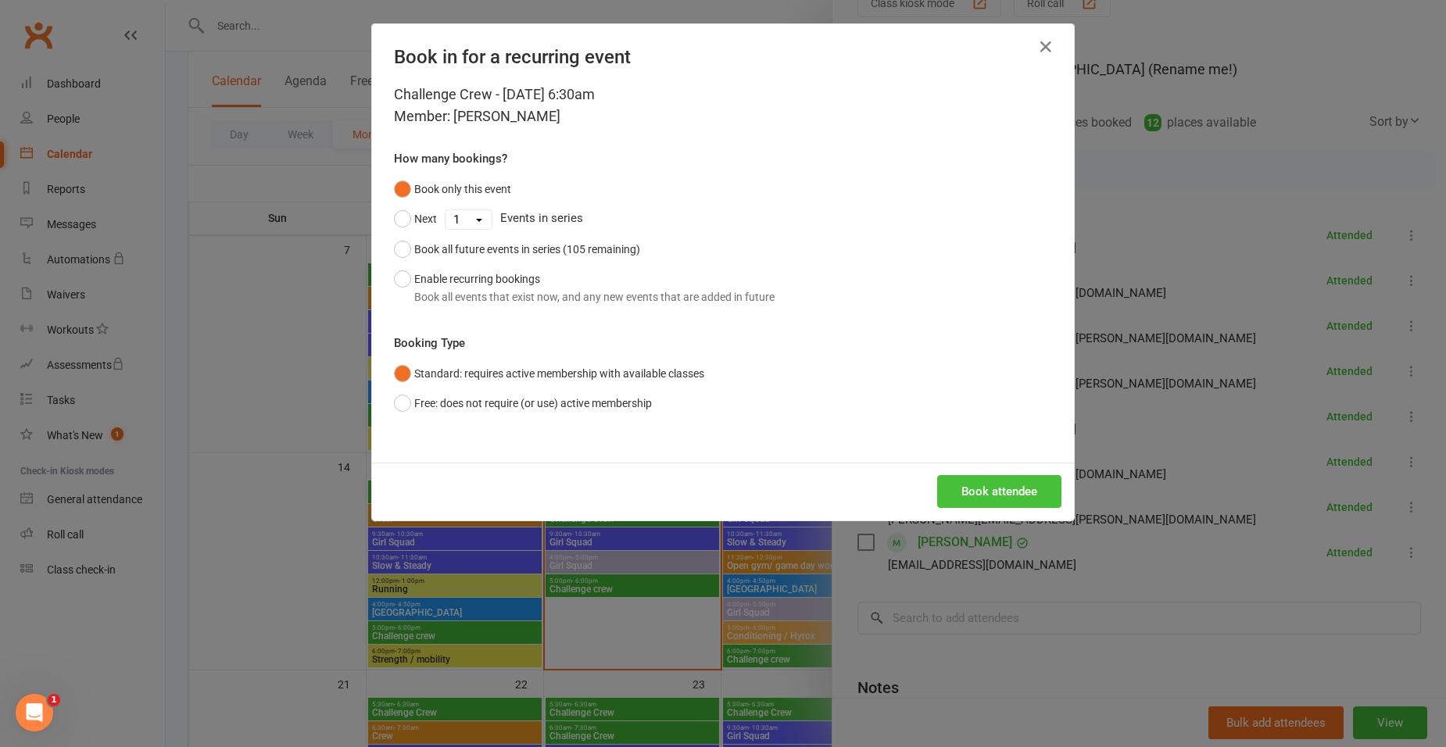
click at [988, 492] on button "Book attendee" at bounding box center [999, 491] width 124 height 33
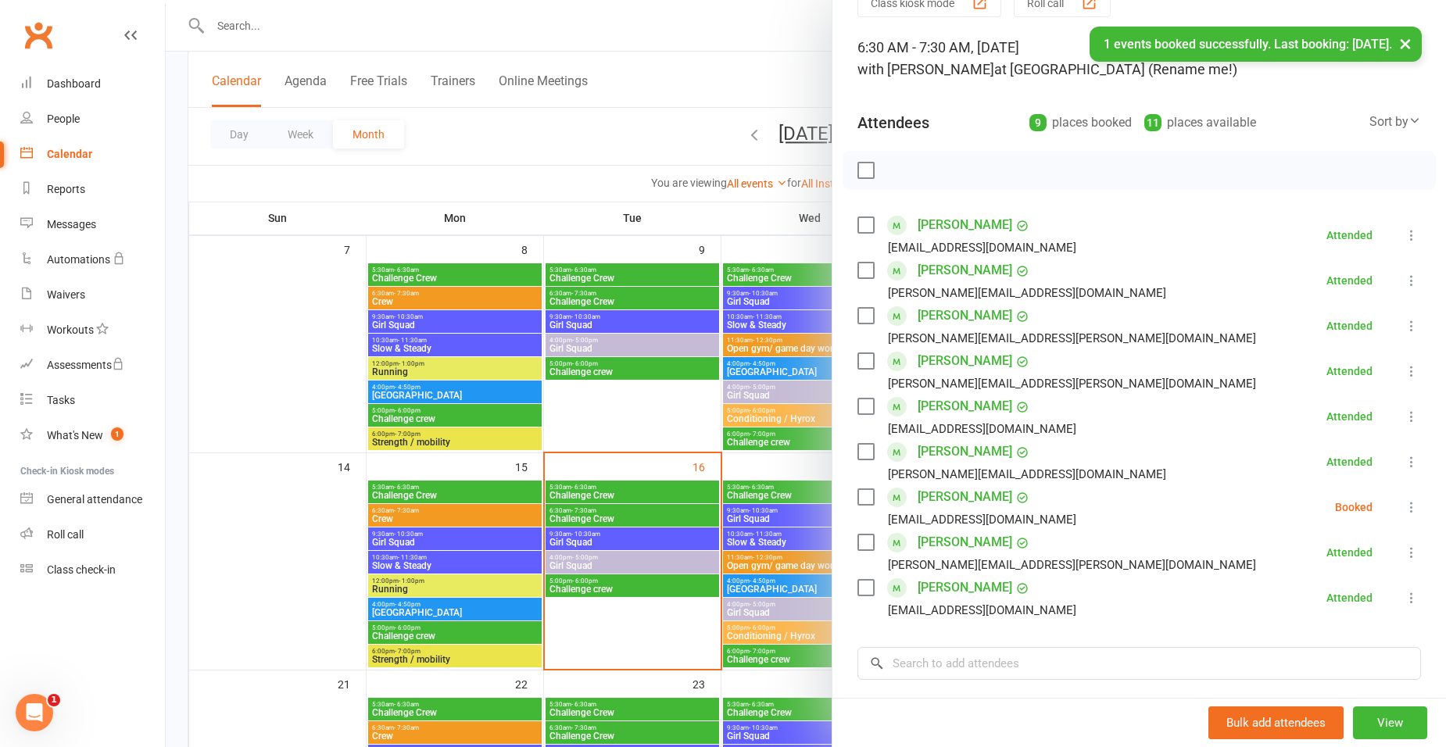
click at [868, 502] on div "Ayden Khaoula Ayden.khaoula@outlook.com" at bounding box center [970, 507] width 225 height 45
drag, startPoint x: 855, startPoint y: 497, endPoint x: 864, endPoint y: 496, distance: 8.7
click at [858, 497] on label at bounding box center [866, 497] width 16 height 16
click at [897, 163] on icon "button" at bounding box center [900, 170] width 17 height 17
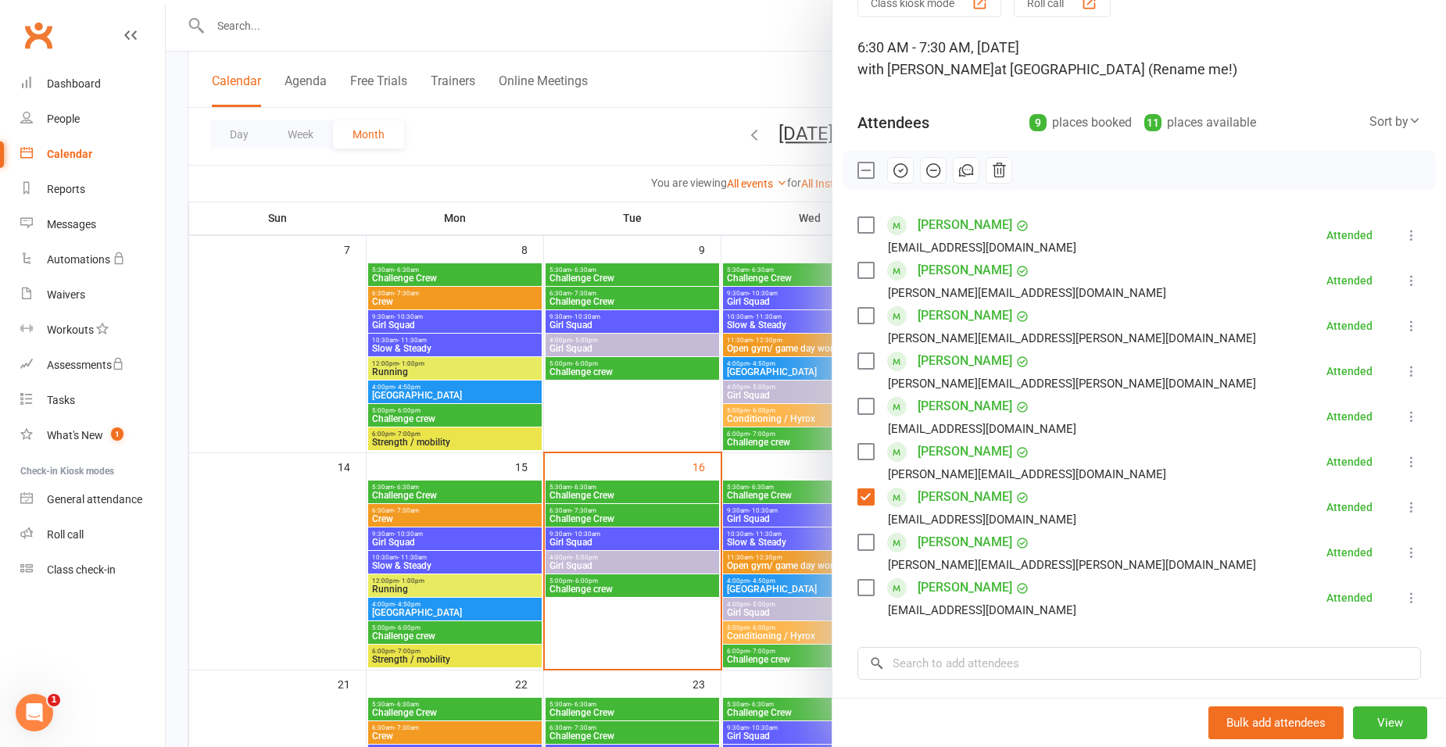
click at [644, 135] on div at bounding box center [806, 373] width 1280 height 747
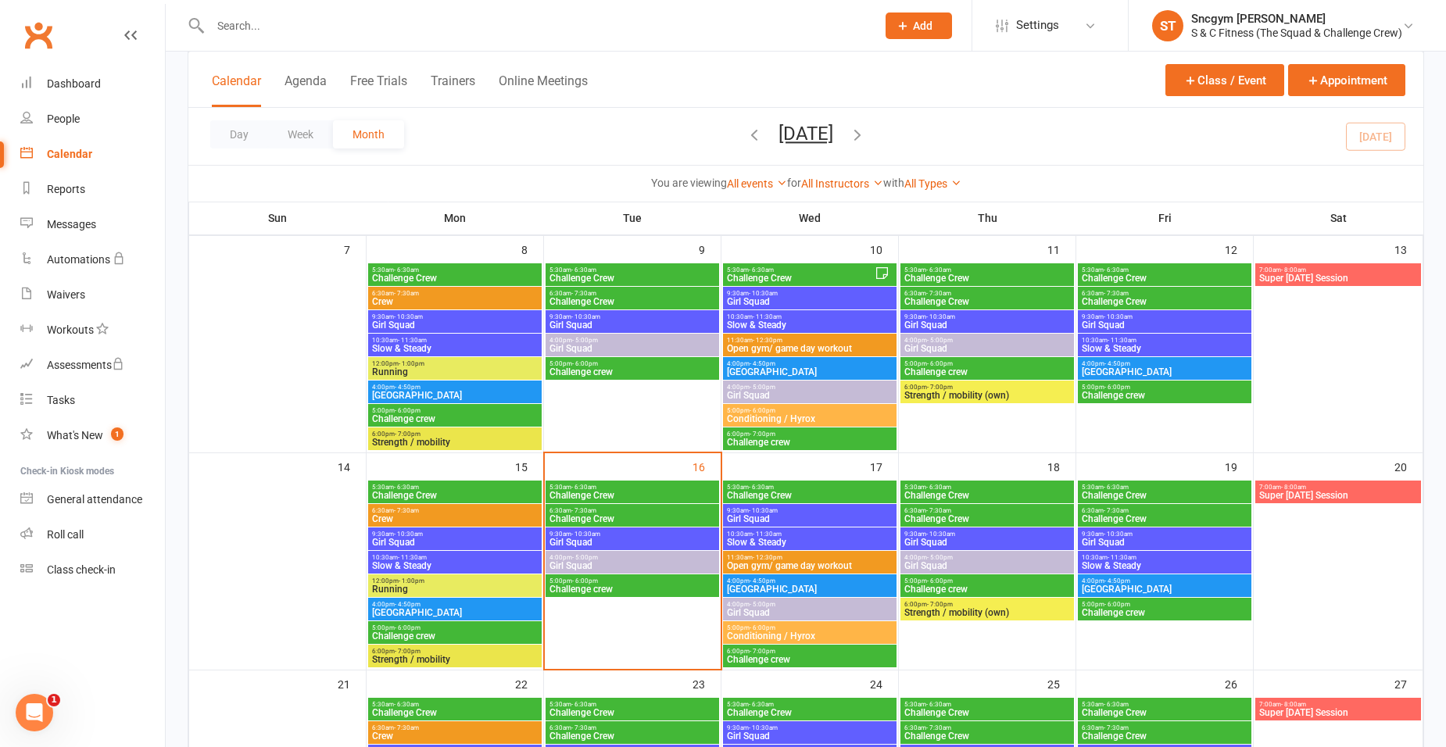
click at [652, 535] on span "9:30am - 10:30am" at bounding box center [632, 534] width 167 height 7
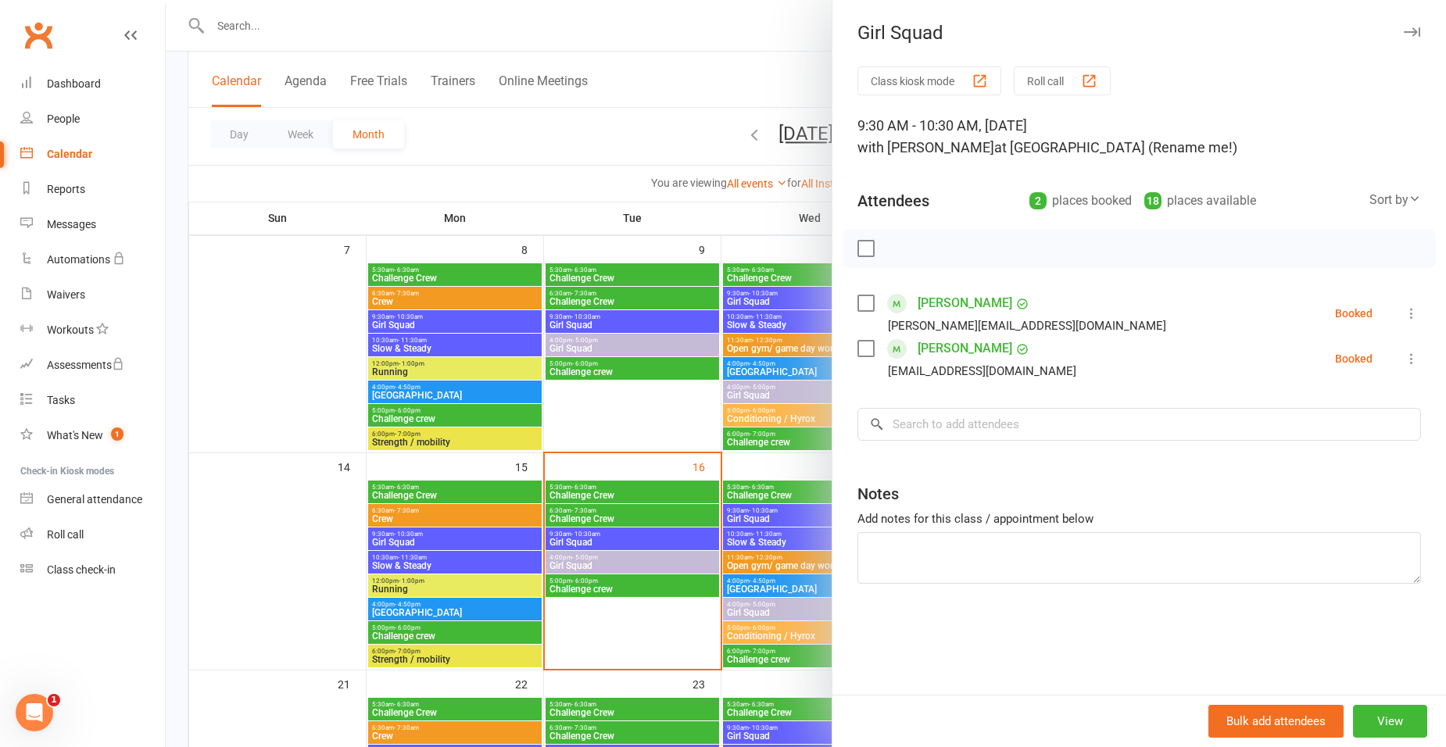
click at [574, 159] on div at bounding box center [806, 373] width 1280 height 747
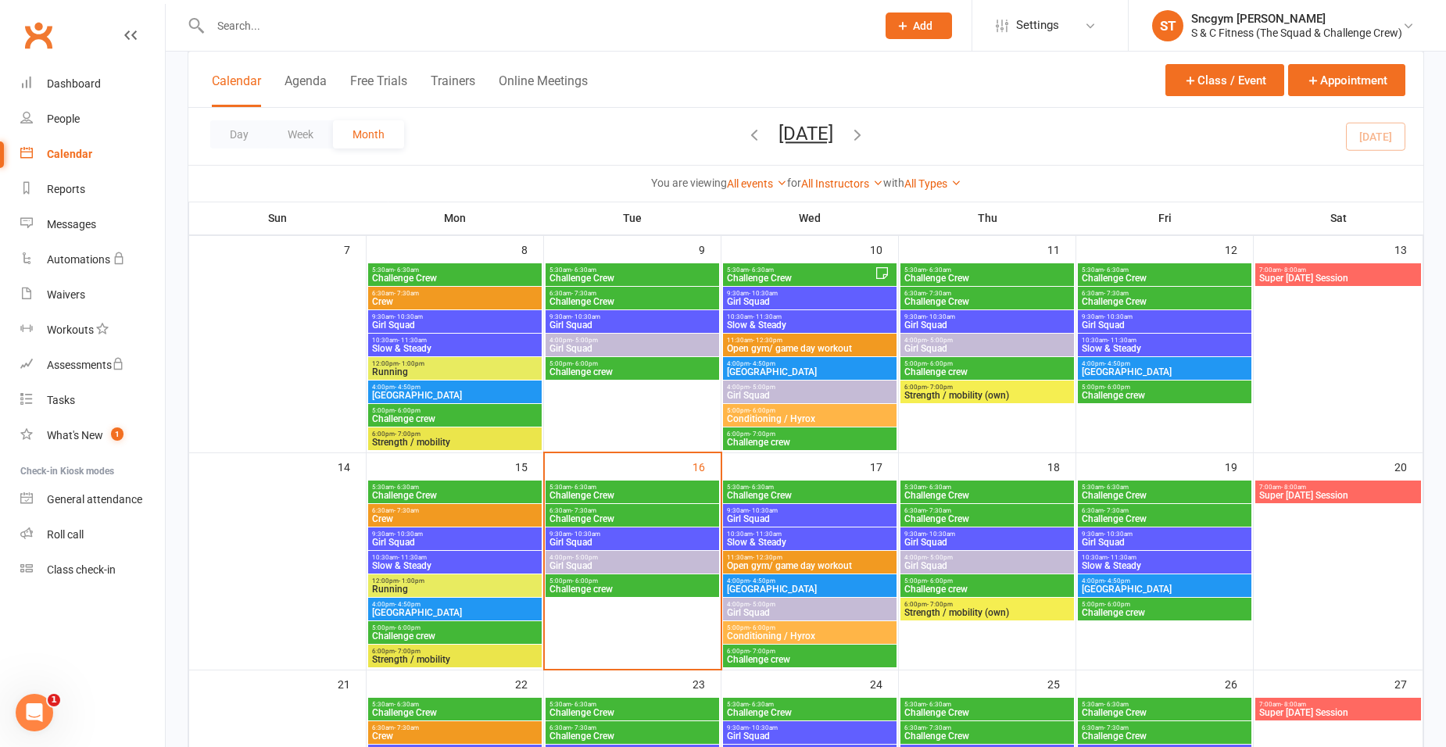
click at [556, 156] on div "Day Week Month September 2025 September 2025 Sun Mon Tue Wed Thu Fri Sat 31 01 …" at bounding box center [805, 136] width 1235 height 57
click at [560, 152] on div "Day Week Month September 2025 September 2025 Sun Mon Tue Wed Thu Fri Sat 31 01 …" at bounding box center [805, 136] width 1235 height 57
